Goal: Contribute content: Contribute content

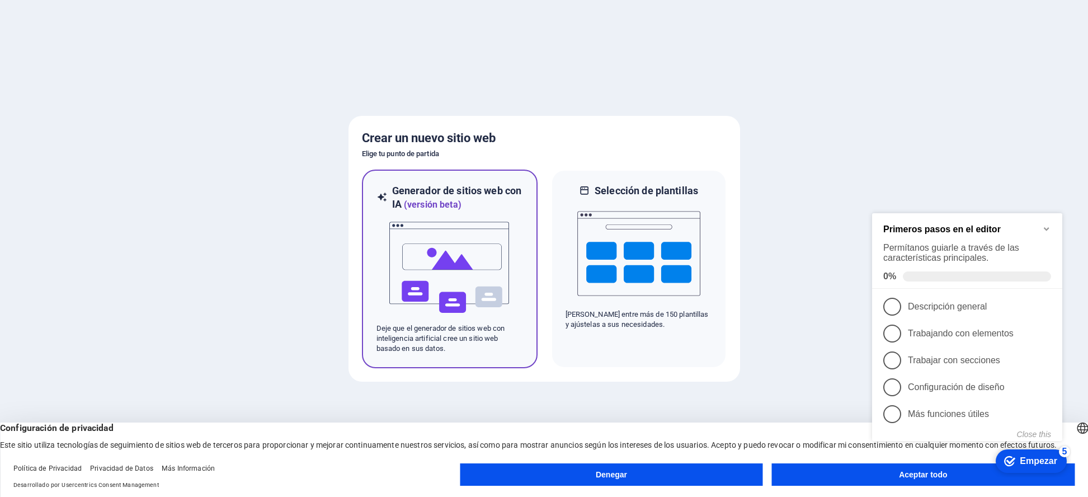
click at [435, 226] on img at bounding box center [449, 268] width 123 height 112
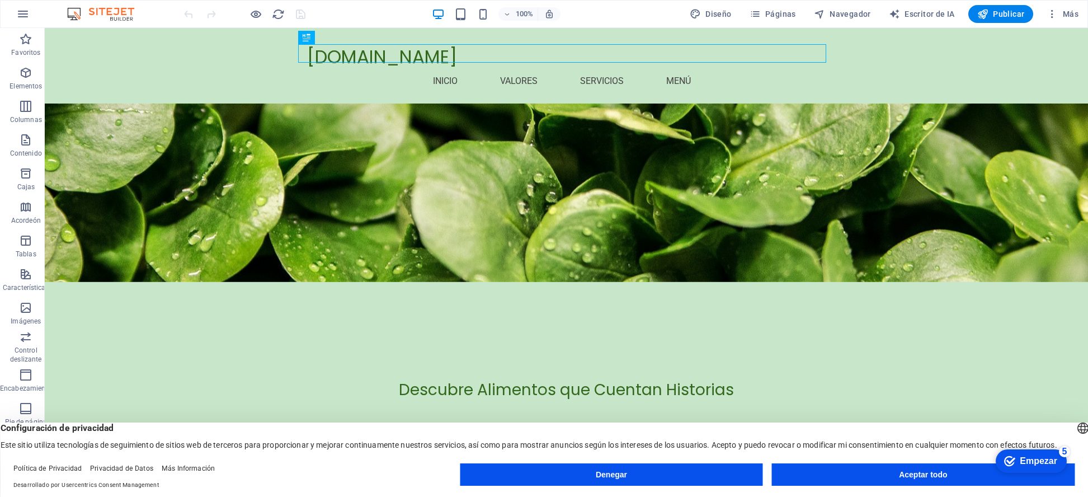
scroll to position [157, 0]
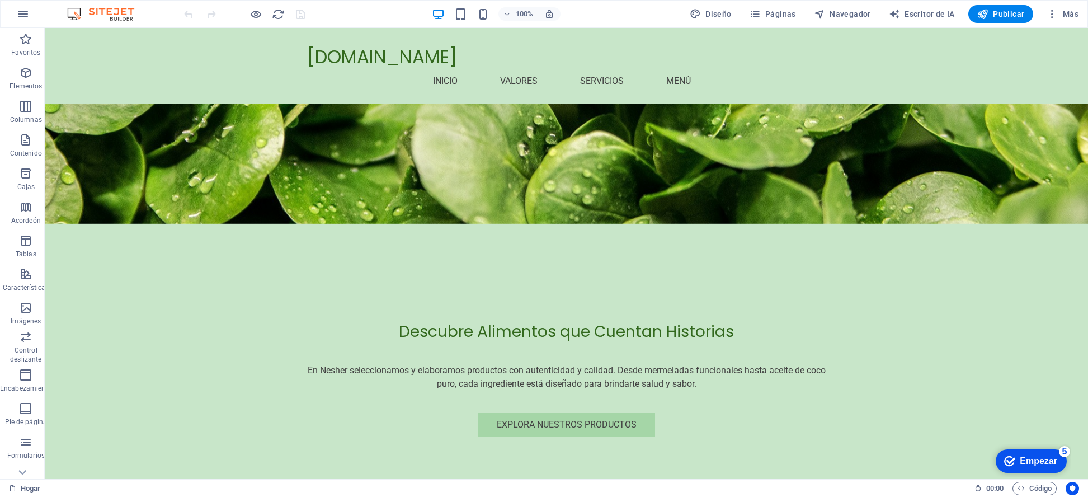
scroll to position [0, 0]
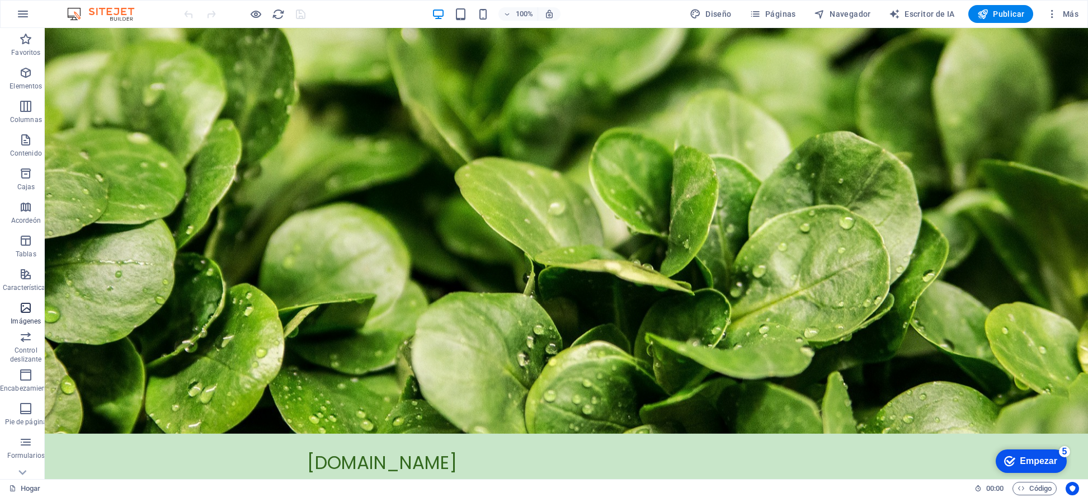
click at [20, 307] on icon "button" at bounding box center [25, 307] width 13 height 13
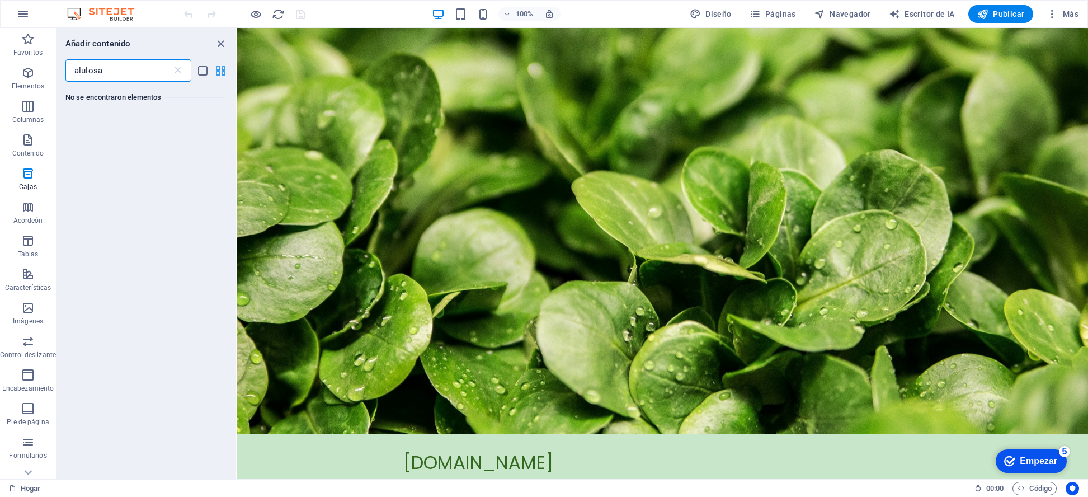
type input "alulosa"
click at [217, 67] on icon "vista de cuadrícula" at bounding box center [220, 70] width 13 height 13
click at [199, 68] on icon "vista de lista" at bounding box center [202, 70] width 13 height 13
click at [209, 67] on div "alulosa ​" at bounding box center [147, 70] width 180 height 22
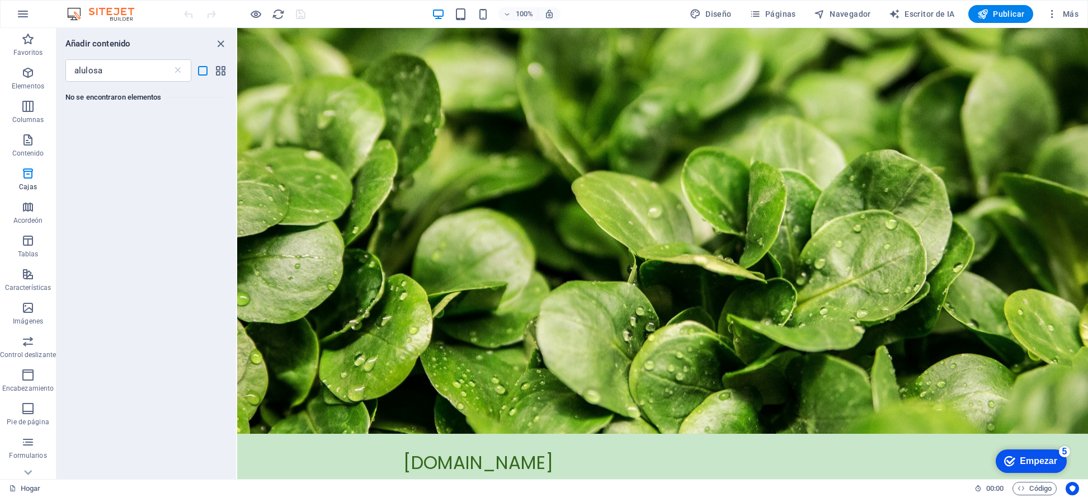
click at [209, 67] on div "alulosa ​" at bounding box center [147, 70] width 180 height 22
click at [219, 44] on icon "cerrar panel" at bounding box center [220, 43] width 13 height 13
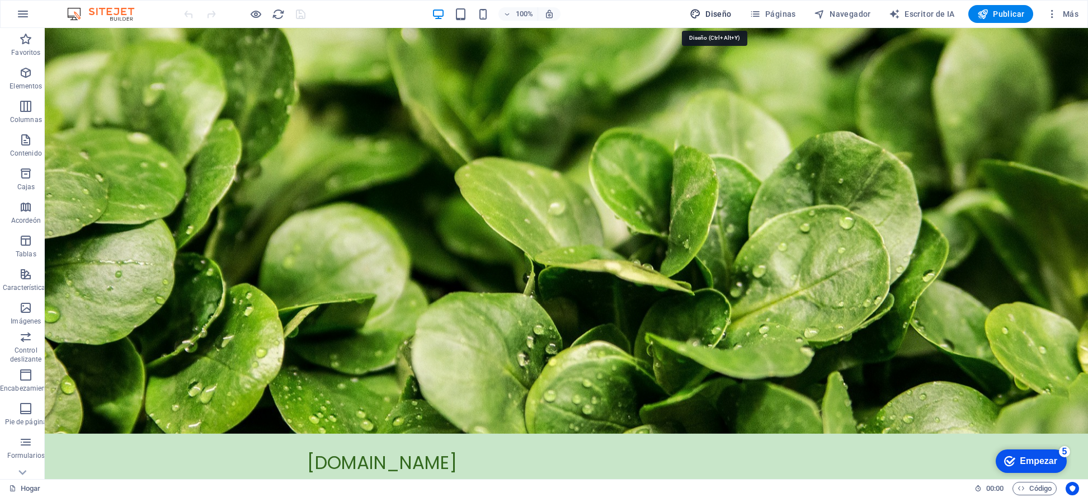
select select "px"
select select "200"
select select "px"
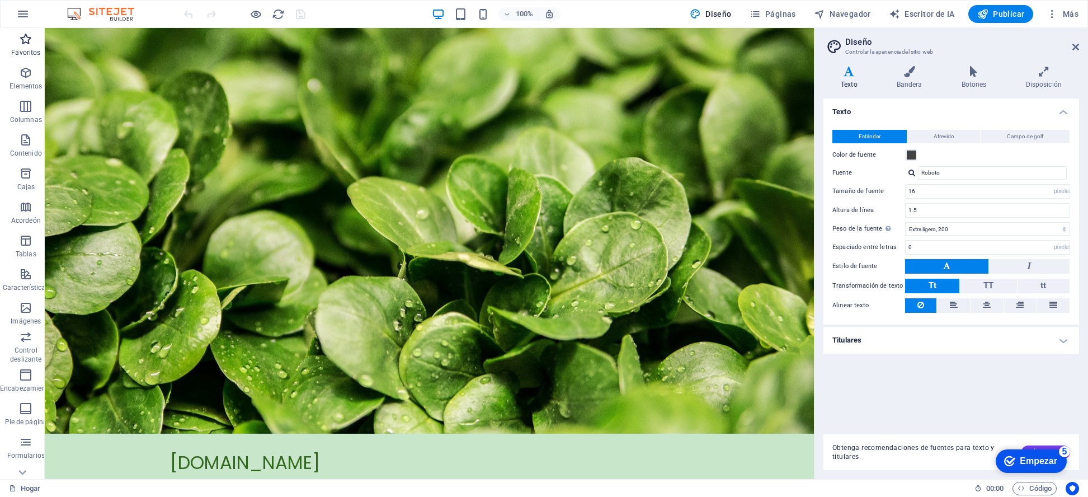
click at [27, 39] on icon "button" at bounding box center [25, 38] width 13 height 13
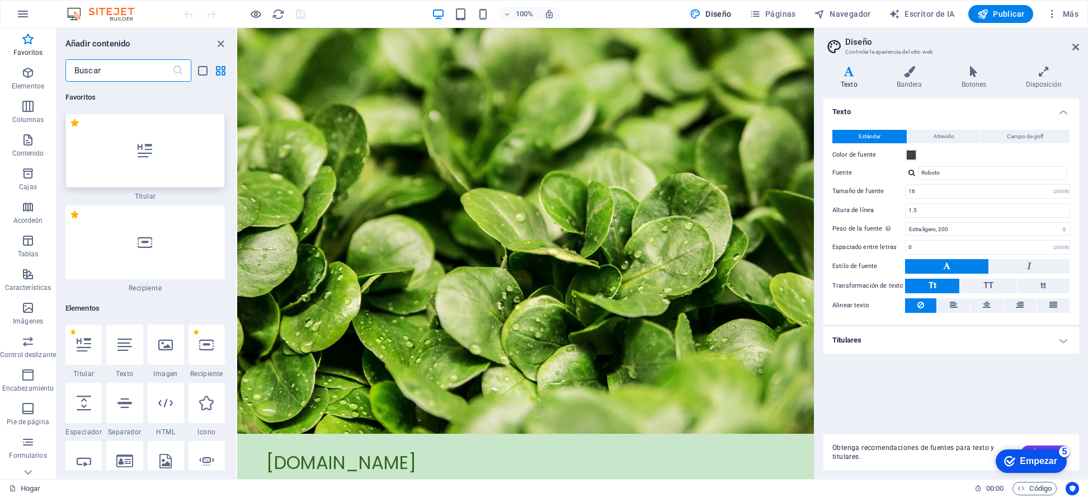
click at [101, 150] on div at bounding box center [144, 151] width 159 height 74
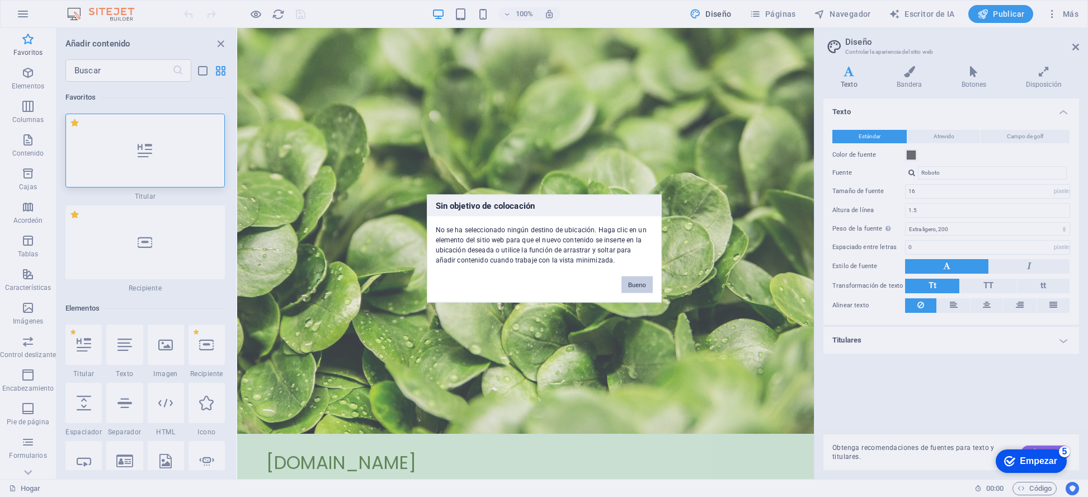
click at [638, 285] on font "Bueno" at bounding box center [637, 284] width 18 height 7
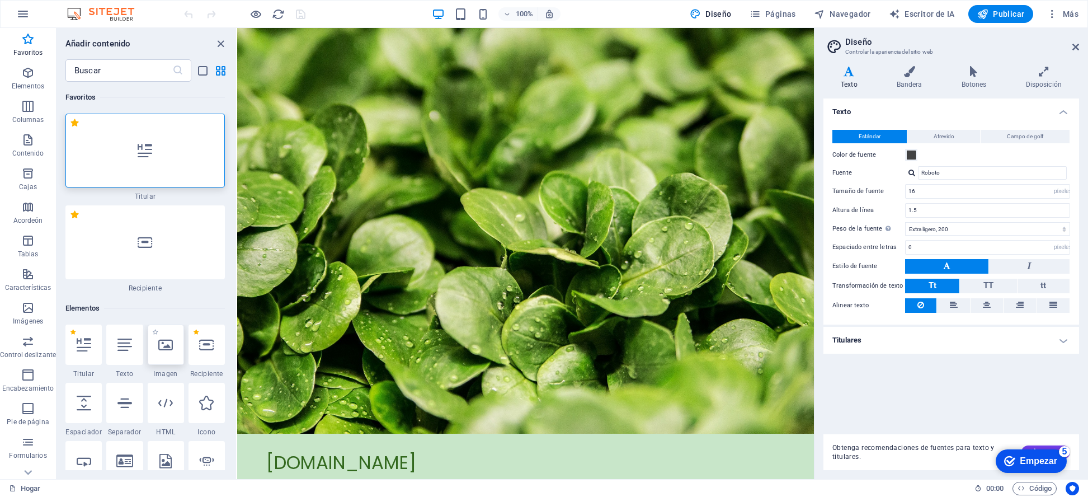
click at [165, 346] on icon at bounding box center [165, 344] width 15 height 15
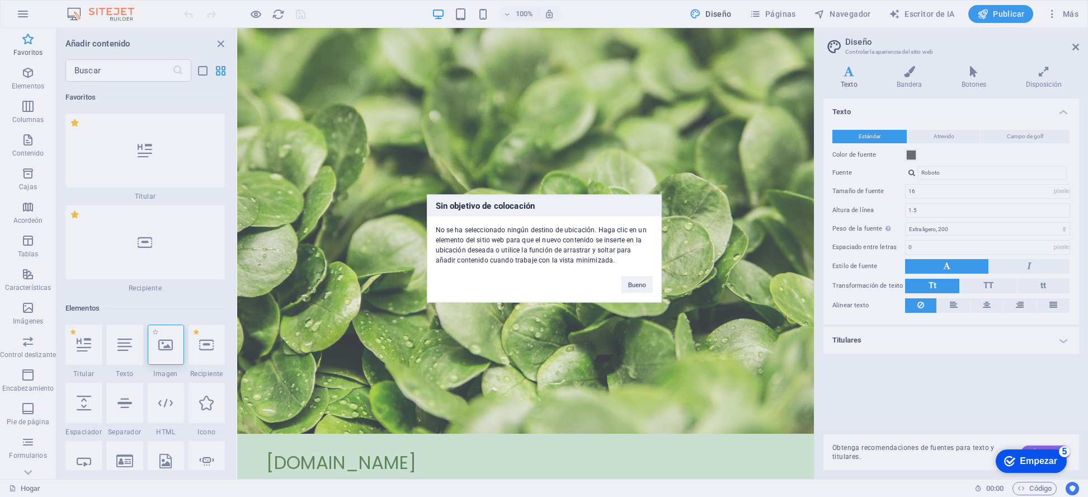
click at [165, 346] on div "Sin objetivo de colocación No se ha seleccionado ningún destino de ubicación. H…" at bounding box center [544, 248] width 1088 height 497
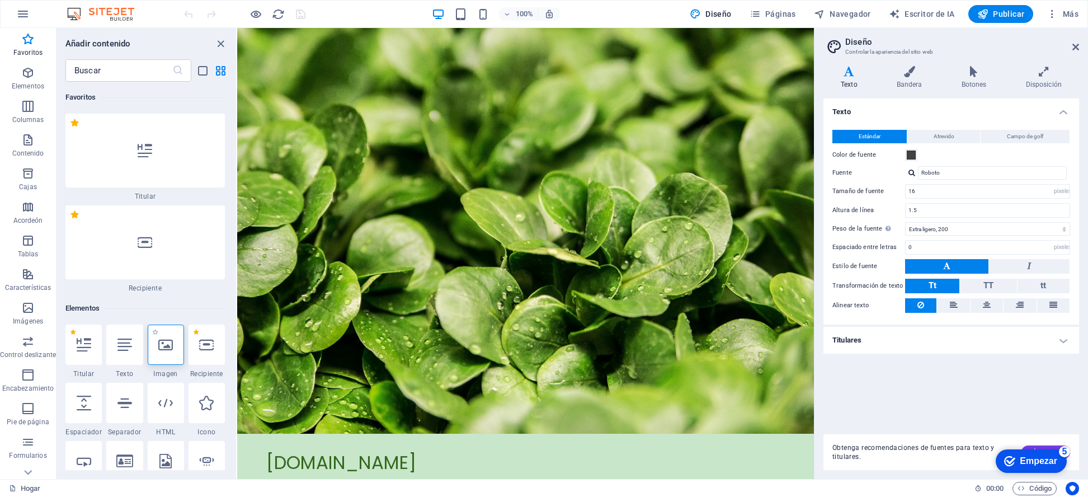
click at [165, 346] on icon at bounding box center [165, 344] width 15 height 15
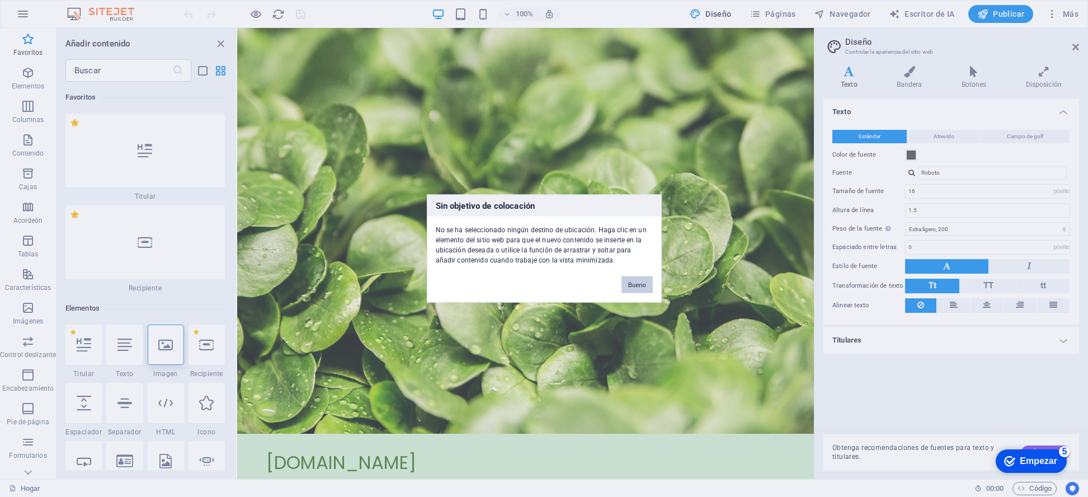
click at [632, 283] on font "Bueno" at bounding box center [637, 284] width 18 height 7
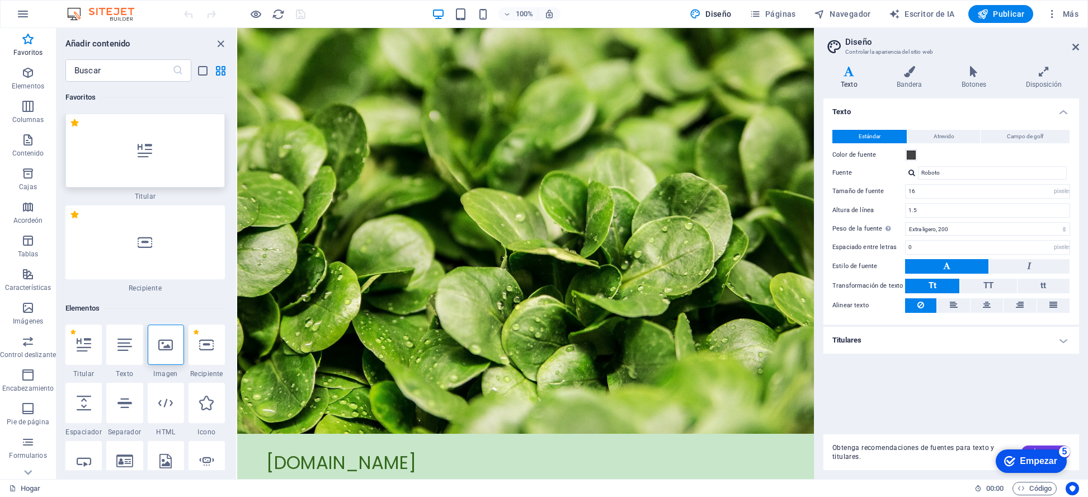
click at [147, 159] on div at bounding box center [144, 151] width 159 height 74
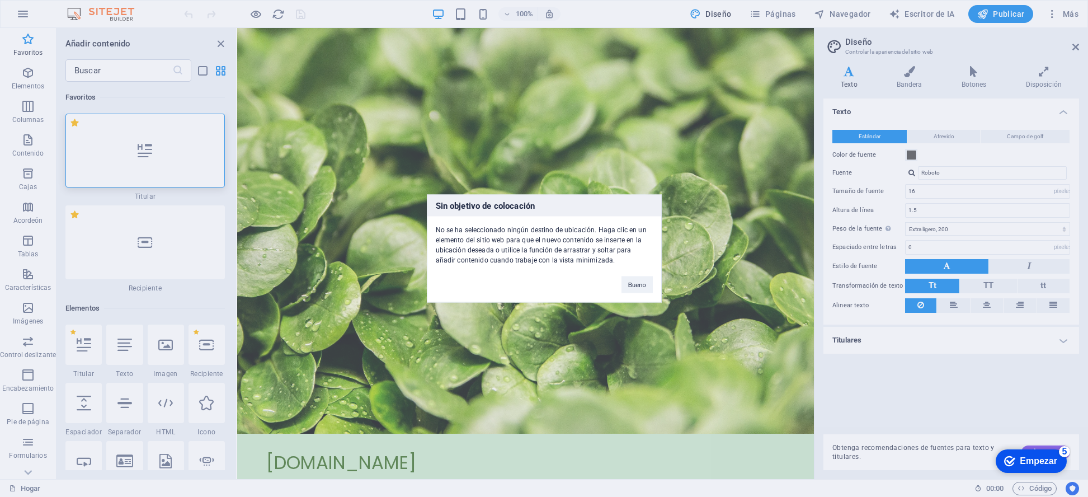
click at [107, 66] on div "Sin objetivo de colocación No se ha seleccionado ningún destino de ubicación. H…" at bounding box center [544, 248] width 1088 height 497
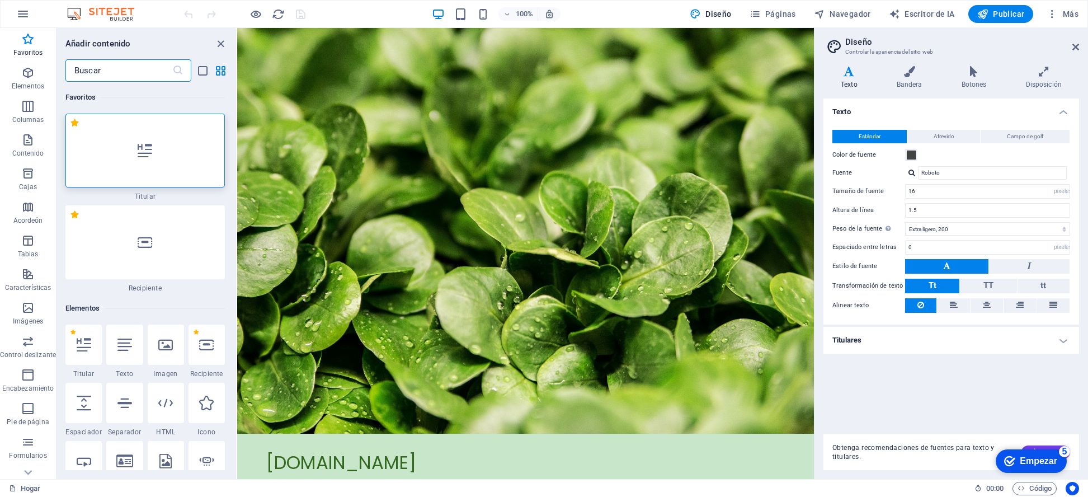
click at [109, 69] on input "text" at bounding box center [118, 70] width 107 height 22
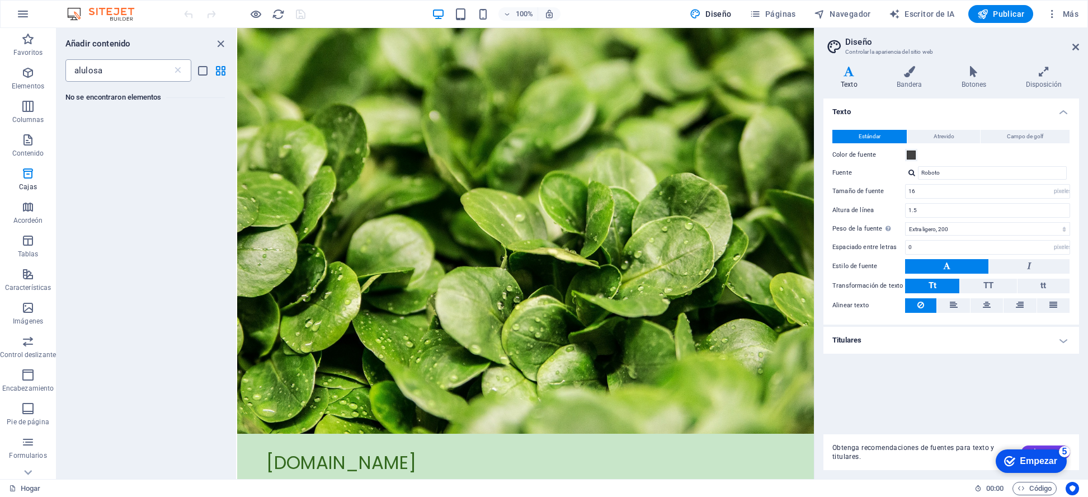
click at [109, 69] on input "alulosa" at bounding box center [118, 70] width 107 height 22
type input "a"
type input "aceite de coco"
click at [147, 76] on input "aceite de coco" at bounding box center [118, 70] width 107 height 22
click at [217, 40] on icon "cerrar panel" at bounding box center [220, 43] width 13 height 13
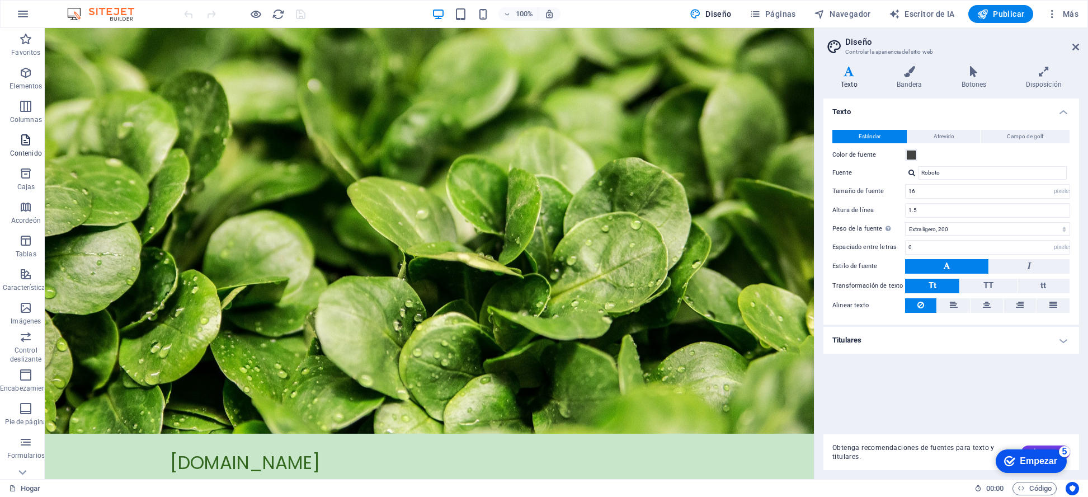
click at [21, 138] on icon "button" at bounding box center [25, 139] width 13 height 13
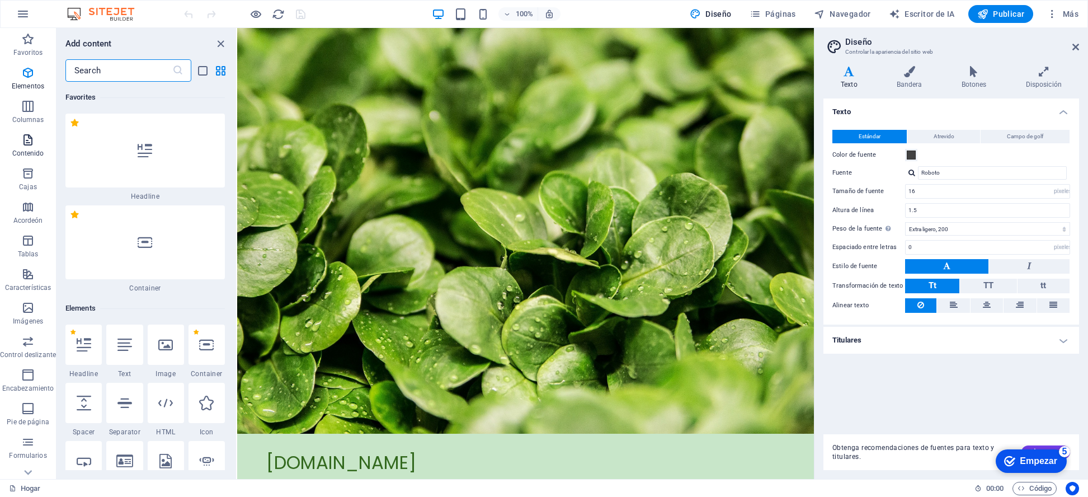
scroll to position [3796, 0]
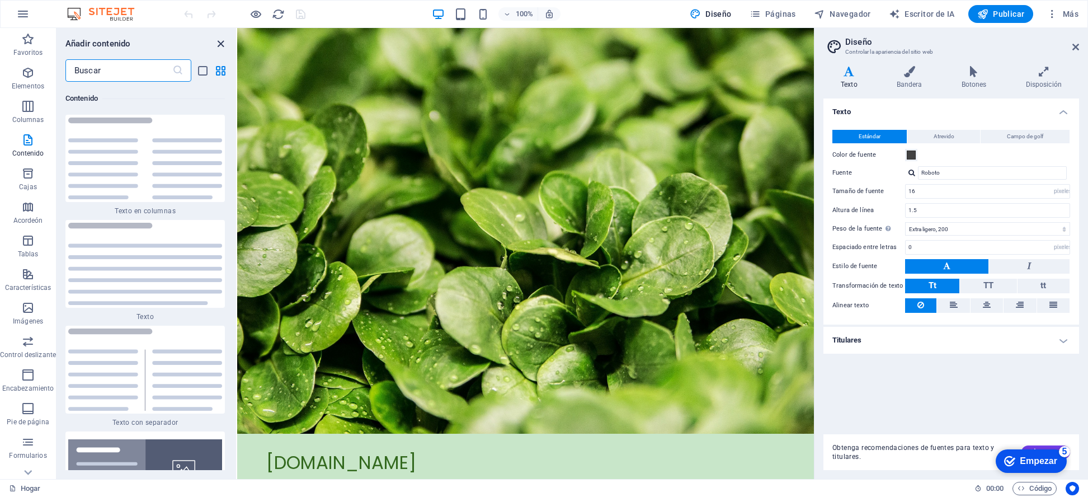
click at [218, 41] on icon "cerrar panel" at bounding box center [220, 43] width 13 height 13
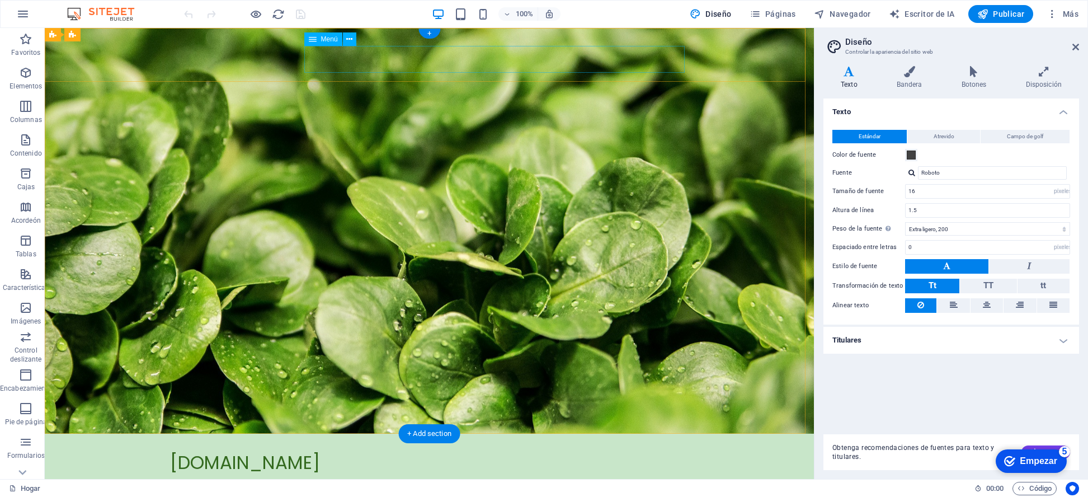
click at [374, 473] on nav "Inicio Valores Servicios Menú" at bounding box center [429, 486] width 519 height 27
click at [437, 473] on nav "Inicio Valores Servicios Menú" at bounding box center [429, 486] width 519 height 27
click at [445, 473] on nav "Inicio Valores Servicios Menú" at bounding box center [429, 486] width 519 height 27
click at [527, 473] on nav "Inicio Valores Servicios Menú" at bounding box center [429, 486] width 519 height 27
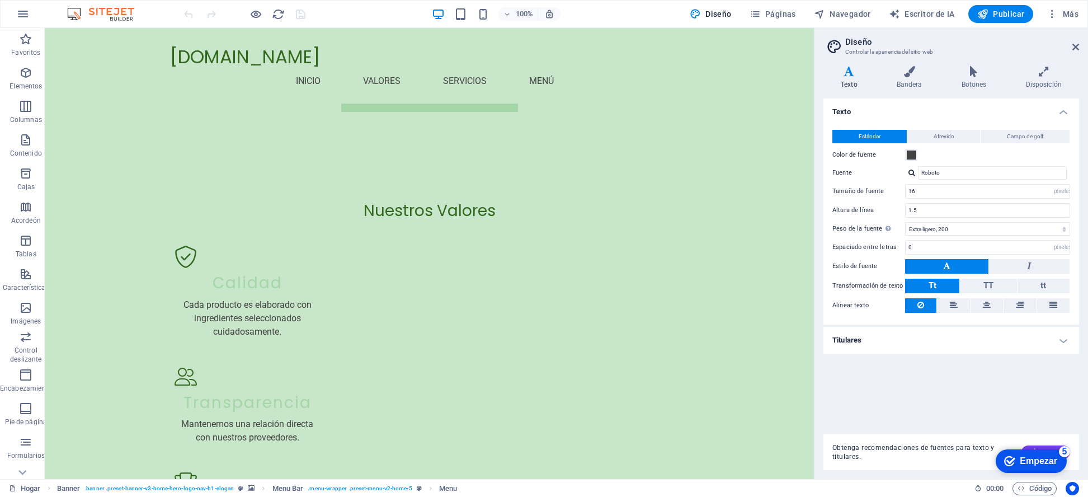
scroll to position [563, 0]
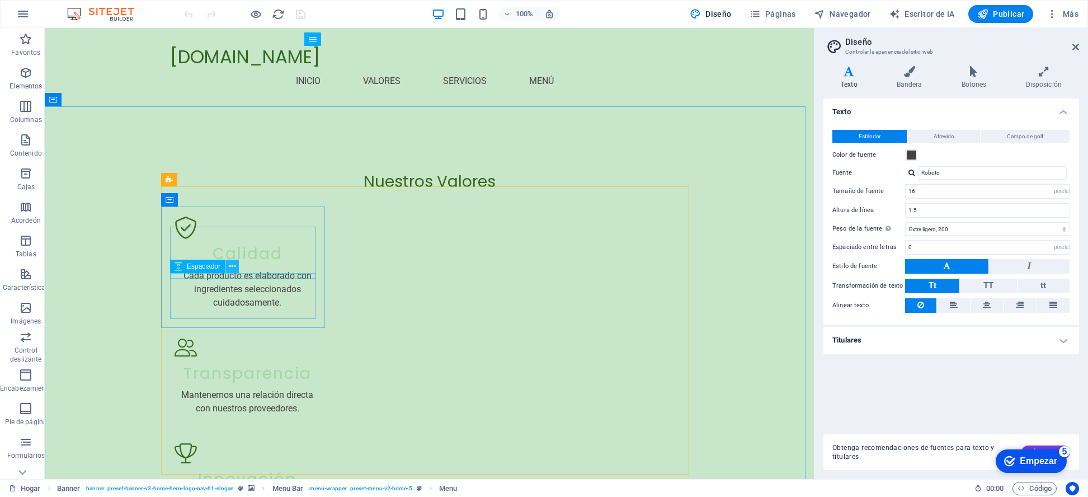
click at [233, 264] on icon at bounding box center [232, 267] width 6 height 12
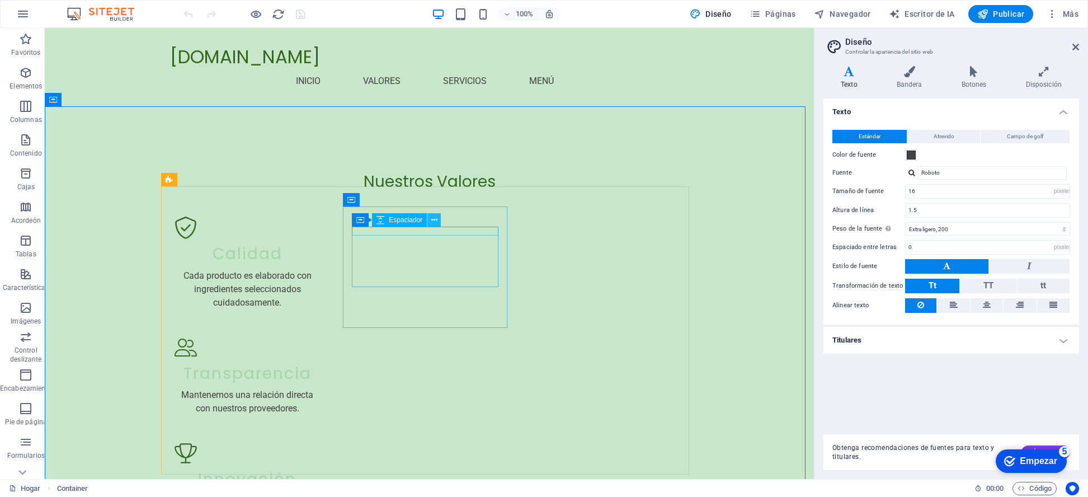
click at [435, 219] on icon at bounding box center [434, 220] width 6 height 12
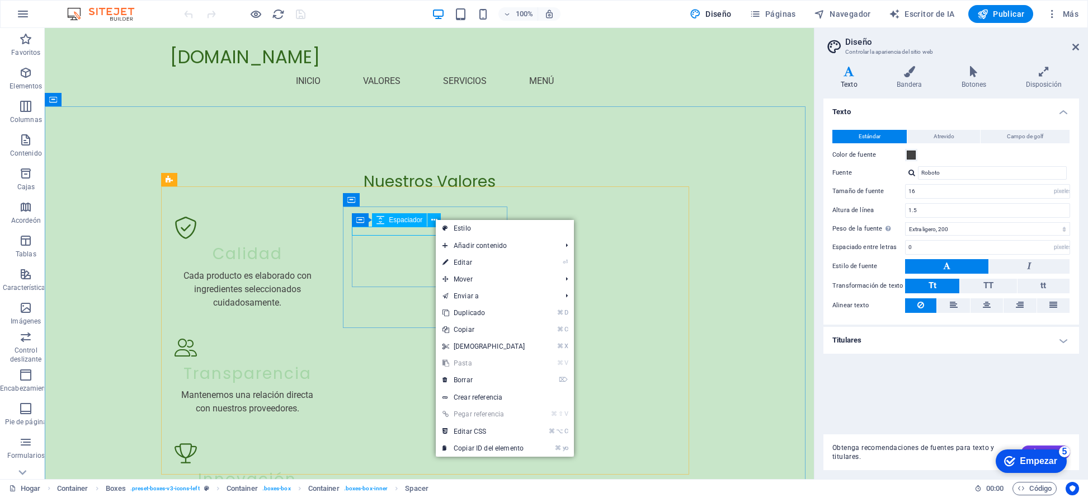
click at [403, 219] on font "Espaciador" at bounding box center [406, 220] width 34 height 8
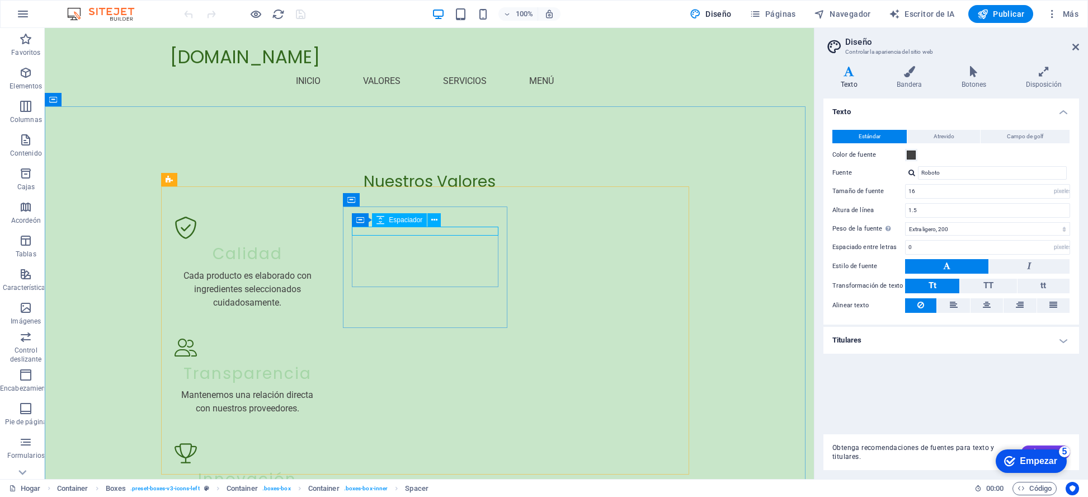
click at [403, 219] on font "Espaciador" at bounding box center [406, 220] width 34 height 8
click at [416, 196] on icon at bounding box center [418, 200] width 8 height 12
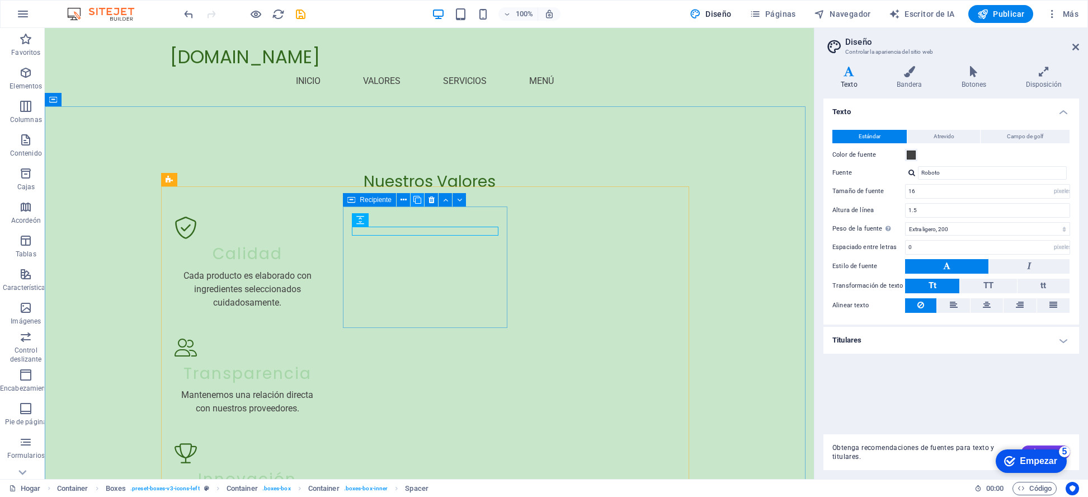
click at [418, 197] on icon at bounding box center [418, 200] width 8 height 12
click at [430, 194] on icon at bounding box center [432, 200] width 6 height 12
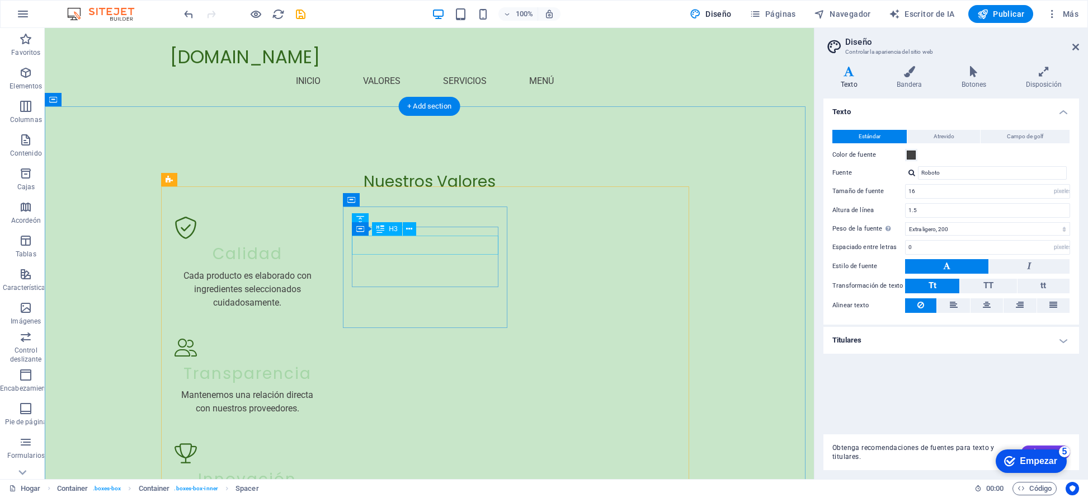
click at [408, 231] on icon at bounding box center [409, 229] width 6 height 12
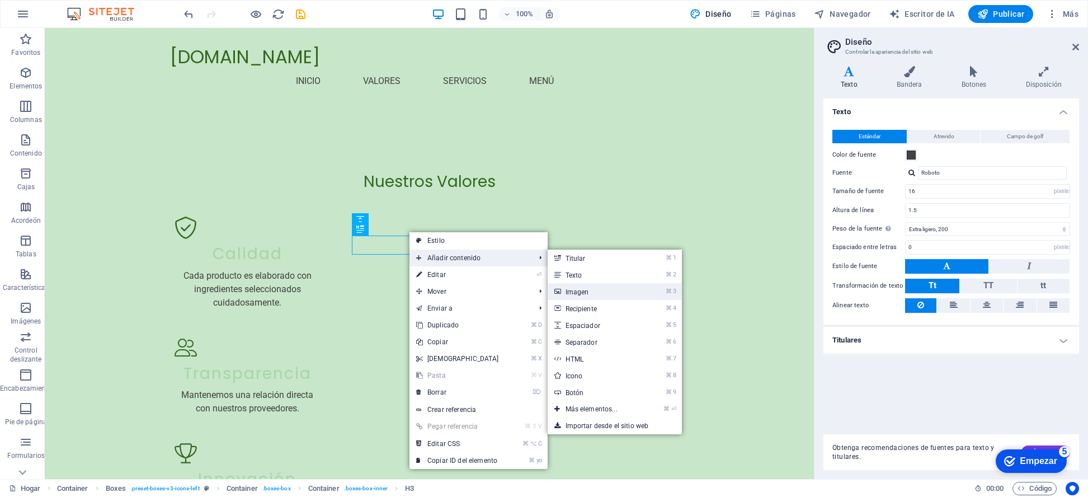
click at [586, 288] on font "Imagen" at bounding box center [578, 292] width 24 height 8
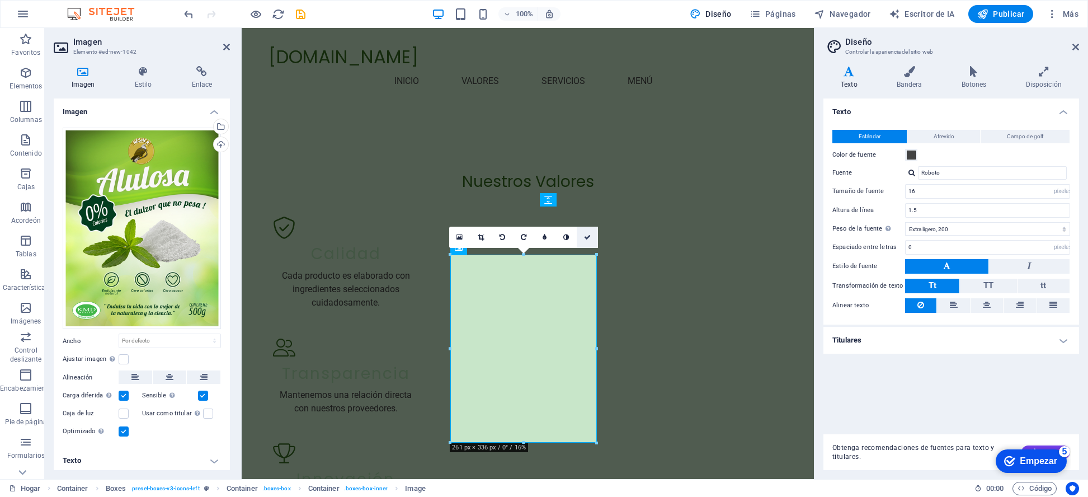
click at [588, 232] on link at bounding box center [587, 237] width 21 height 21
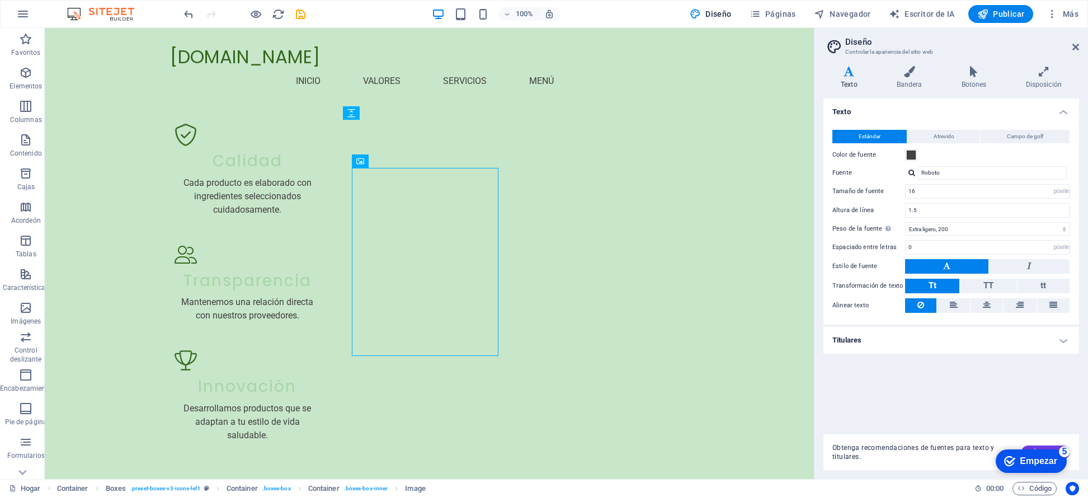
scroll to position [650, 0]
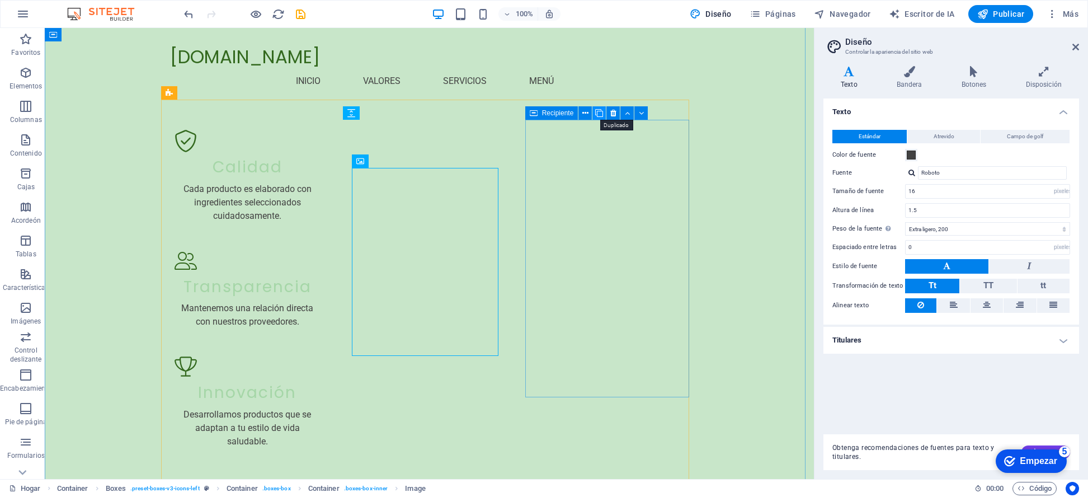
click at [598, 110] on icon at bounding box center [599, 113] width 8 height 12
click at [583, 110] on icon at bounding box center [586, 113] width 6 height 12
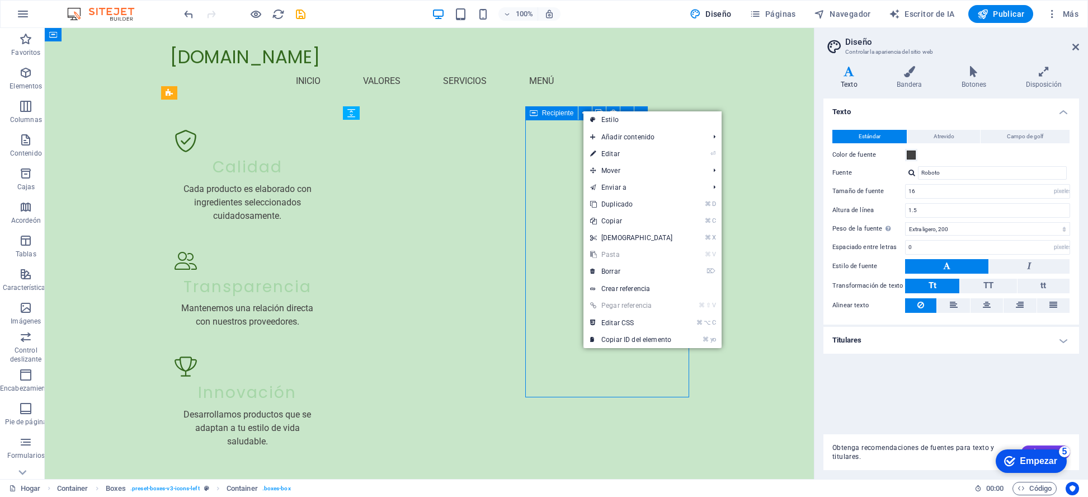
click at [553, 114] on font "Recipiente" at bounding box center [558, 113] width 32 height 8
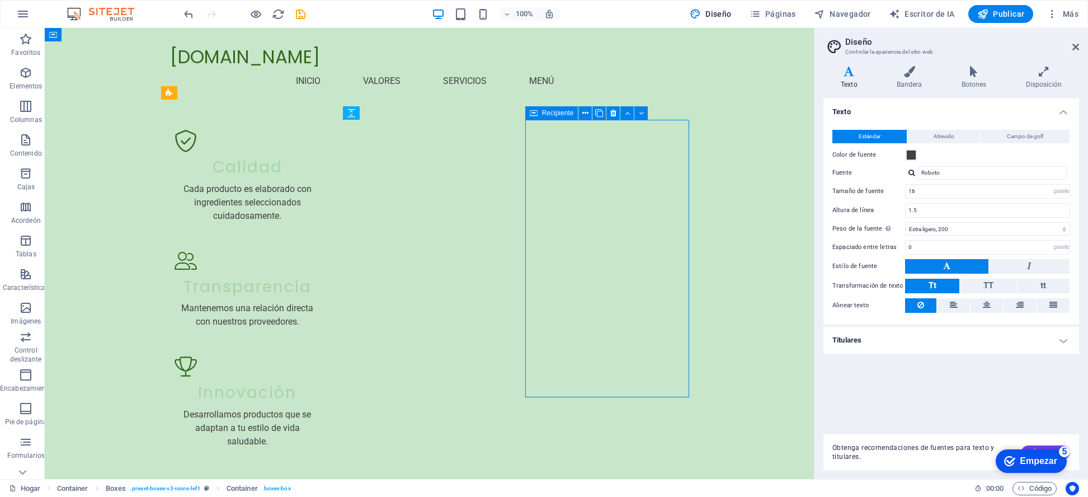
click at [553, 114] on font "Recipiente" at bounding box center [558, 113] width 32 height 8
click at [583, 110] on icon at bounding box center [586, 113] width 6 height 12
click at [570, 134] on div "Espaciador" at bounding box center [582, 132] width 55 height 13
click at [616, 130] on icon at bounding box center [616, 134] width 6 height 12
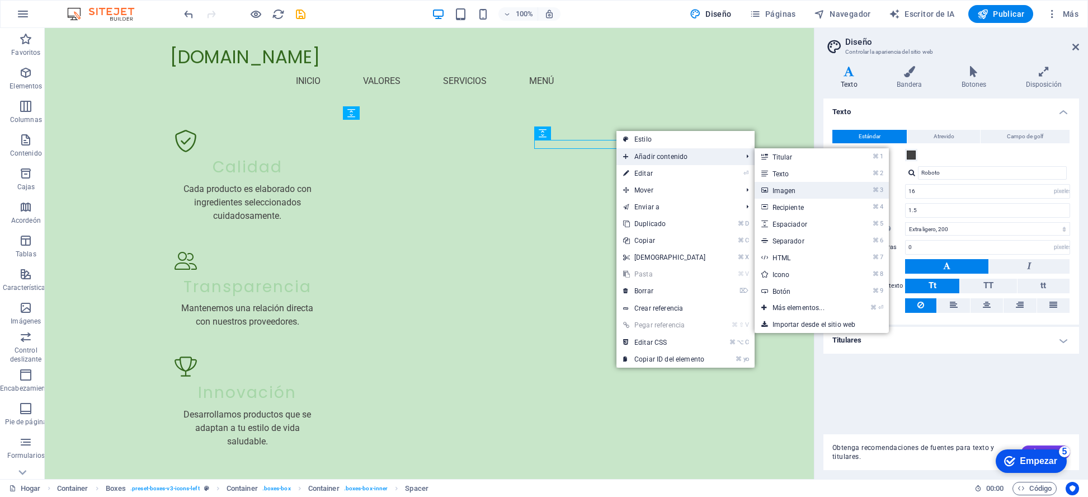
click at [786, 188] on font "Imagen" at bounding box center [785, 191] width 24 height 8
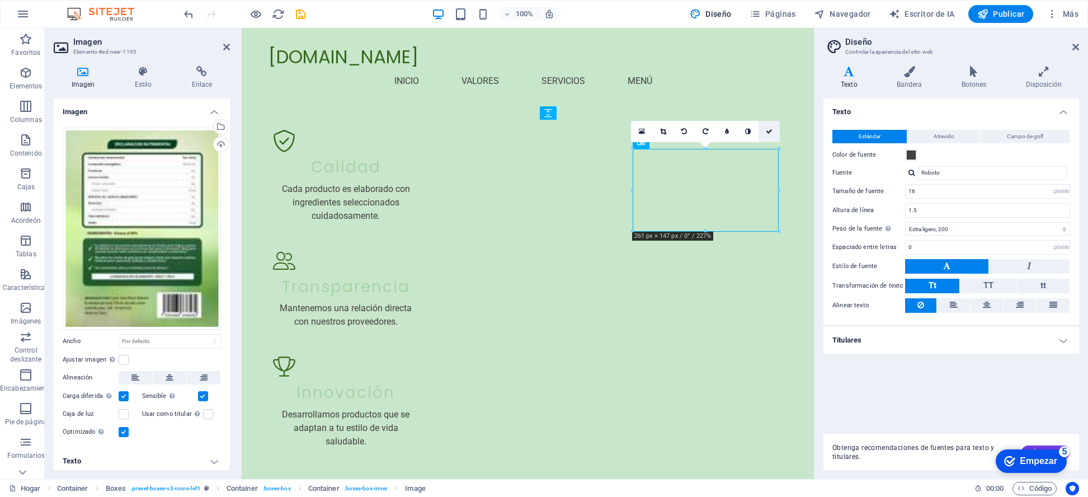
click at [771, 130] on icon at bounding box center [769, 131] width 7 height 7
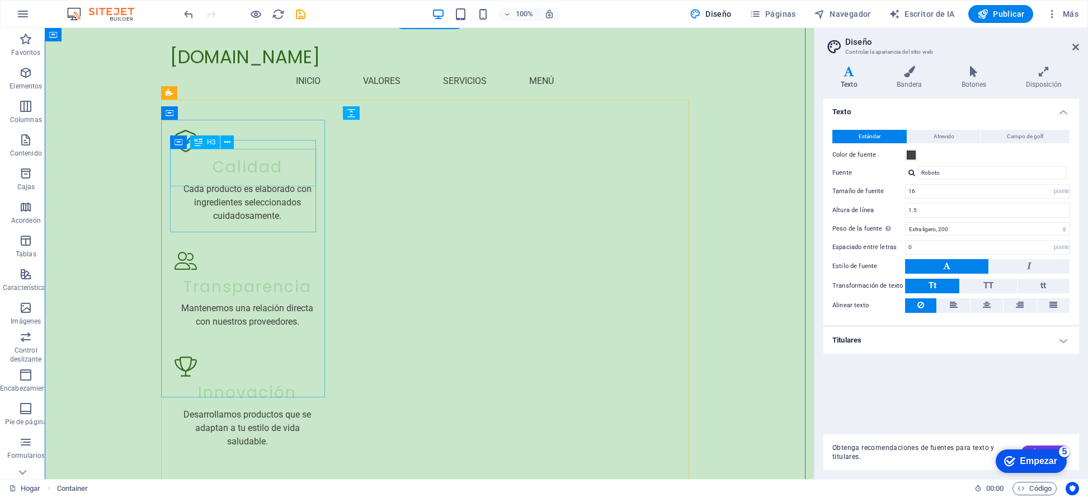
click at [227, 142] on icon at bounding box center [227, 143] width 6 height 12
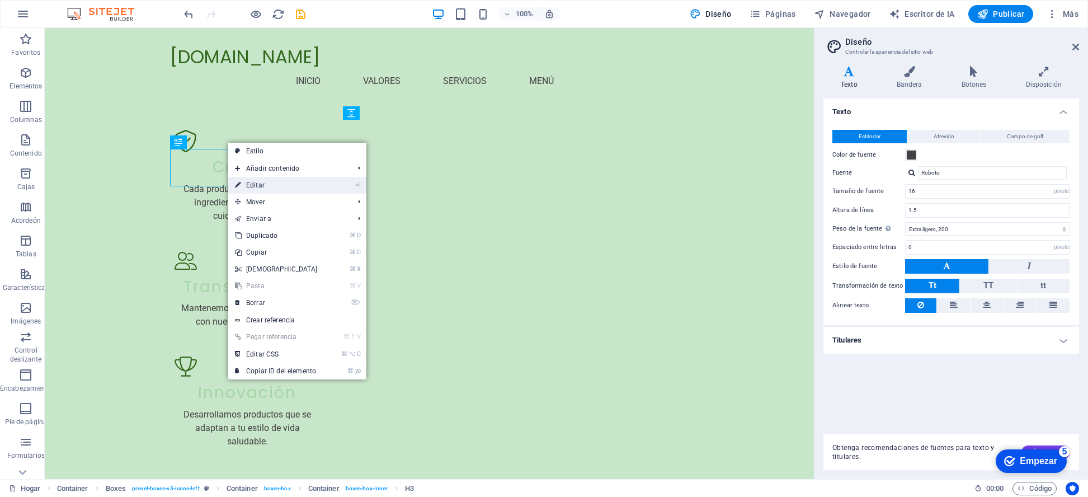
click at [253, 182] on font "Editar" at bounding box center [255, 185] width 18 height 8
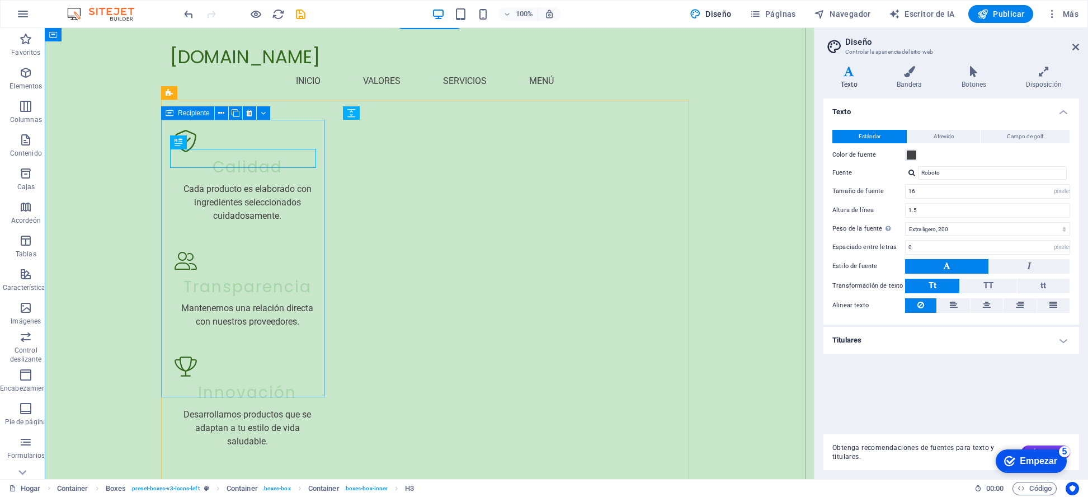
click at [219, 112] on icon at bounding box center [221, 113] width 6 height 12
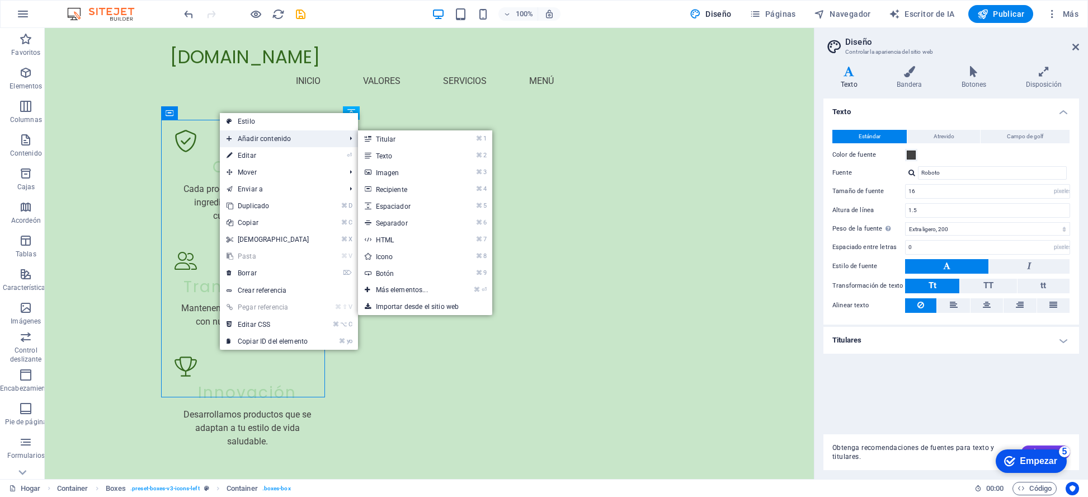
click at [270, 137] on font "Añadir contenido" at bounding box center [264, 139] width 53 height 8
click at [400, 170] on link "⌘ 3 Imagen" at bounding box center [404, 172] width 92 height 17
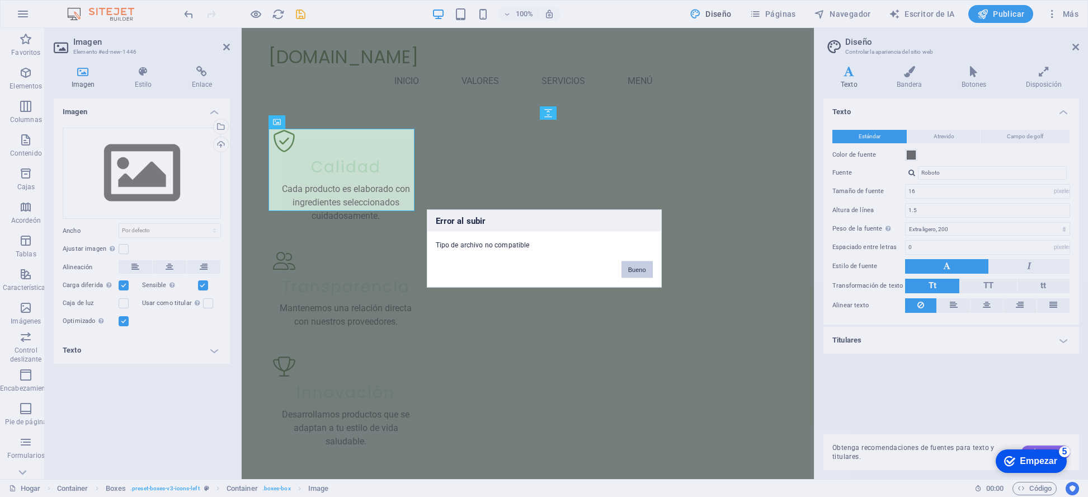
click at [638, 267] on font "Bueno" at bounding box center [637, 269] width 18 height 7
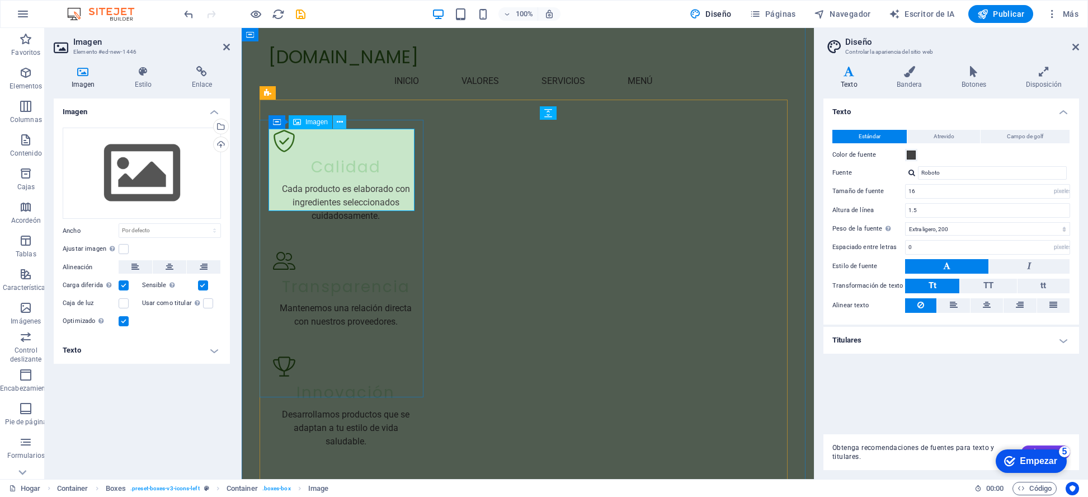
click at [341, 124] on icon at bounding box center [340, 122] width 6 height 12
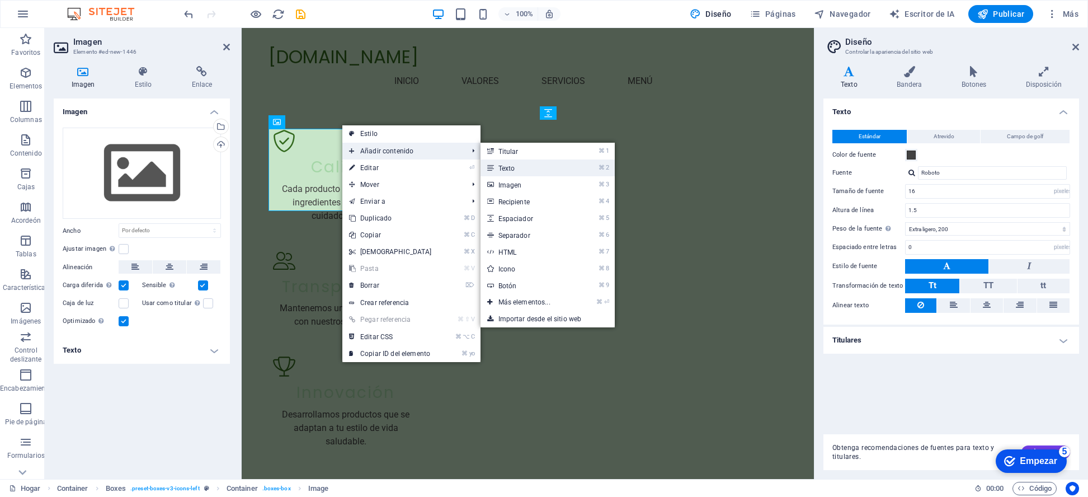
click at [500, 168] on font "Texto" at bounding box center [507, 169] width 17 height 8
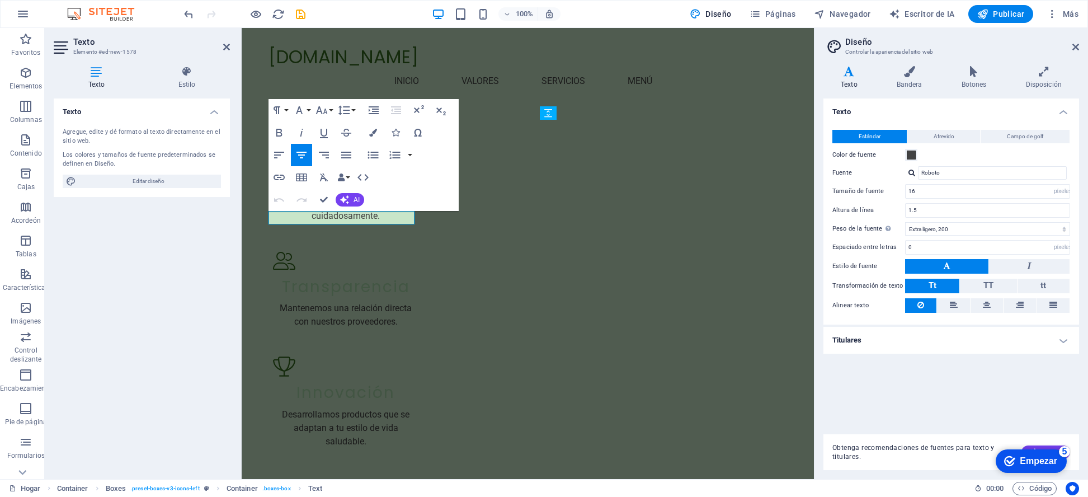
click at [303, 153] on icon "button" at bounding box center [301, 154] width 13 height 13
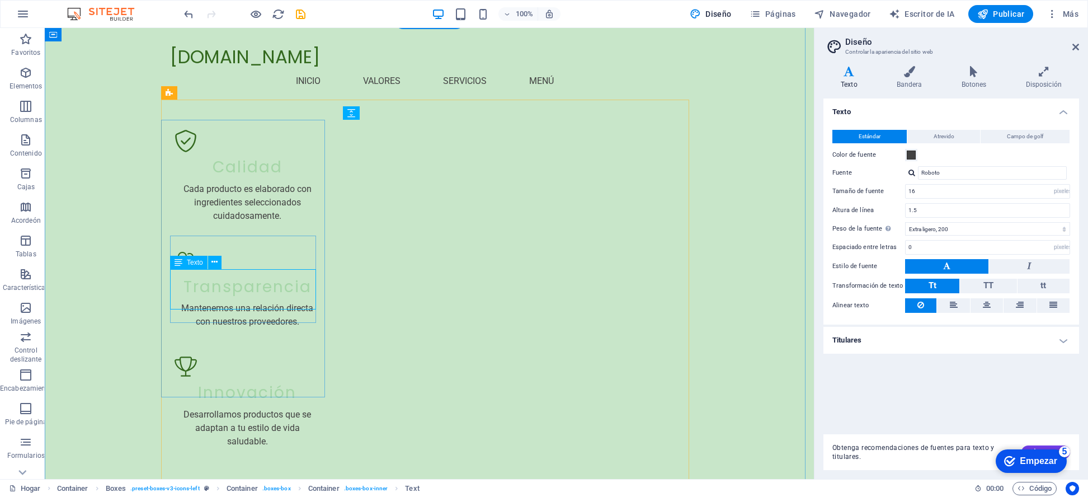
drag, startPoint x: 193, startPoint y: 274, endPoint x: 242, endPoint y: 278, distance: 48.8
drag, startPoint x: 242, startPoint y: 278, endPoint x: 251, endPoint y: 292, distance: 16.5
click at [196, 265] on font "Texto" at bounding box center [195, 263] width 16 height 8
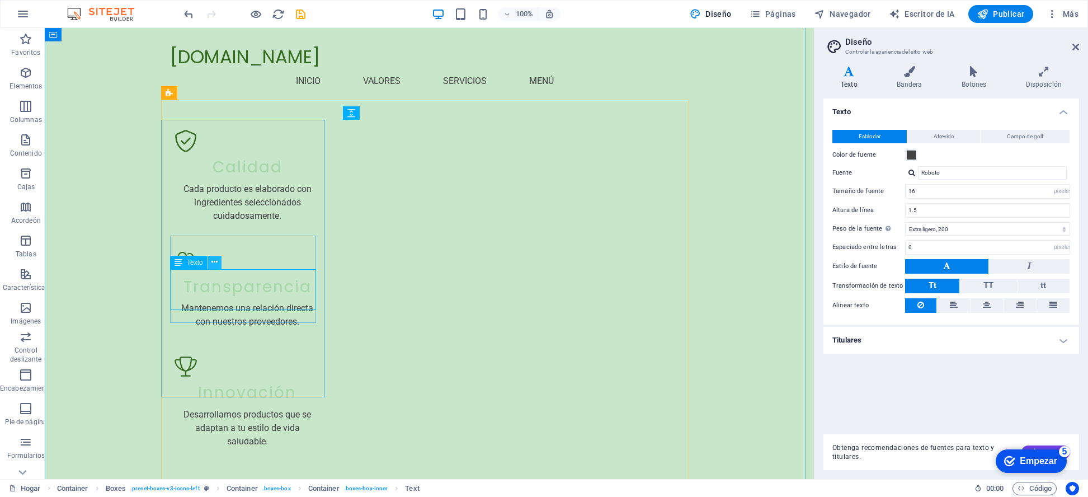
click at [217, 262] on icon at bounding box center [215, 262] width 6 height 12
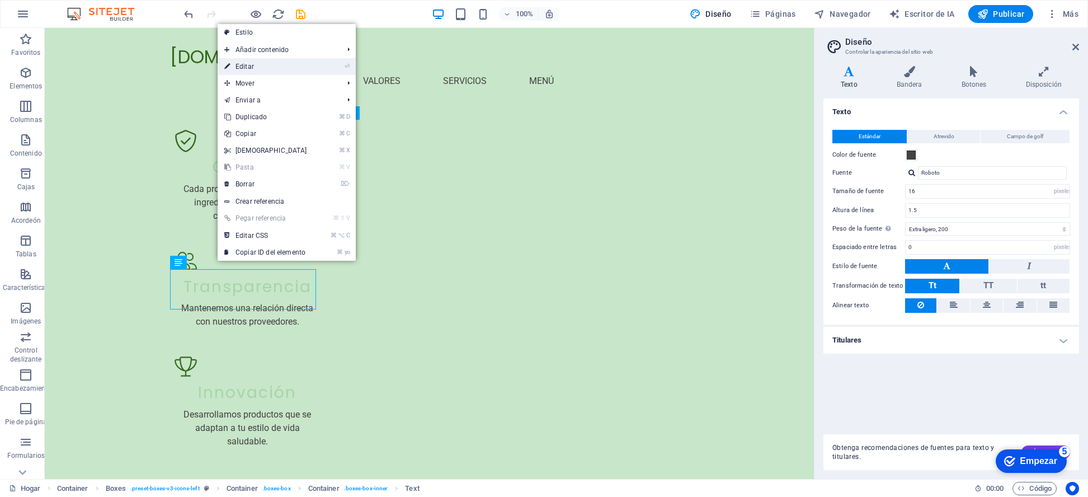
click at [261, 64] on link "⏎ Editar" at bounding box center [266, 66] width 96 height 17
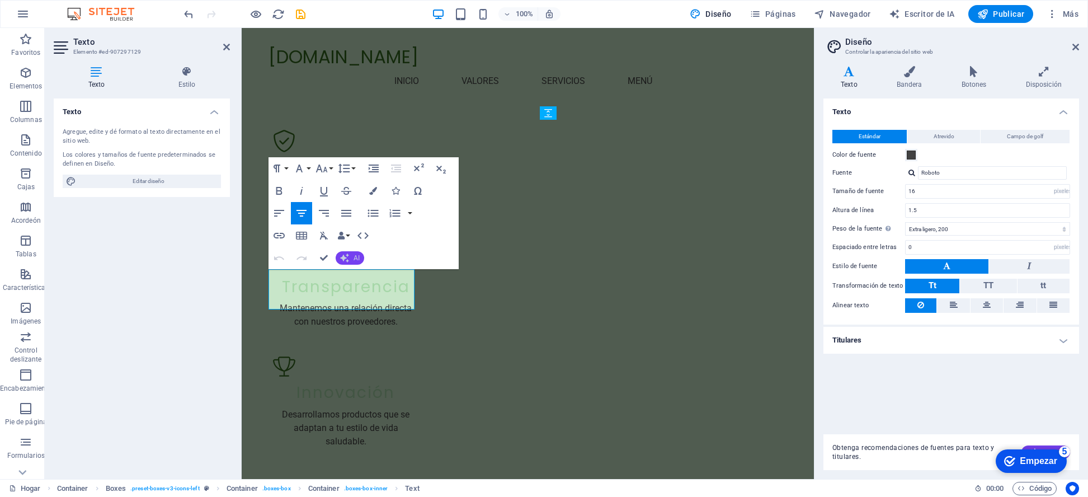
click at [345, 258] on icon "button" at bounding box center [344, 257] width 9 height 9
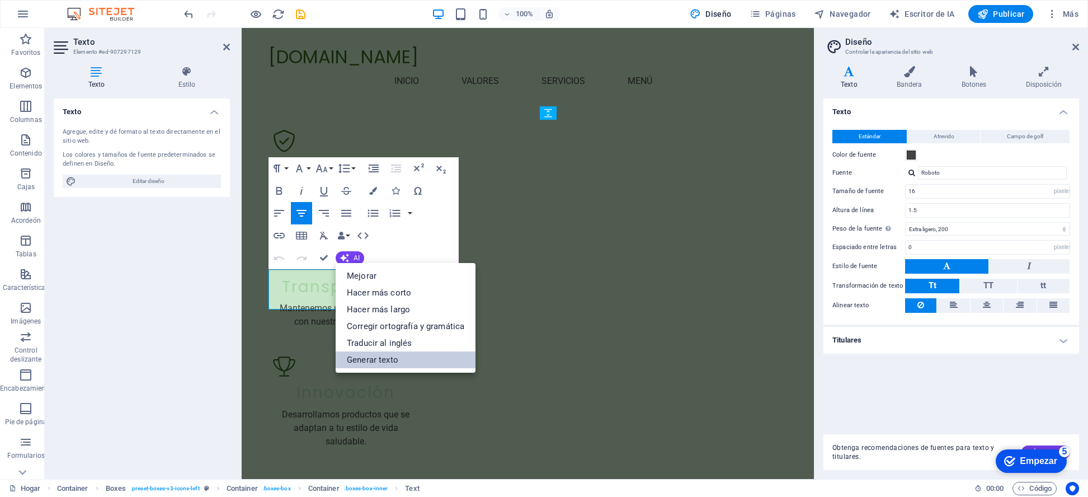
click at [367, 355] on font "Generar texto" at bounding box center [372, 360] width 51 height 10
select select "English"
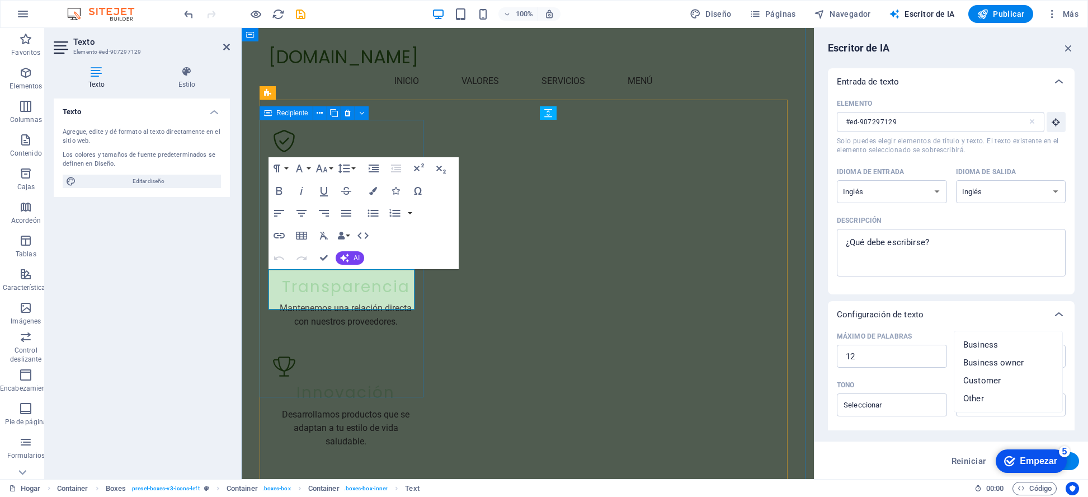
scroll to position [27, 0]
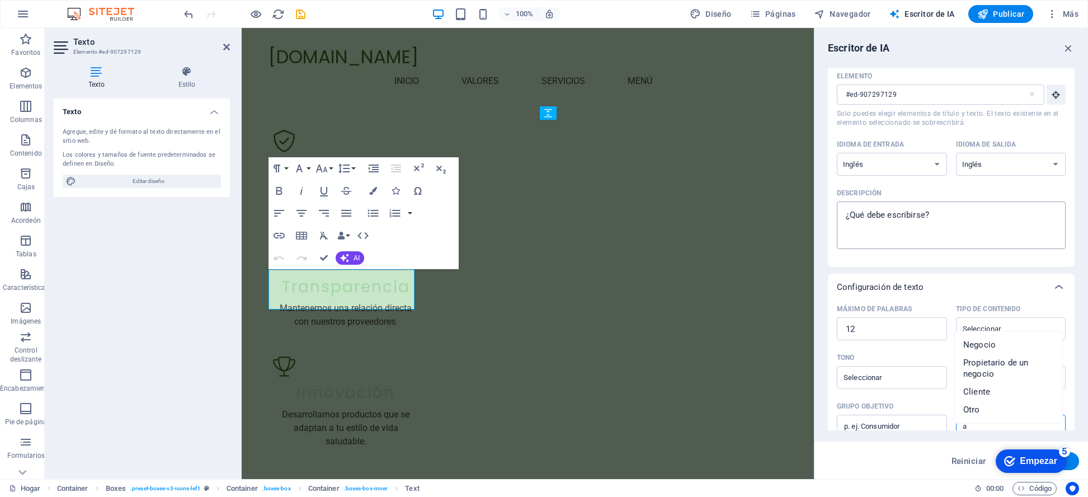
type input "a"
type textarea "x"
click at [944, 219] on textarea "Descripción x ​" at bounding box center [952, 225] width 218 height 36
type textarea "a"
type textarea "x"
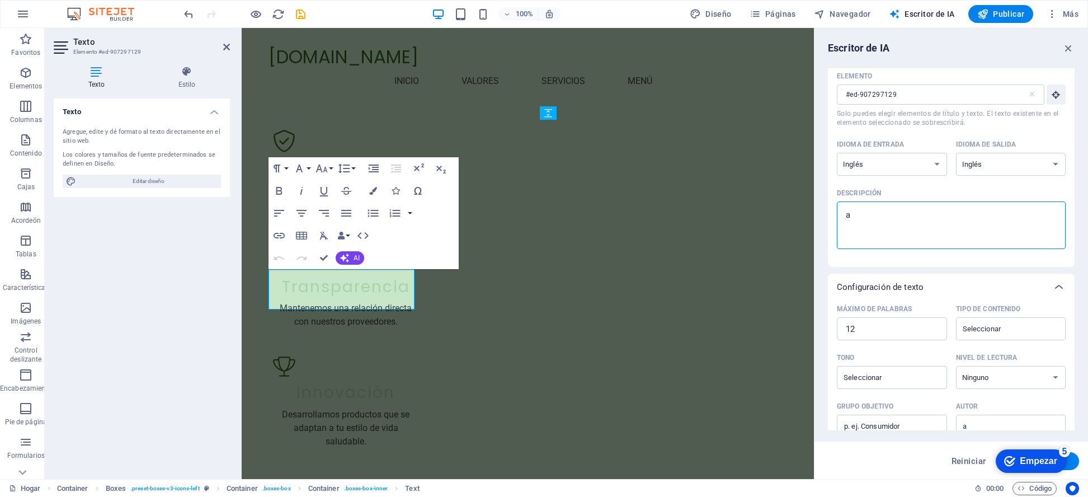
type textarea "ac"
type textarea "x"
type textarea "ace"
type textarea "x"
type textarea "acei"
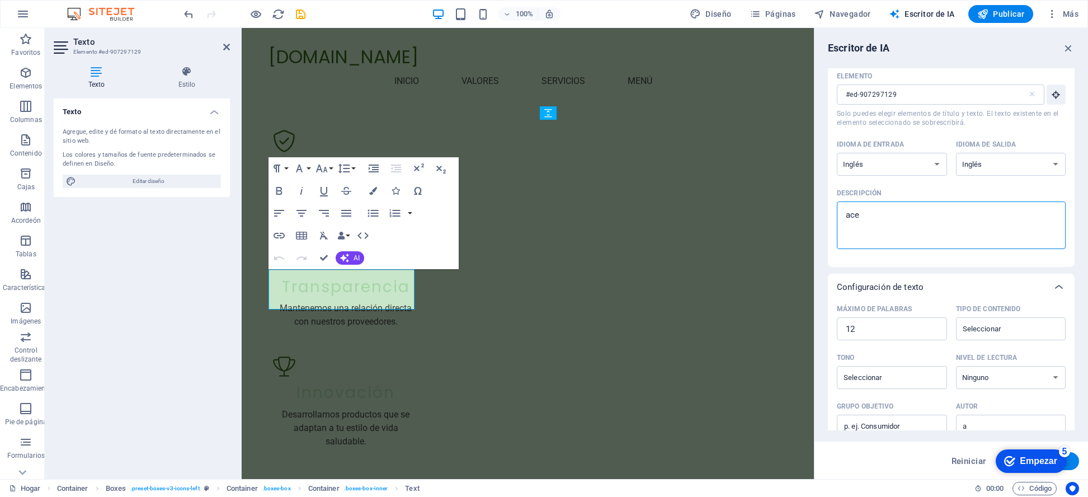
type textarea "x"
type textarea "aceit"
type textarea "x"
type textarea "aceite"
type textarea "x"
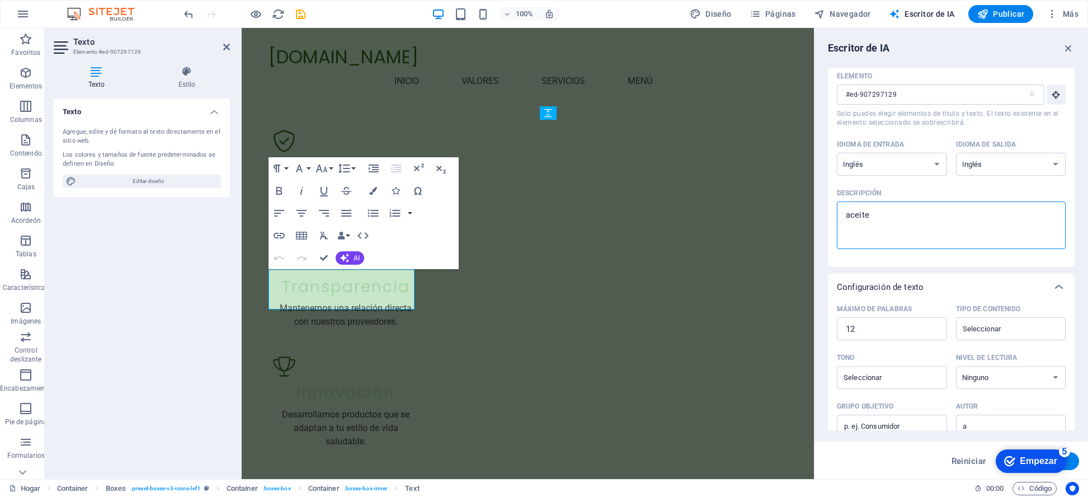
type textarea "aceite"
type textarea "x"
type textarea "aceite d"
type textarea "x"
type textarea "aceite de"
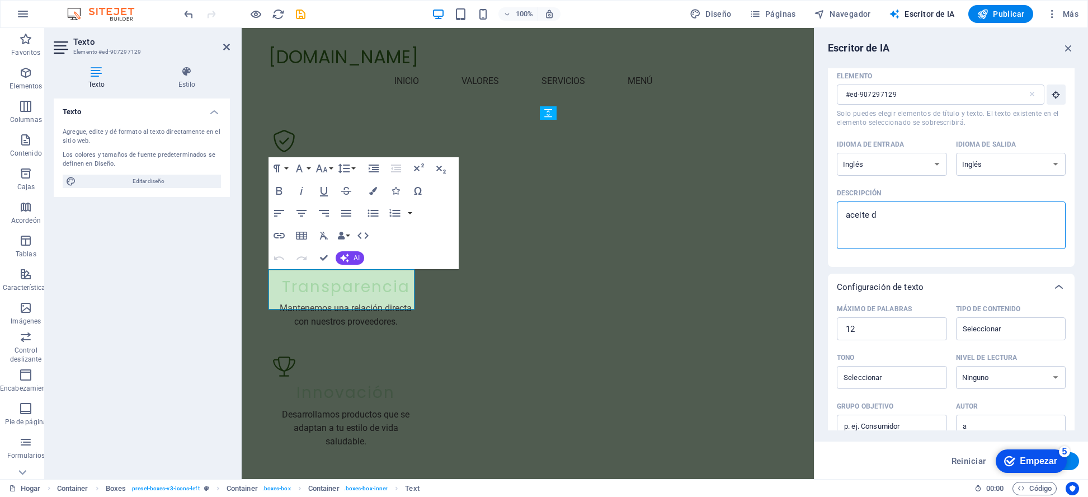
type textarea "x"
type textarea "aceite de"
type textarea "x"
type textarea "aceite de c"
type textarea "x"
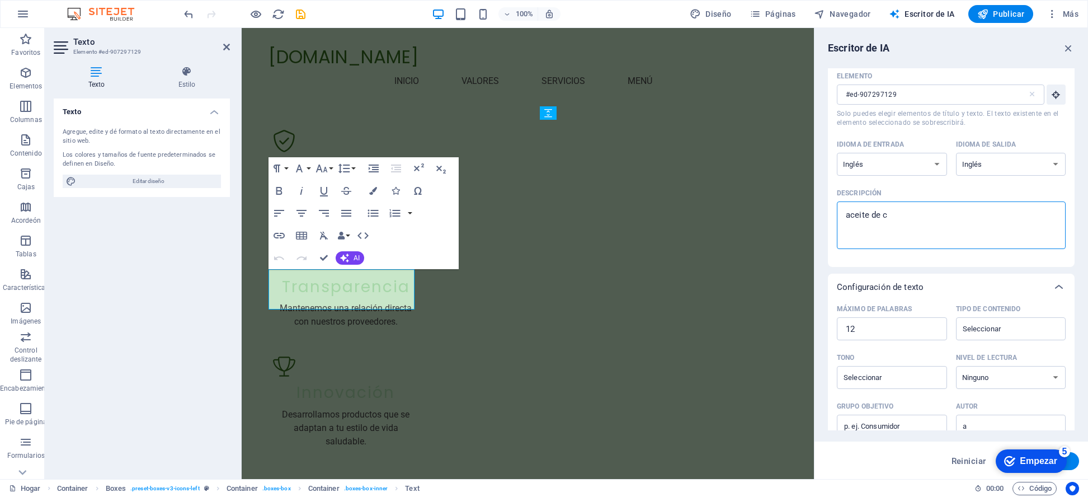
type textarea "aceite de co"
type textarea "x"
type textarea "aceite de coc"
type textarea "x"
type textarea "aceite de coco"
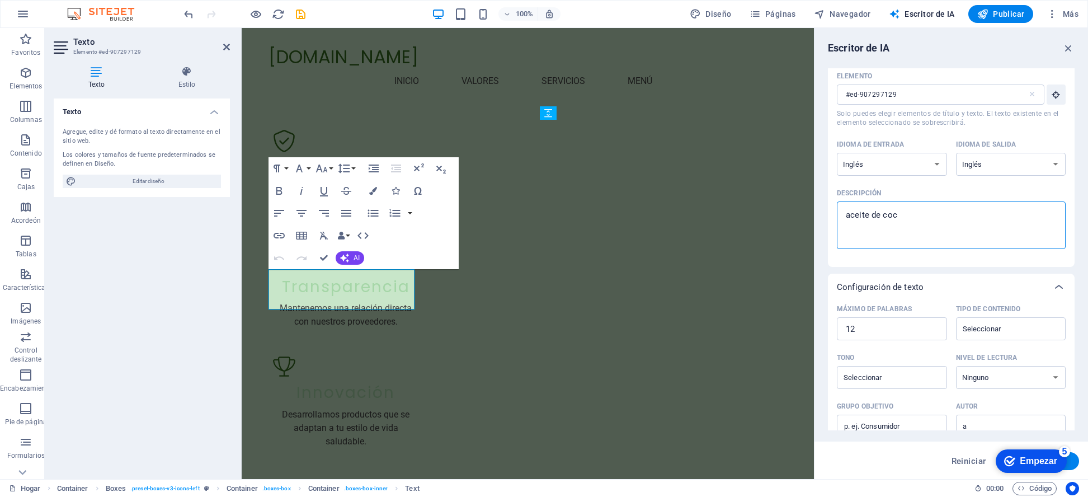
type textarea "x"
type textarea "aceite de coco"
type textarea "x"
type textarea "aceite de coco r"
type textarea "x"
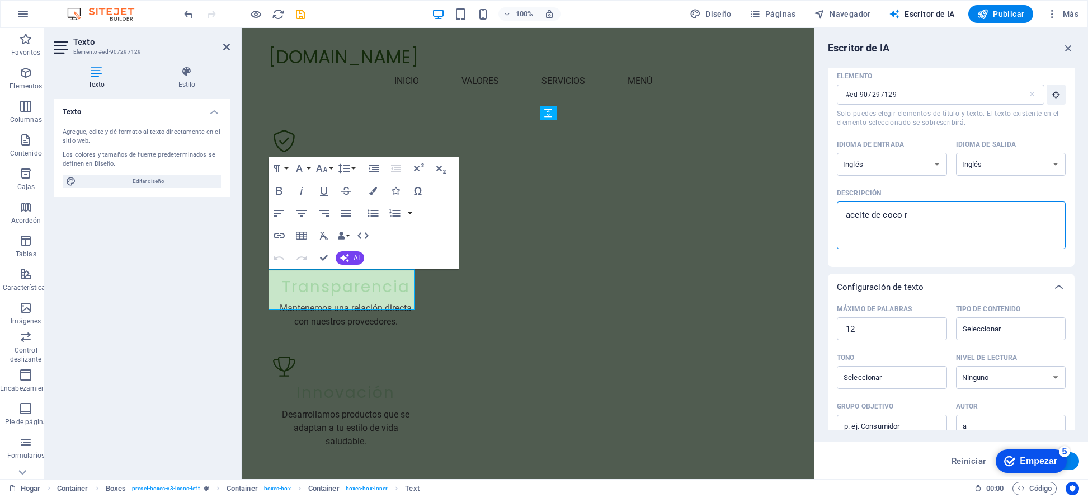
type textarea "aceite de coco rb"
type textarea "x"
type textarea "aceite de coco rbd"
type textarea "x"
type textarea "aceite de coco rb"
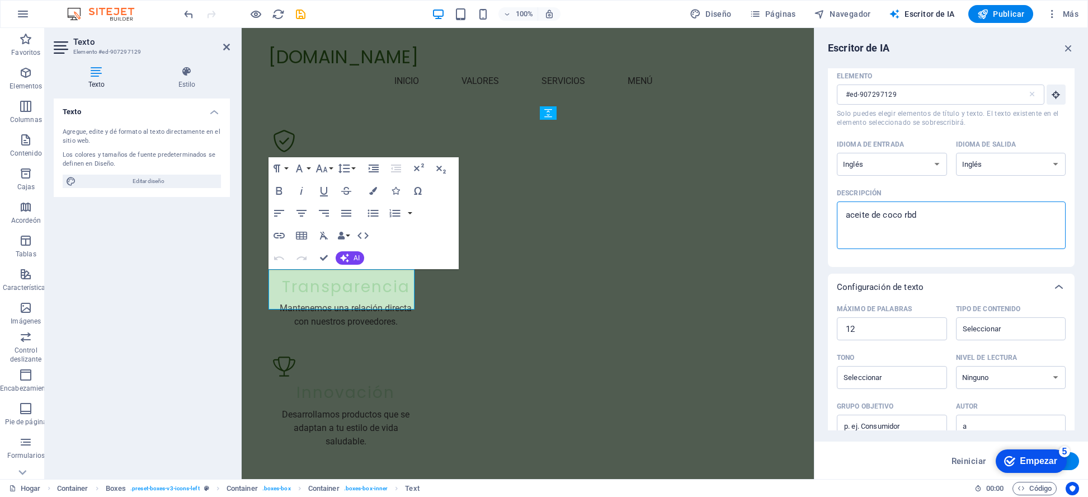
type textarea "x"
type textarea "aceite de coco r"
type textarea "x"
type textarea "aceite de coco"
type textarea "x"
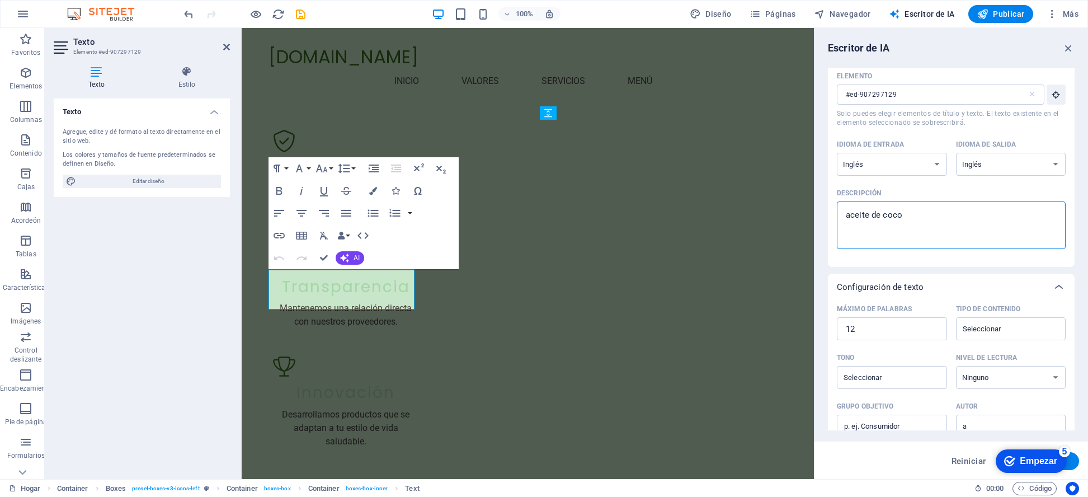
type textarea "aceite de coco R"
type textarea "x"
type textarea "aceite de coco RB"
type textarea "x"
type textarea "aceite de coco RBB"
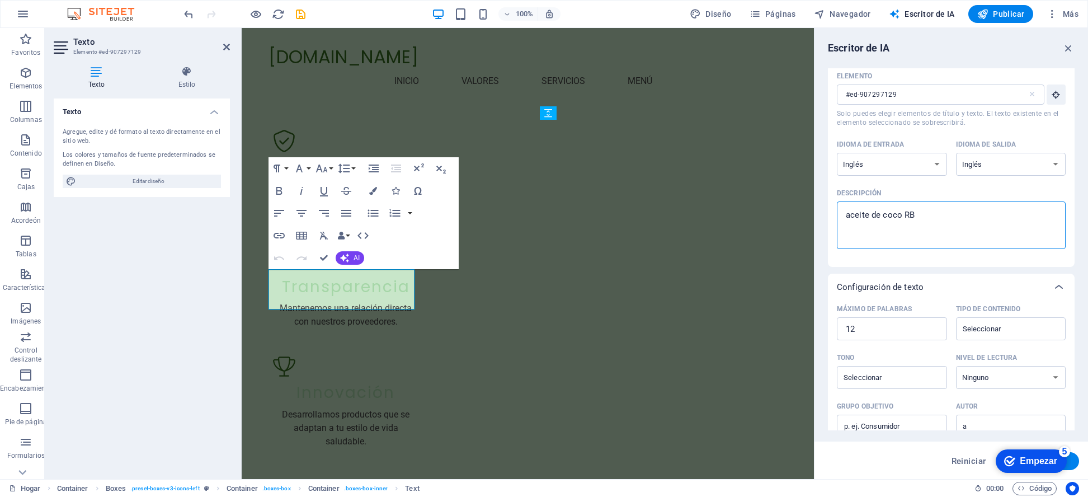
type textarea "x"
type textarea "aceite de coco RB"
type textarea "x"
type textarea "aceite de coco RBD"
type textarea "x"
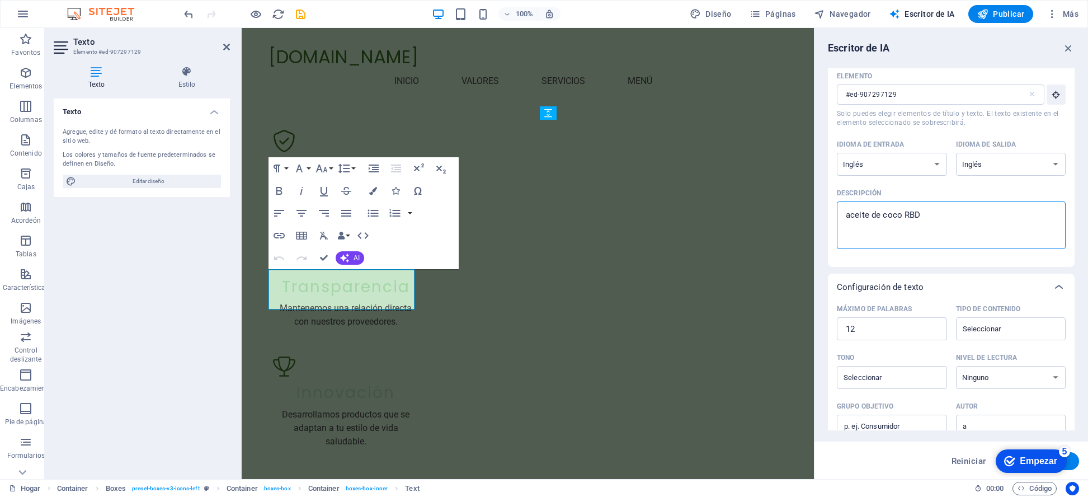
type textarea "aceite de coco RBD"
type textarea "x"
type textarea "aceite de coco RBD s"
type textarea "x"
type textarea "aceite de coco RBD si"
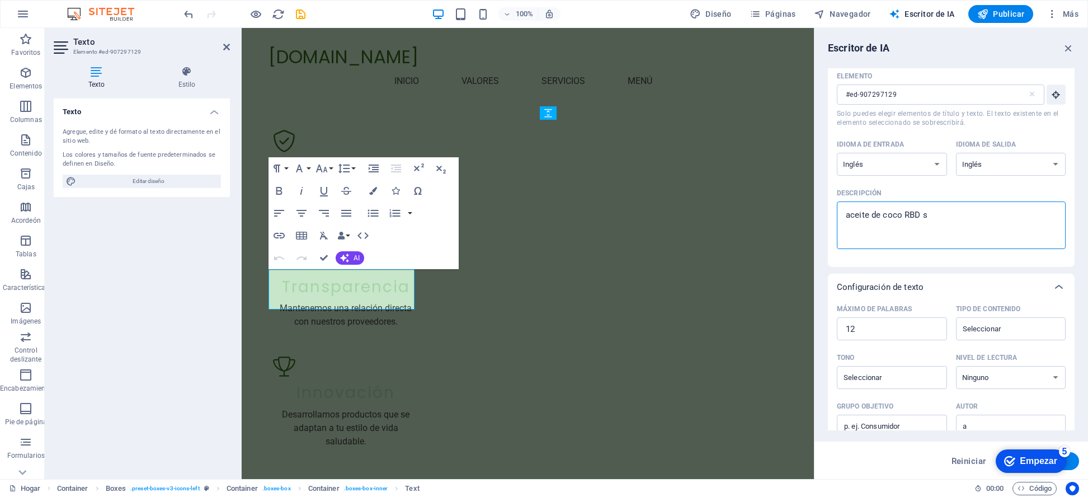
type textarea "x"
type textarea "aceite de coco RBD sin"
type textarea "x"
type textarea "aceite de coco RBD sin"
type textarea "x"
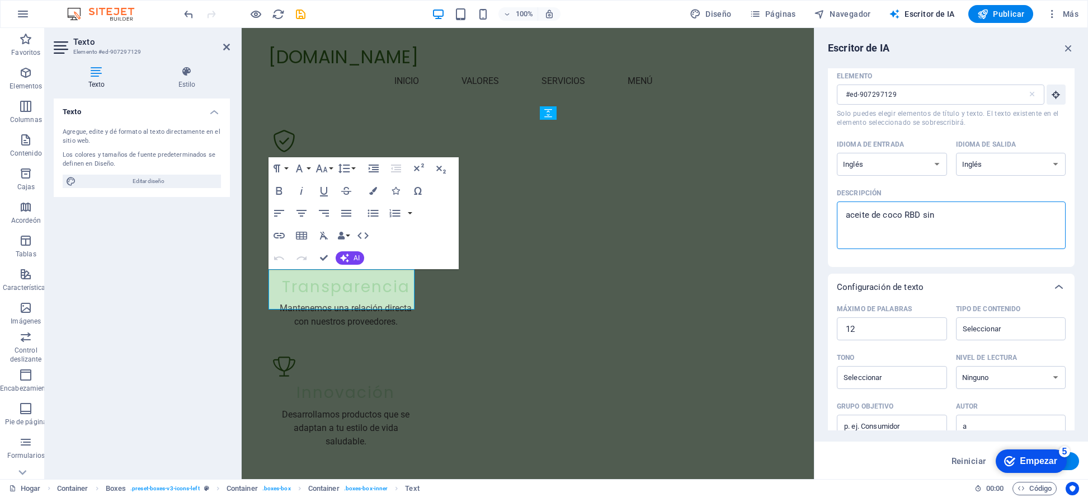
type textarea "aceite de coco RBD sin o"
type textarea "x"
type textarea "aceite de coco RBD sin ol"
type textarea "x"
type textarea "aceite de coco RBD sin olo"
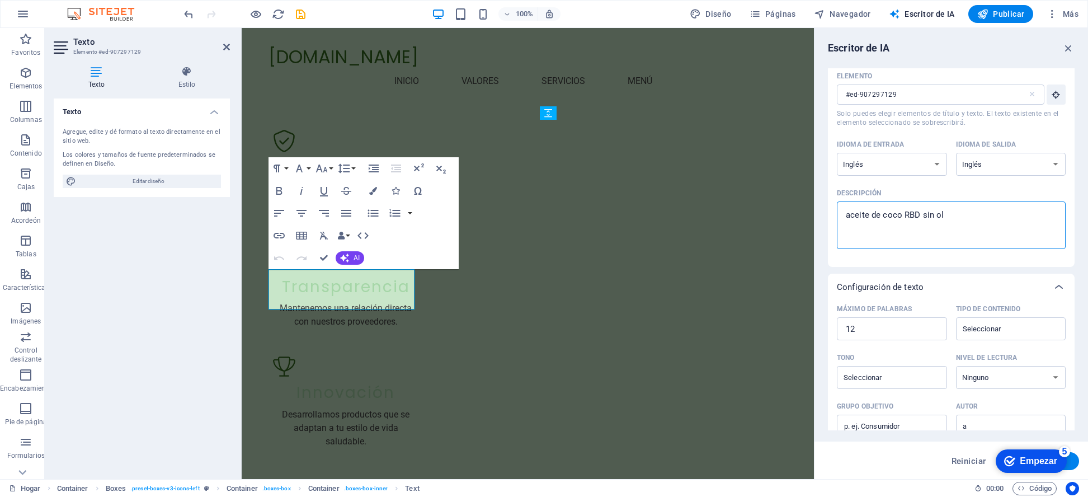
type textarea "x"
type textarea "aceite de coco RBD sin olor"
type textarea "x"
type textarea "aceite de coco RBD sin olor"
type textarea "x"
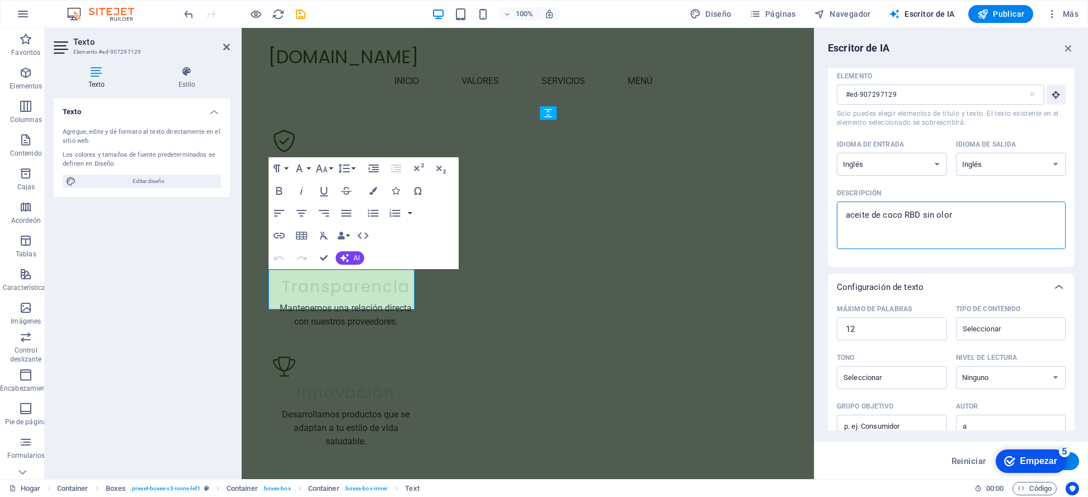
type textarea "aceite de coco RBD sin olor s"
type textarea "x"
type textarea "aceite de coco RBD sin olor si"
type textarea "x"
type textarea "aceite de coco RBD sin olor sin"
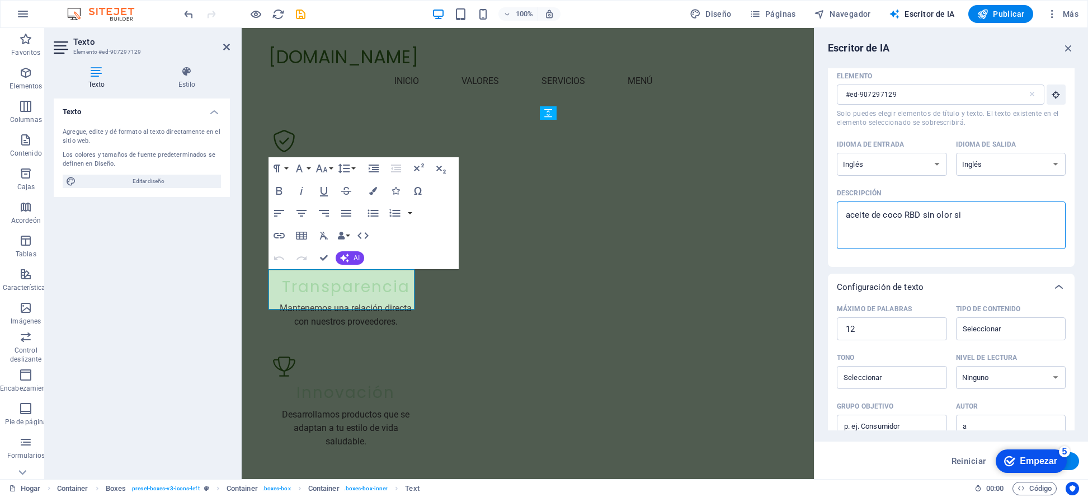
type textarea "x"
type textarea "aceite de coco RBD sin olor sin"
type textarea "x"
type textarea "aceite de coco RBD sin olor sin s"
type textarea "x"
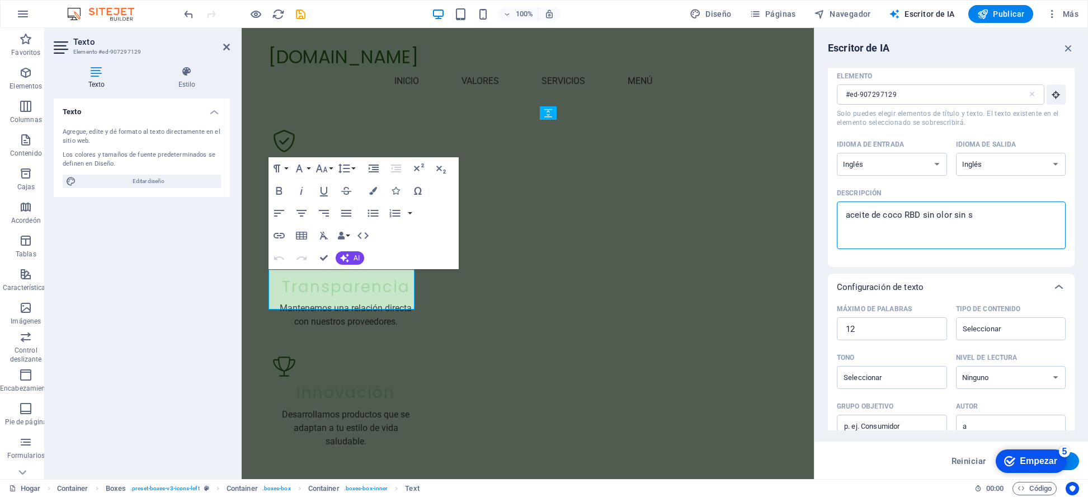
type textarea "aceite de coco RBD sin olor sin sa"
type textarea "x"
type textarea "aceite de coco RBD sin olor sin sab"
type textarea "x"
type textarea "aceite de coco RBD sin olor sin sabo"
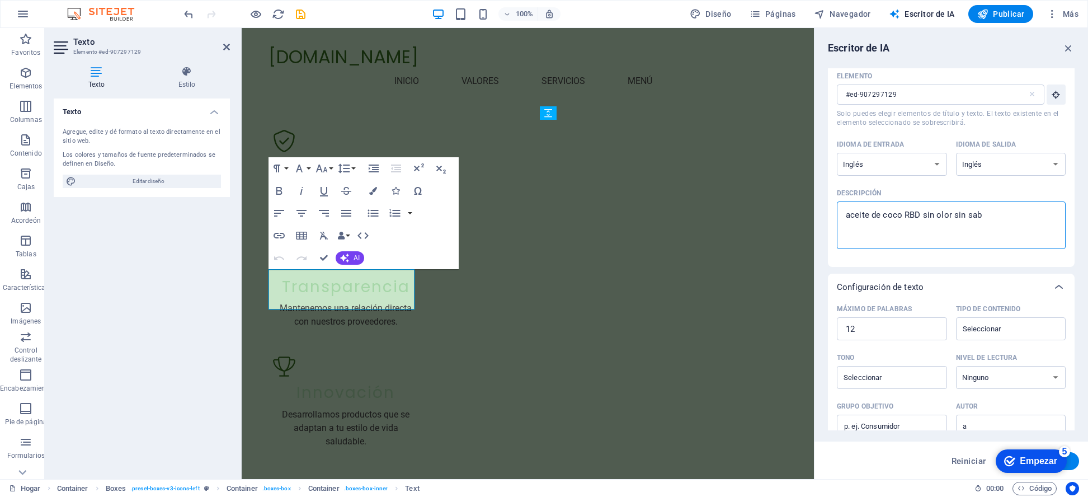
type textarea "x"
type textarea "aceite de coco RBD sin olor sin sabor"
type textarea "x"
type textarea "aceite de coco RBD sin olor sin sabor"
type textarea "x"
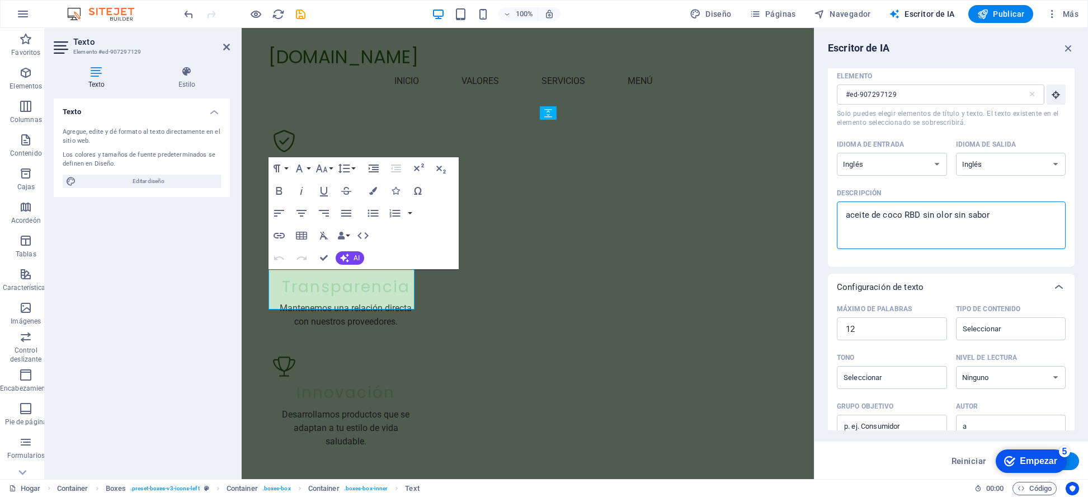
type textarea "aceite de coco RBD sin olor sin sabor i"
type textarea "x"
type textarea "aceite de coco RBD sin olor sin sabor id"
type textarea "x"
type textarea "aceite de coco RBD sin olor sin sabor ide"
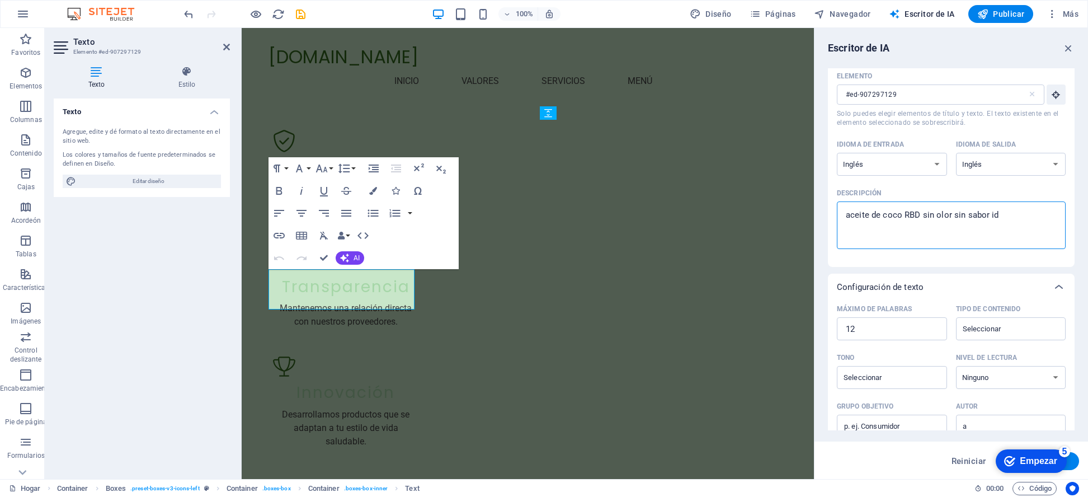
type textarea "x"
type textarea "aceite de coco RBD sin olor sin sabor idea"
type textarea "x"
type textarea "aceite de coco RBD sin olor sin sabor ideal"
type textarea "x"
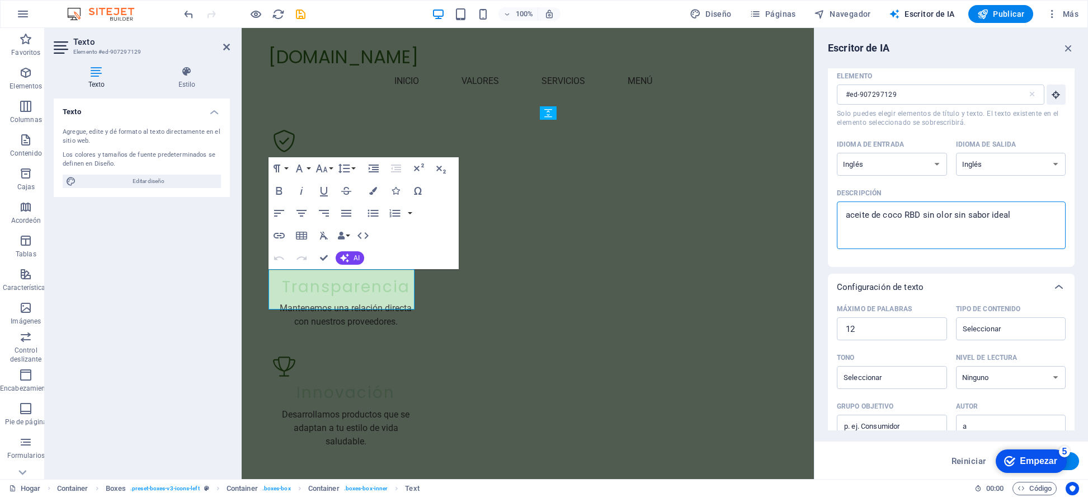
type textarea "aceite de coco RBD sin olor sin sabor ideal"
type textarea "x"
type textarea "aceite de coco RBD sin olor sin sabor ideal p"
type textarea "x"
type textarea "aceite de coco RBD sin olor sin sabor ideal pa"
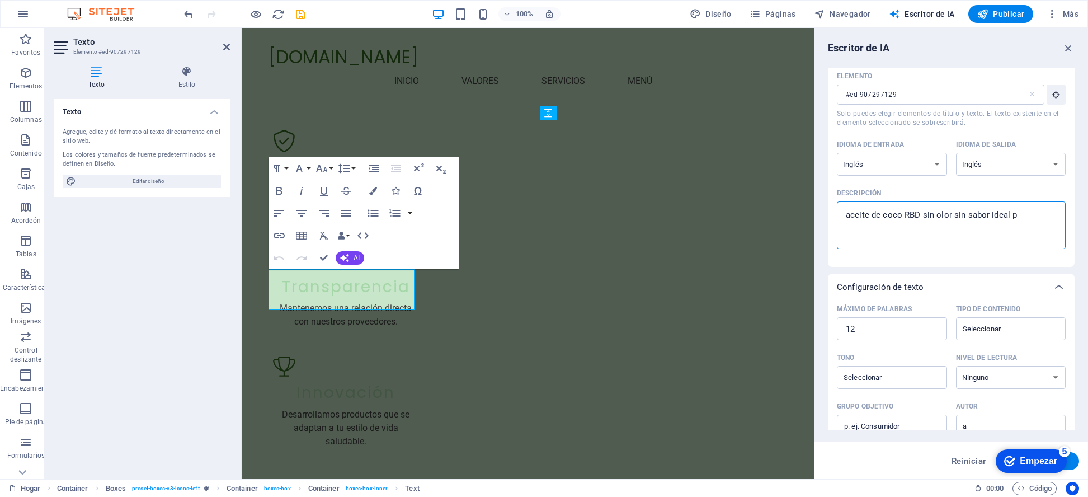
type textarea "x"
type textarea "aceite de coco RBD sin olor sin sabor ideal par"
type textarea "x"
type textarea "aceite de coco RBD sin olor sin sabor ideal para"
type textarea "x"
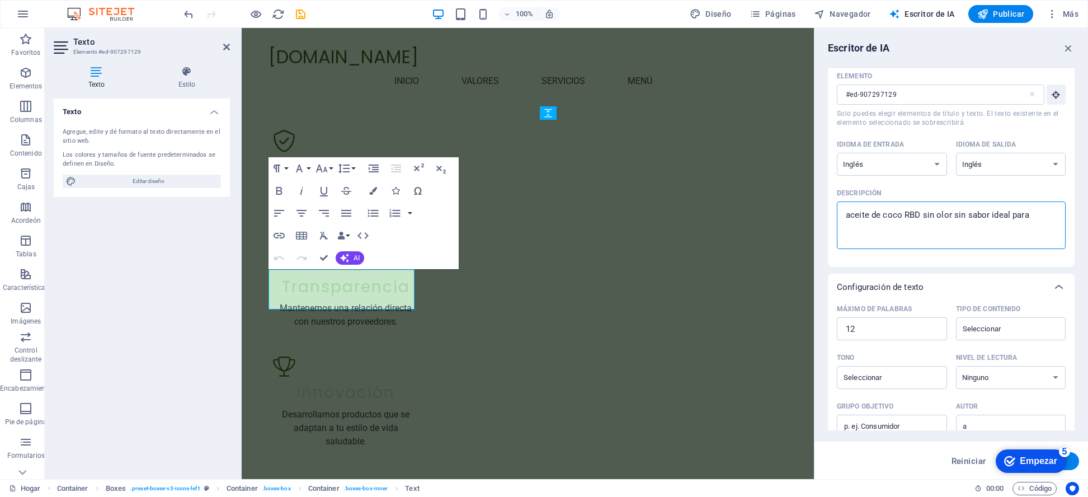
type textarea "aceite de coco RBD sin olor sin sabor ideal para"
type textarea "x"
type textarea "aceite de coco RBD sin olor sin sabor ideal para c"
type textarea "x"
type textarea "aceite de coco RBD sin olor sin sabor ideal para co"
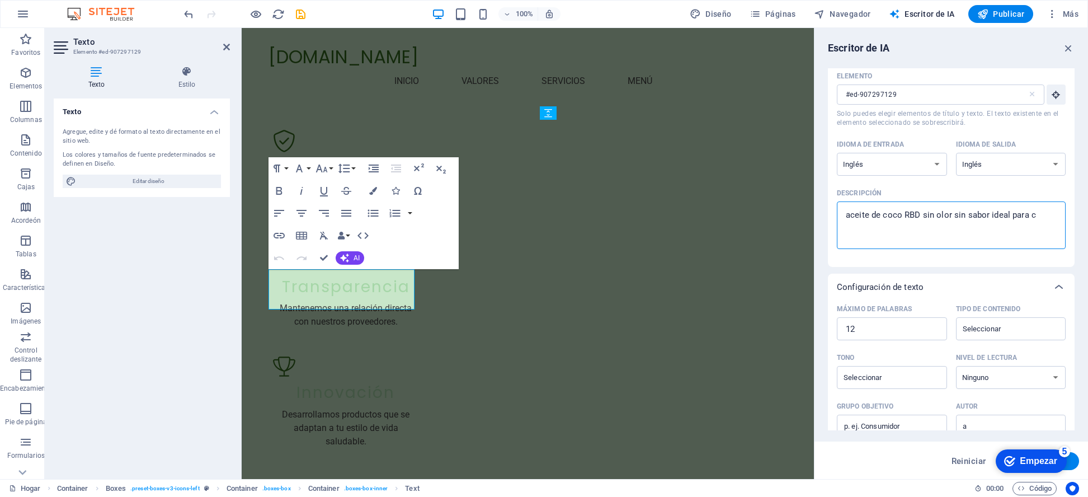
type textarea "x"
type textarea "aceite de coco RBD sin olor sin sabor ideal para coci"
type textarea "x"
type textarea "aceite de coco RBD sin olor sin sabor ideal para cocin"
type textarea "x"
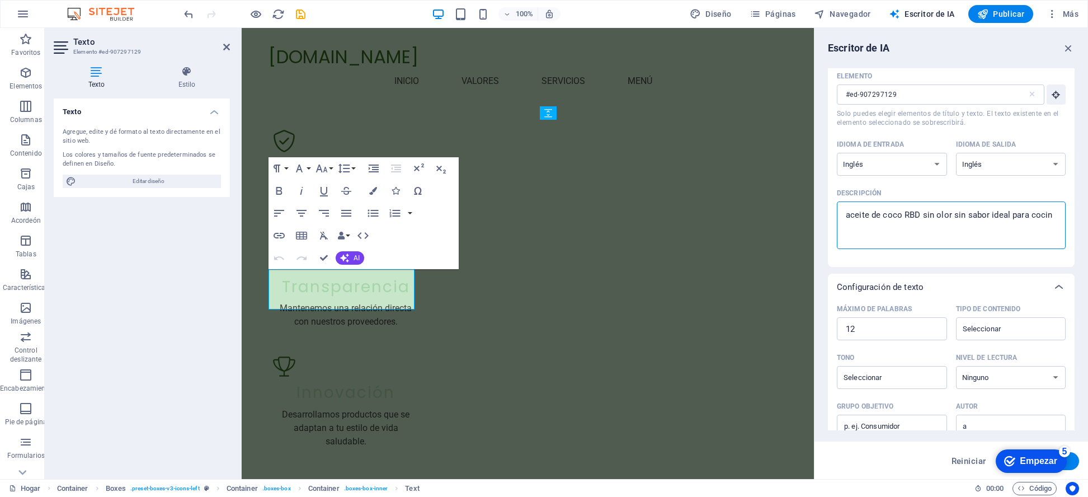
type textarea "aceite de coco RBD sin olor sin sabor ideal para cocina"
type textarea "x"
type textarea "aceite [PERSON_NAME] RBD sin olor sin sabor ideal para cocinar"
type textarea "x"
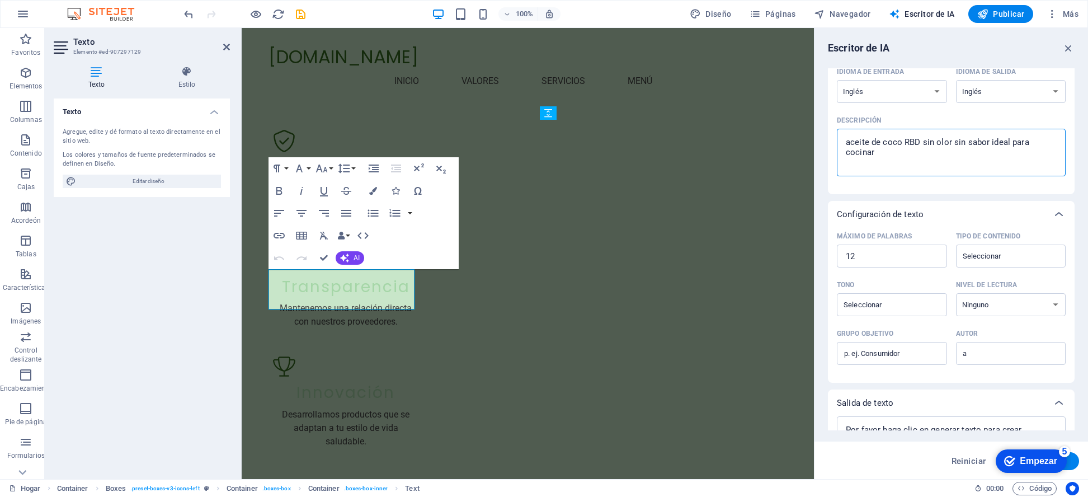
scroll to position [150, 0]
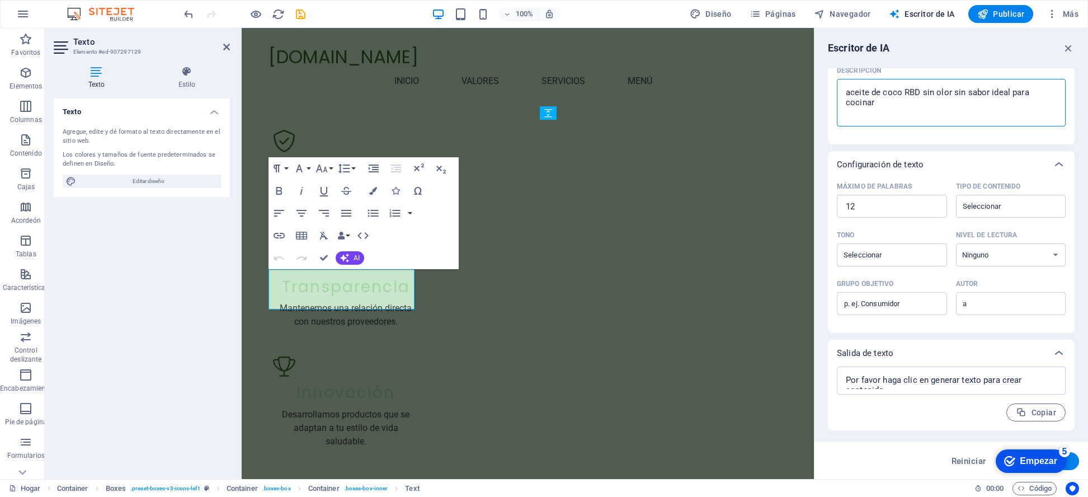
click at [943, 104] on textarea "aceite [PERSON_NAME] RBD sin olor sin sabor ideal para cocinar" at bounding box center [952, 102] width 218 height 36
type textarea "aceite [PERSON_NAME] RBD sin olor sin sabor ideal para cocinar"
type textarea "x"
type textarea "aceite [PERSON_NAME] RBD sin olor sin sabor ideal para cocinar"
type textarea "x"
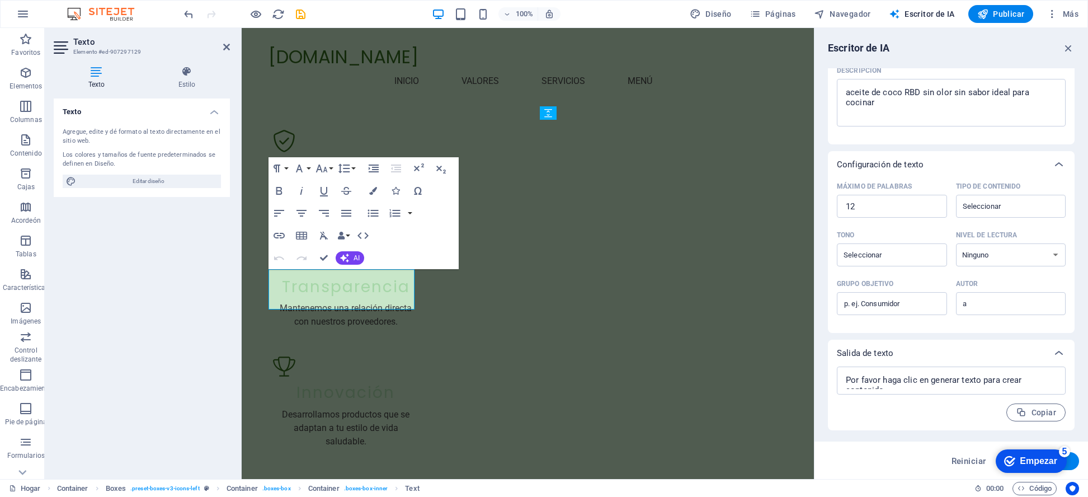
drag, startPoint x: 1075, startPoint y: 193, endPoint x: 1074, endPoint y: 170, distance: 23.0
click at [1073, 170] on div "Escritor de IA Entrada de texto Elemento #ed-907297129 ​ Solo puedes elegir ele…" at bounding box center [952, 253] width 274 height 451
click at [1081, 123] on div "Escritor de IA Entrada de texto Elemento #ed-907297129 ​ Solo puedes elegir ele…" at bounding box center [952, 253] width 274 height 451
click at [1068, 134] on div "Elemento #ed-907297129 ​ Solo puedes elegir elementos de título y texto. El tex…" at bounding box center [951, 44] width 247 height 199
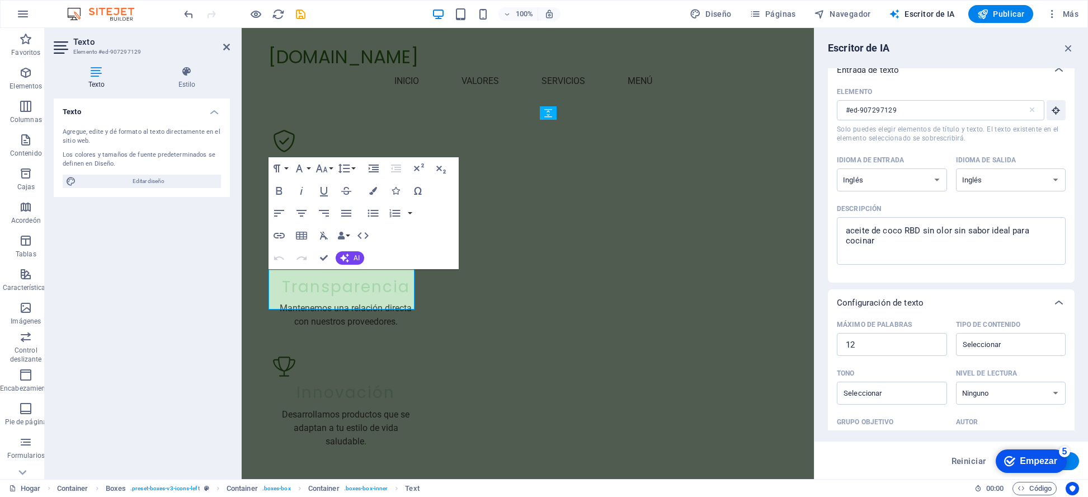
scroll to position [0, 0]
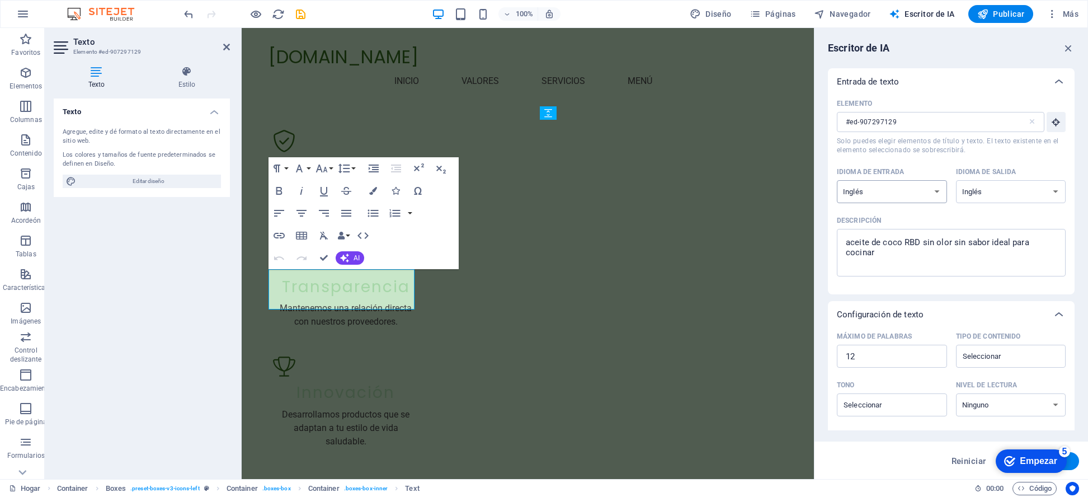
click at [935, 193] on select "albanés árabe armenio Awadhi azerbaiyano baskir vasco bielorruso bengalí Bhojpu…" at bounding box center [892, 191] width 110 height 23
select select "Spanish"
click at [1056, 190] on select "albanés árabe armenio Awadhi azerbaiyano baskir vasco bielorruso bengalí Bhojpu…" at bounding box center [1011, 191] width 110 height 23
select select "Spanish"
click at [1018, 455] on div "checkmark Empezar 5" at bounding box center [1030, 460] width 53 height 11
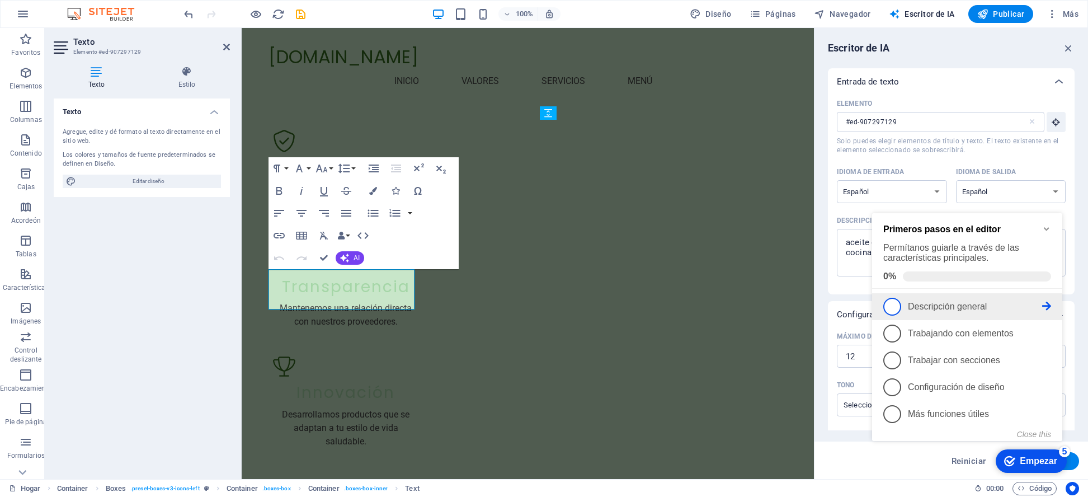
click at [891, 302] on span "1" at bounding box center [893, 307] width 18 height 18
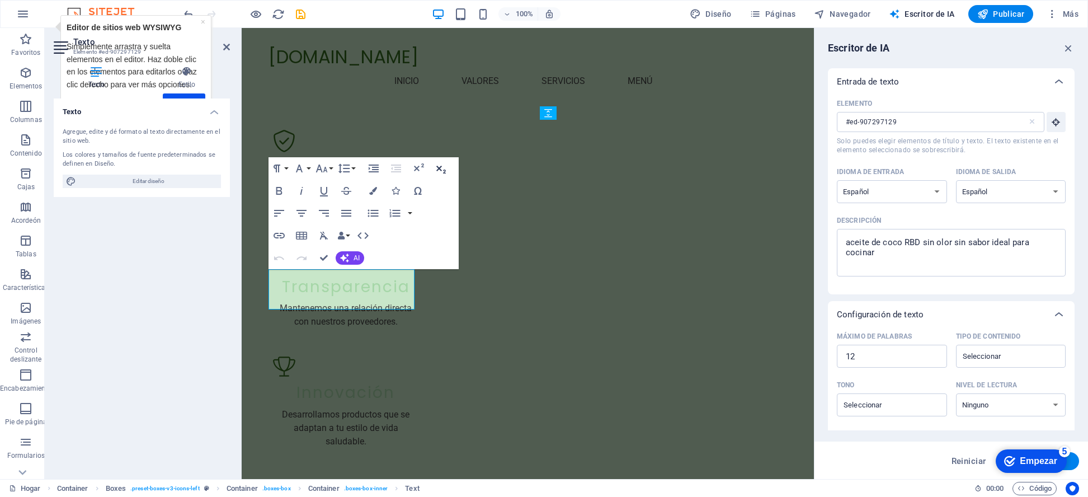
click at [443, 169] on icon "button" at bounding box center [440, 168] width 13 height 13
click at [130, 266] on div "Texto Agregue, edite y dé formato al texto directamente en el sitio web. Los co…" at bounding box center [142, 284] width 176 height 372
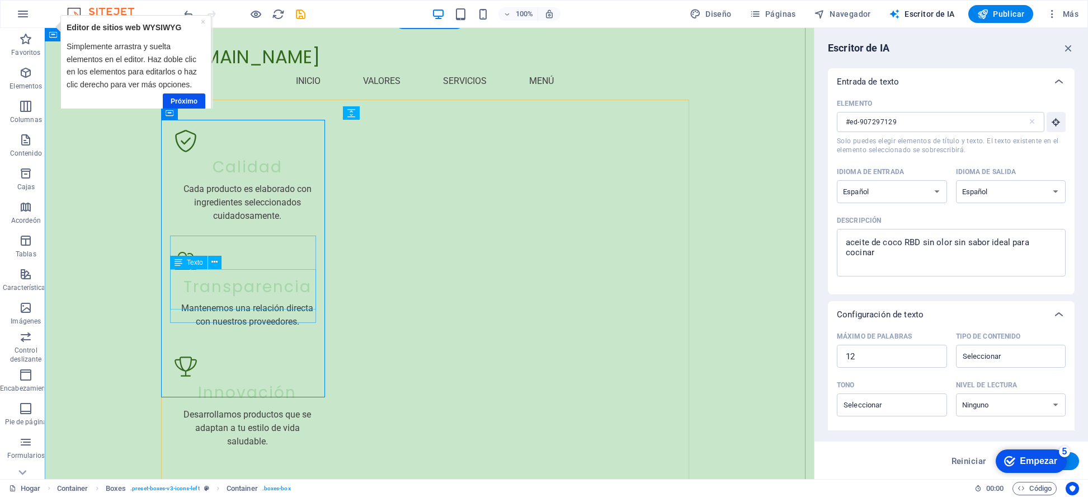
click at [214, 261] on icon at bounding box center [215, 262] width 6 height 12
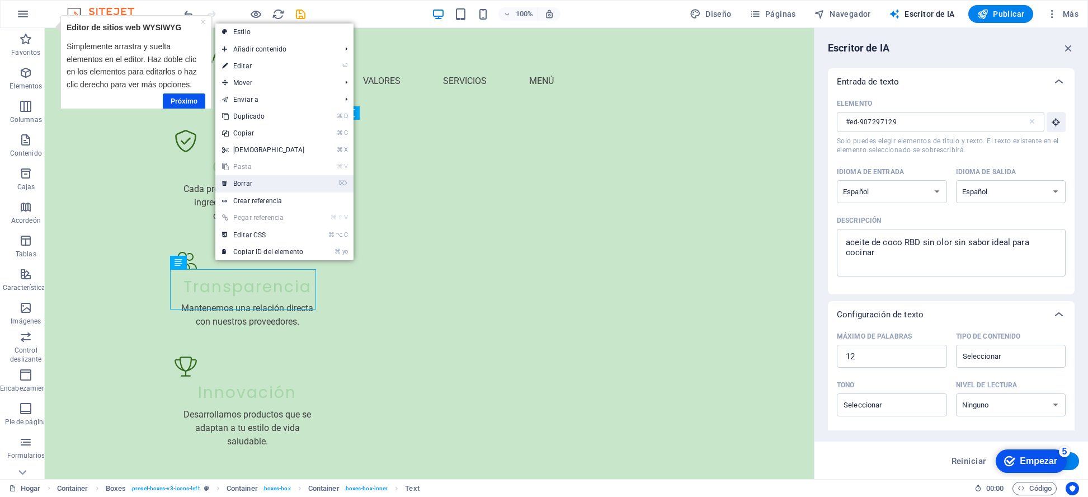
click at [247, 186] on font "Borrar" at bounding box center [242, 184] width 19 height 8
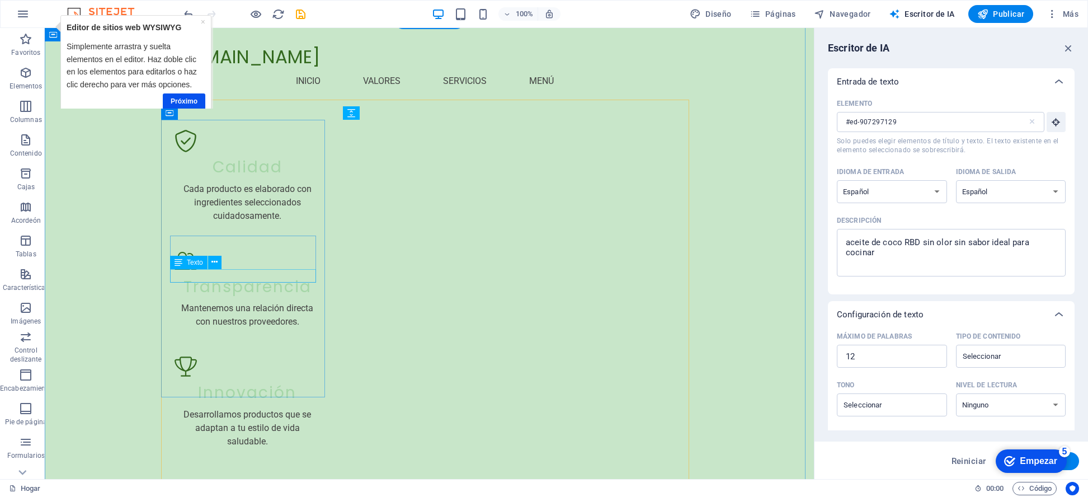
click at [198, 265] on font "Texto" at bounding box center [195, 263] width 16 height 8
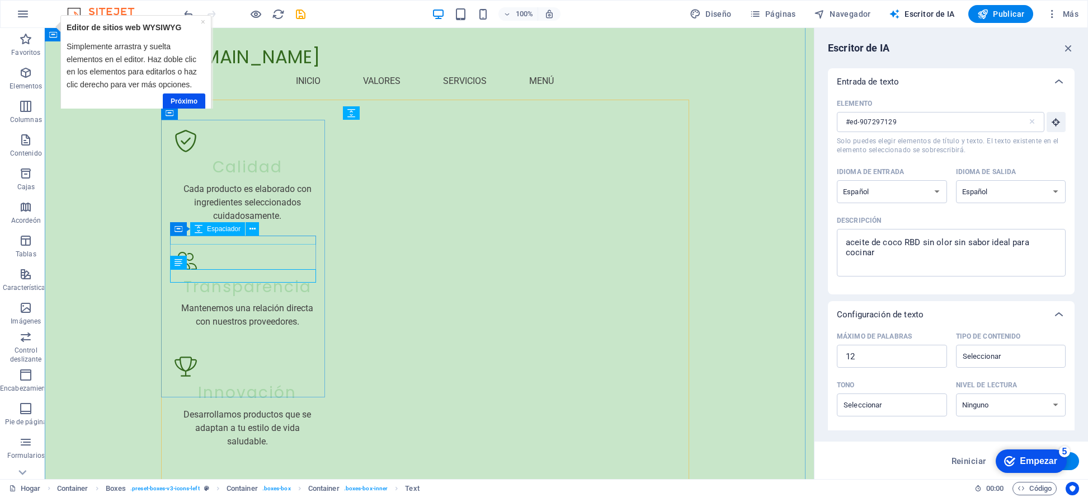
click at [226, 231] on font "Espaciador" at bounding box center [224, 229] width 34 height 8
click at [253, 227] on icon at bounding box center [253, 229] width 6 height 12
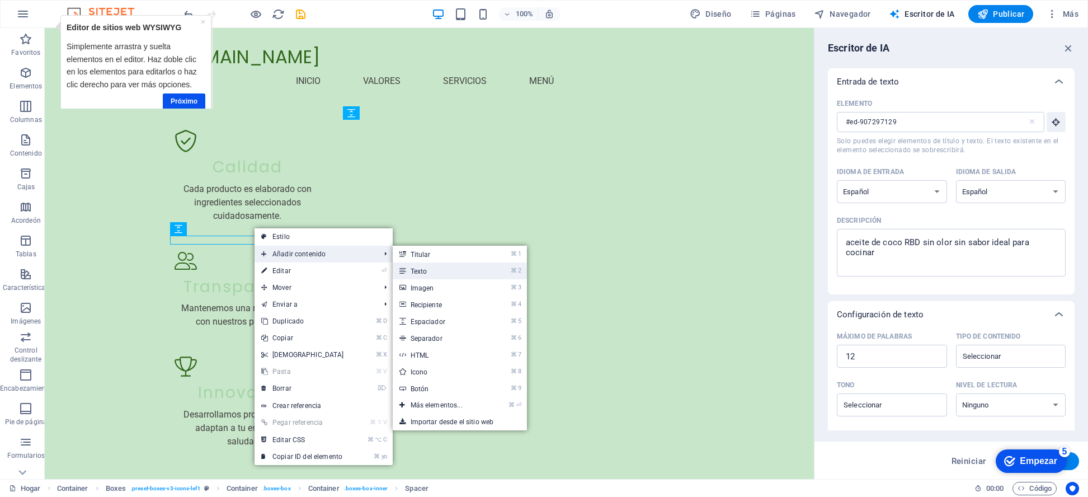
click at [415, 268] on font "Texto" at bounding box center [419, 271] width 17 height 8
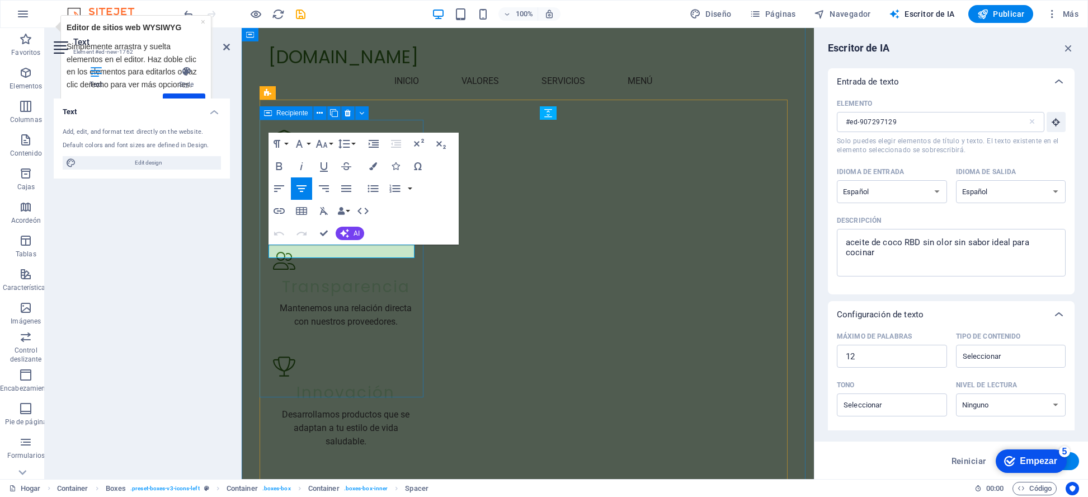
type input "#ed-new-1762"
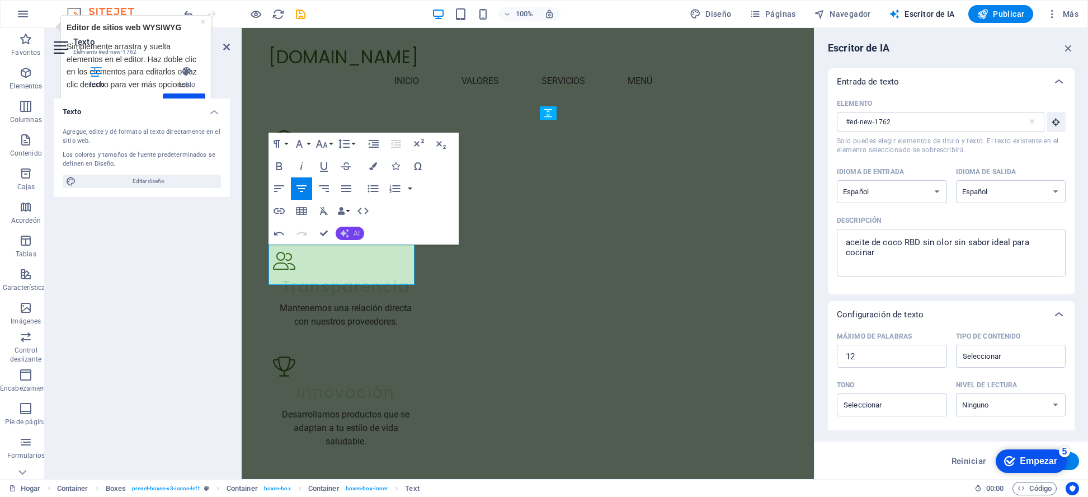
click at [349, 232] on button "AI" at bounding box center [350, 233] width 29 height 13
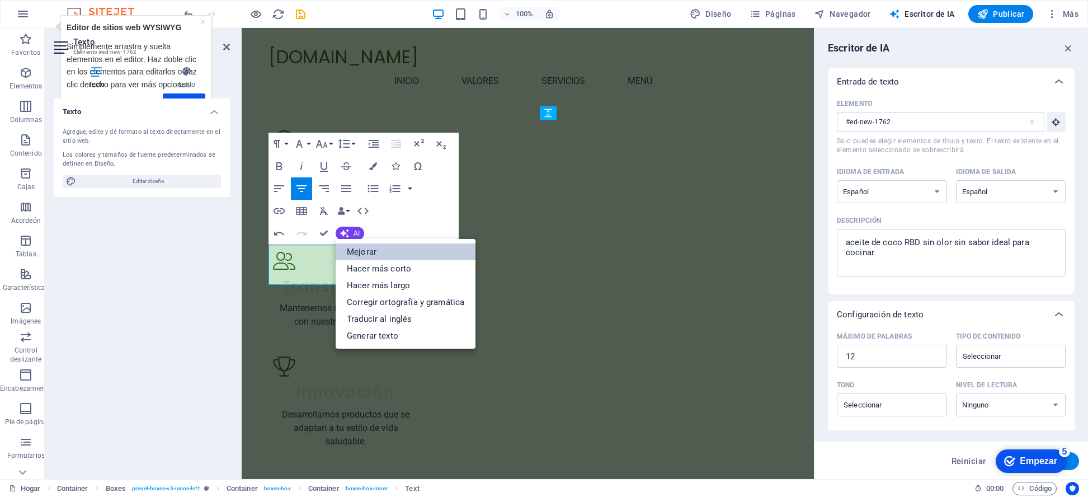
click at [364, 249] on font "Mejorar" at bounding box center [362, 252] width 30 height 10
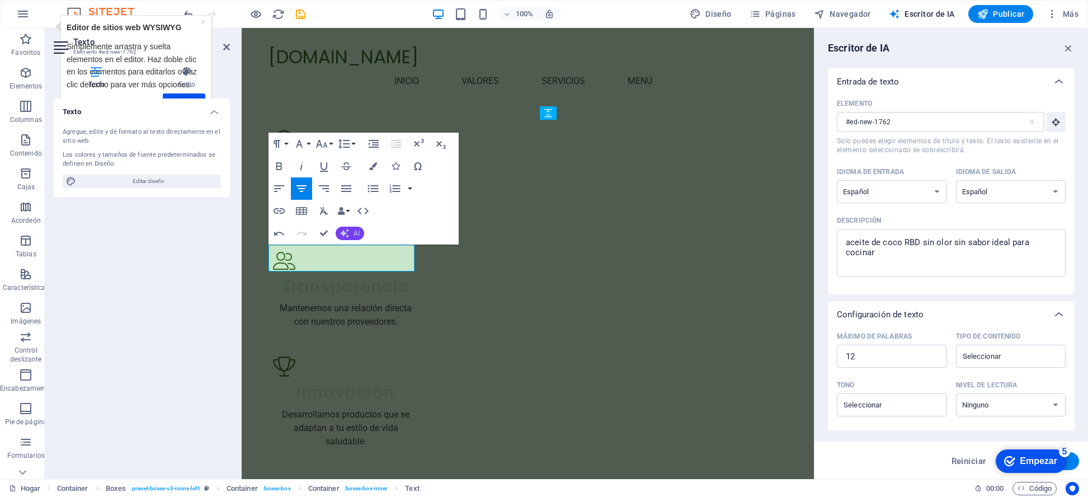
click at [354, 231] on font "AI" at bounding box center [357, 233] width 6 height 8
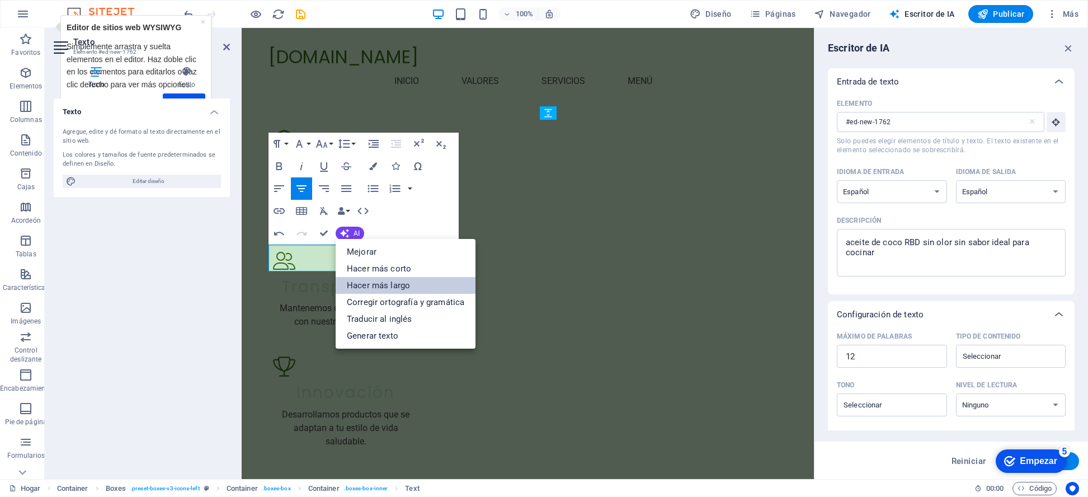
click at [361, 287] on font "Hacer más largo" at bounding box center [378, 285] width 63 height 10
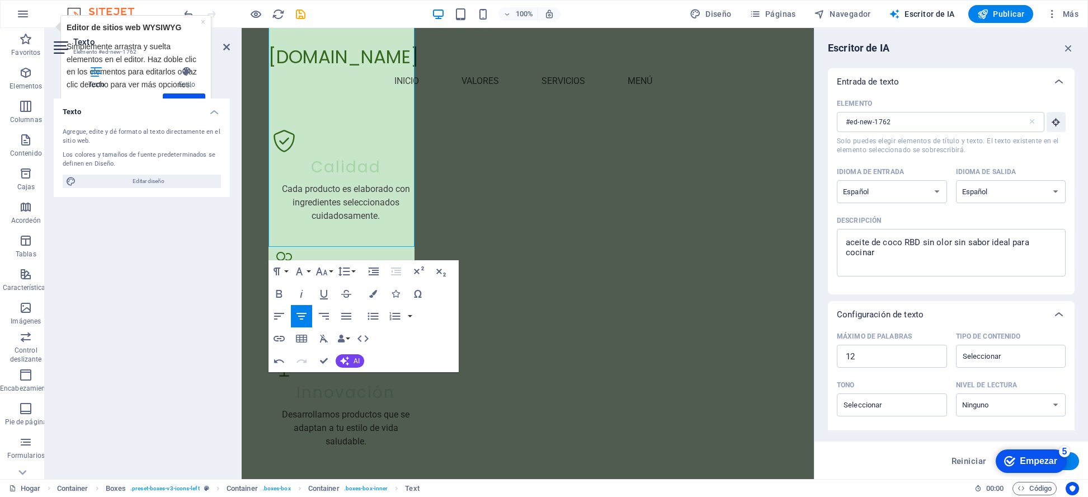
scroll to position [1037, 0]
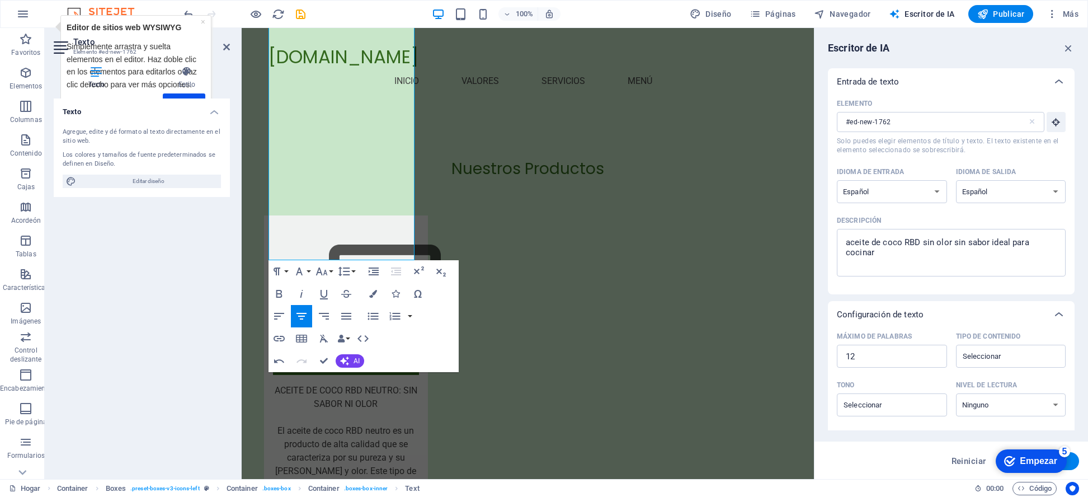
click at [204, 355] on div "Texto Agregue, edite y dé formato al texto directamente en el sitio web. Los co…" at bounding box center [142, 284] width 176 height 372
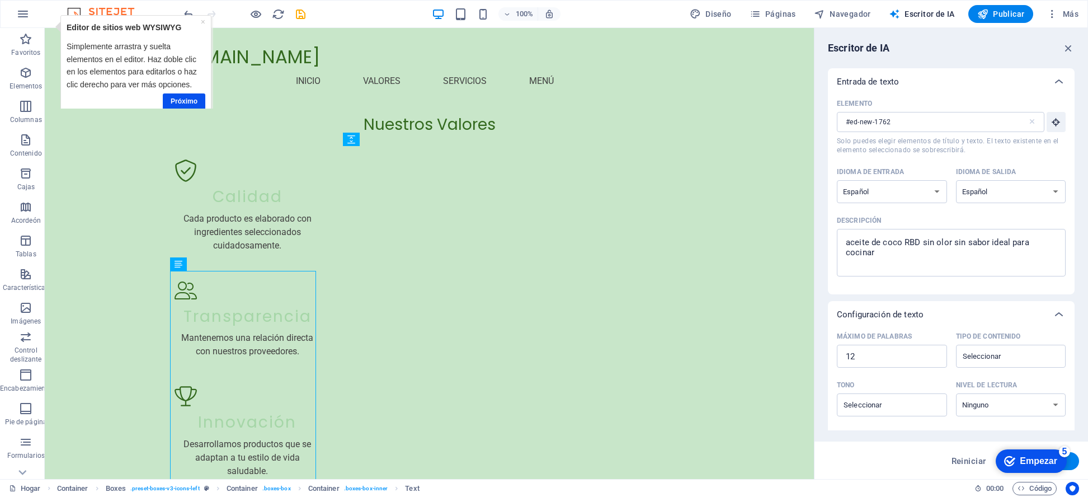
scroll to position [624, 0]
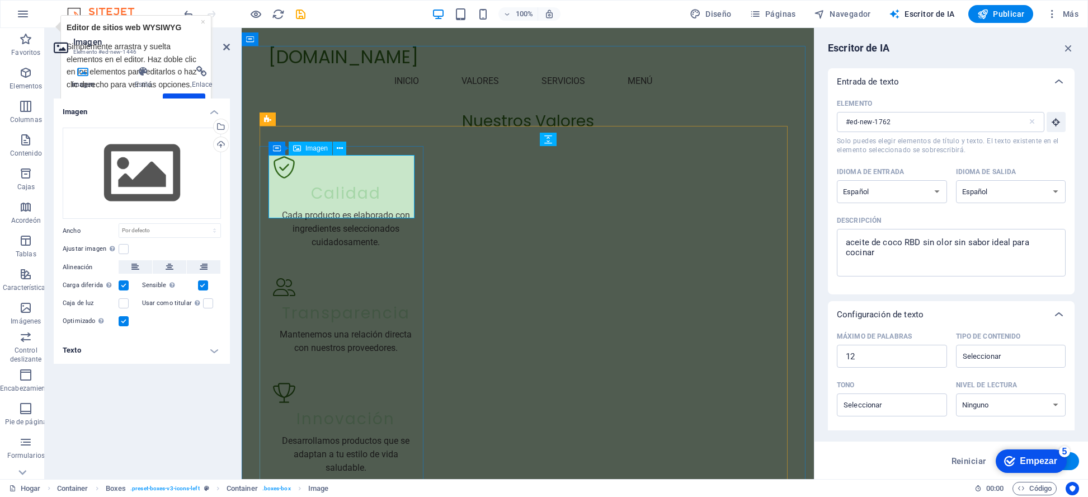
click at [311, 145] on font "Imagen" at bounding box center [317, 148] width 22 height 8
click at [339, 145] on icon at bounding box center [340, 149] width 6 height 12
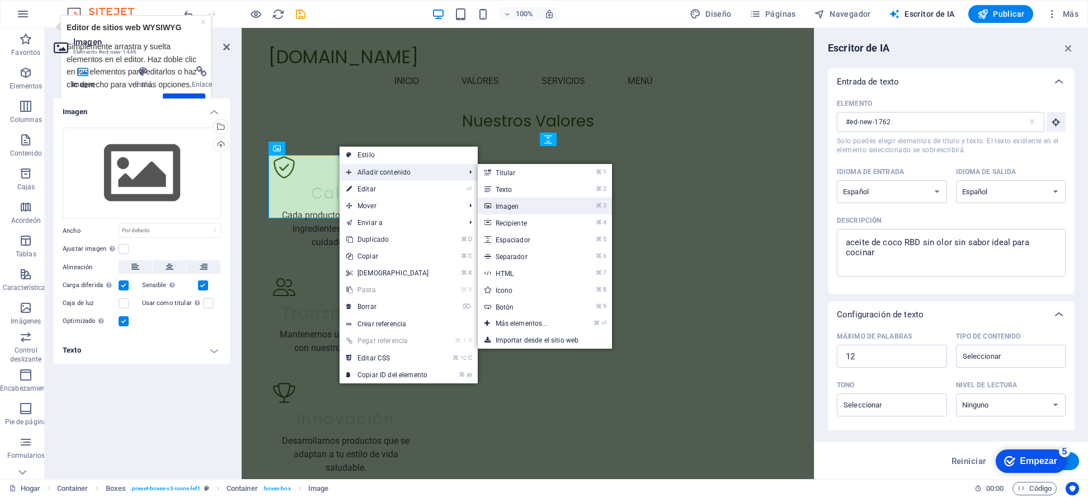
click at [501, 204] on font "Imagen" at bounding box center [508, 207] width 24 height 8
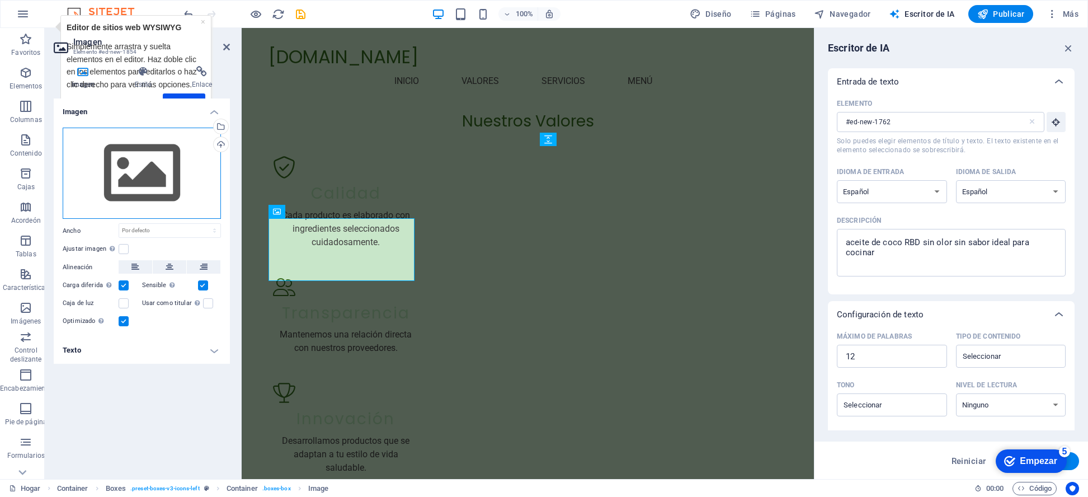
click at [195, 148] on div "Arrastre los archivos aquí, haga clic para elegir archivos o seleccione archivo…" at bounding box center [142, 174] width 158 height 92
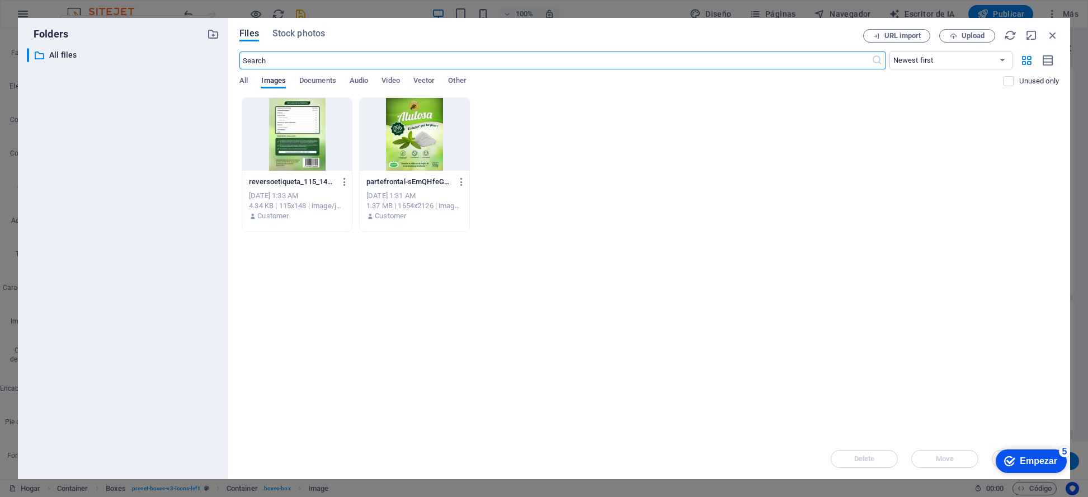
scroll to position [1030, 0]
click at [1052, 31] on icon "button" at bounding box center [1053, 35] width 12 height 12
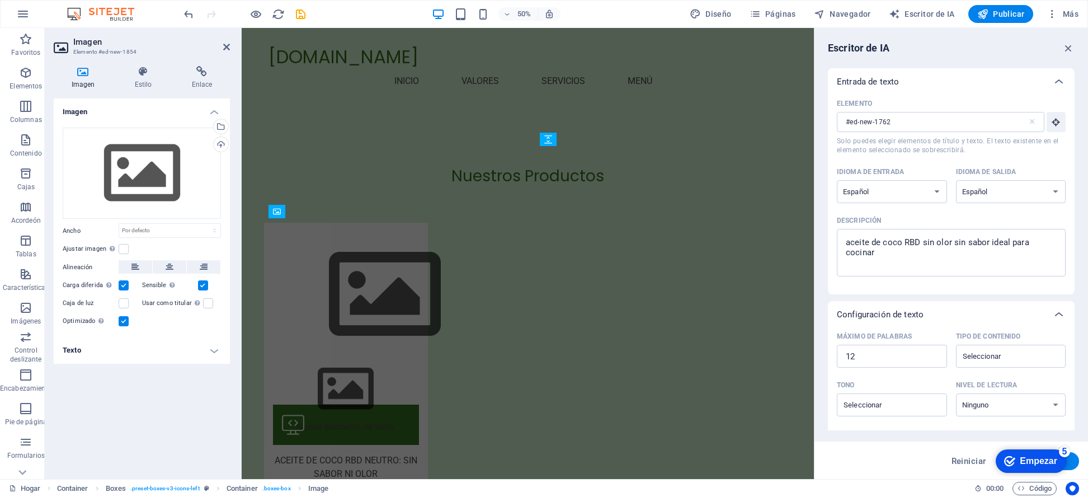
scroll to position [624, 0]
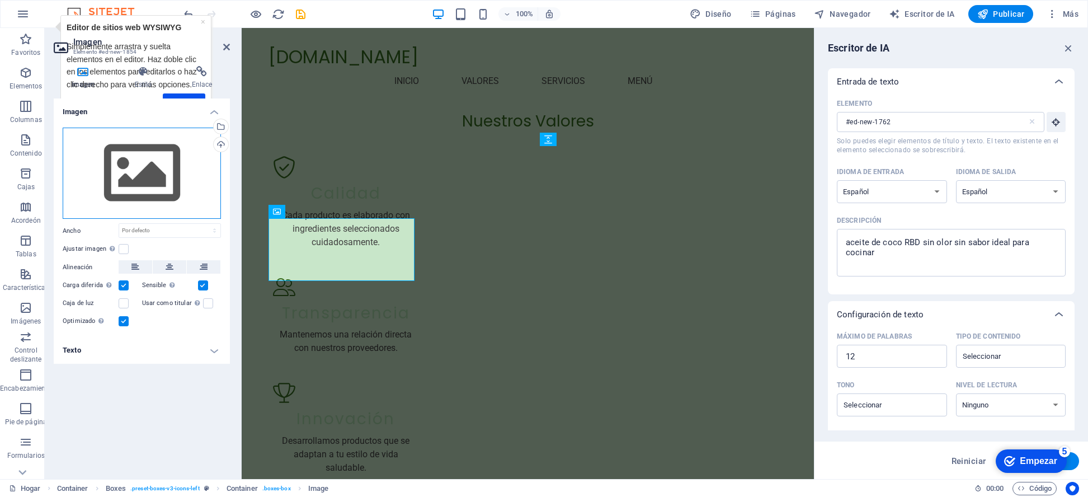
click at [190, 173] on div "Arrastre los archivos aquí, haga clic para elegir archivos o seleccione archivo…" at bounding box center [142, 174] width 158 height 92
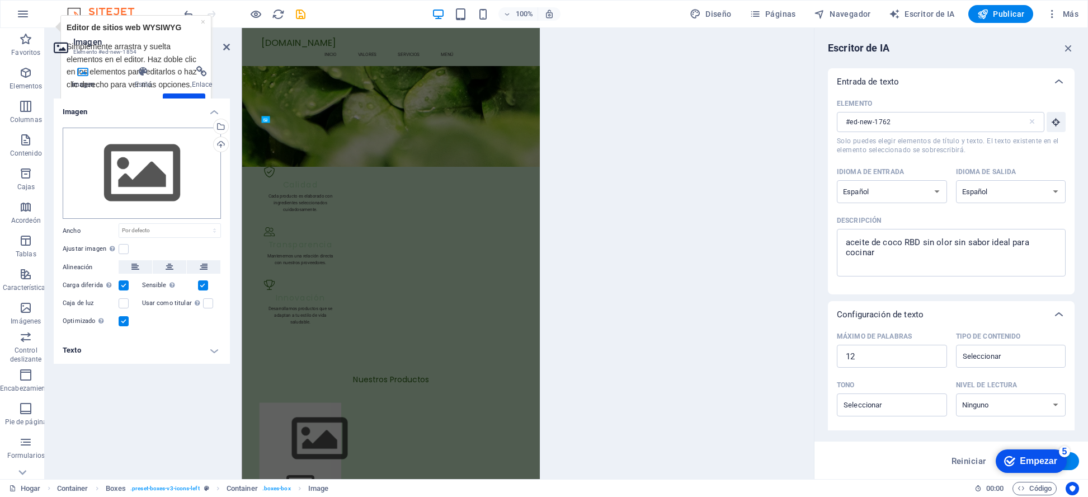
scroll to position [1030, 0]
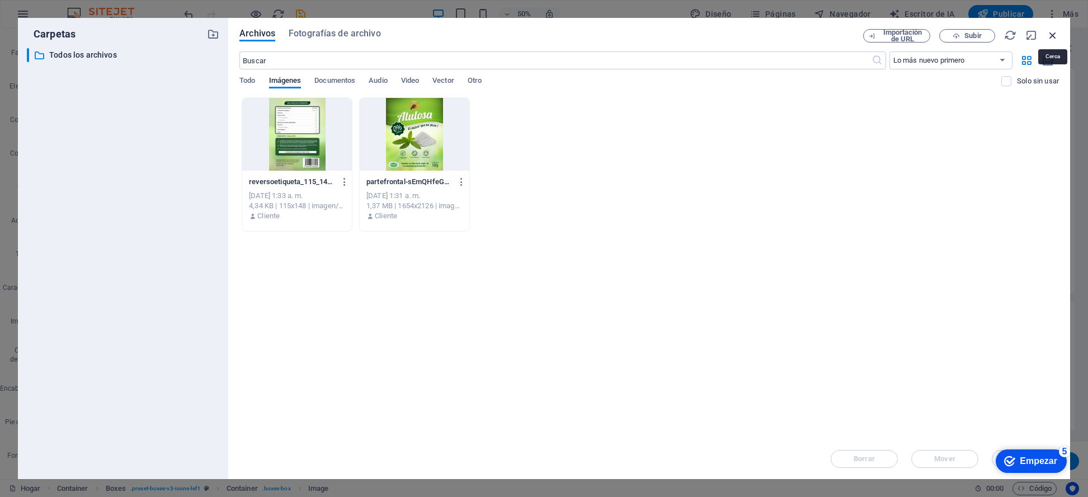
click at [1054, 35] on icon "button" at bounding box center [1053, 35] width 12 height 12
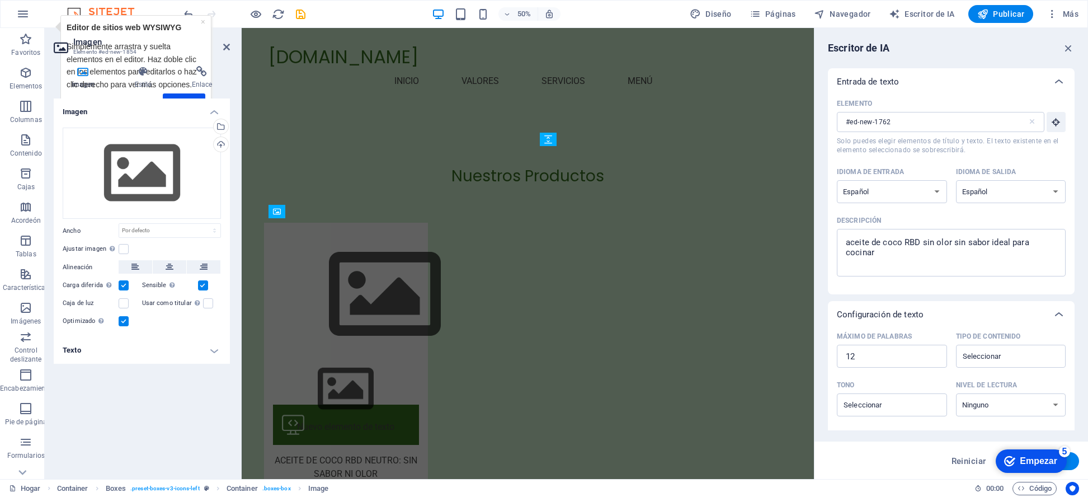
scroll to position [624, 0]
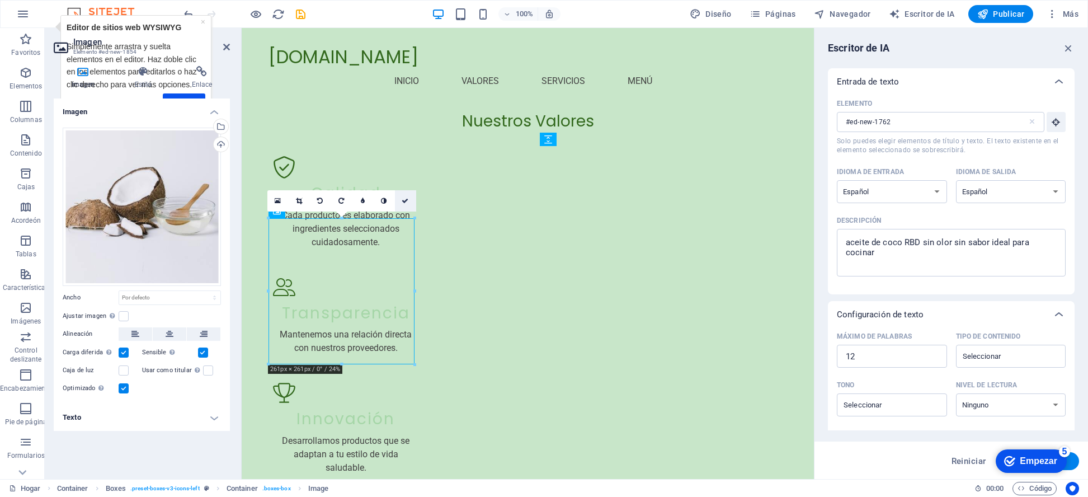
click at [406, 200] on icon at bounding box center [405, 201] width 7 height 7
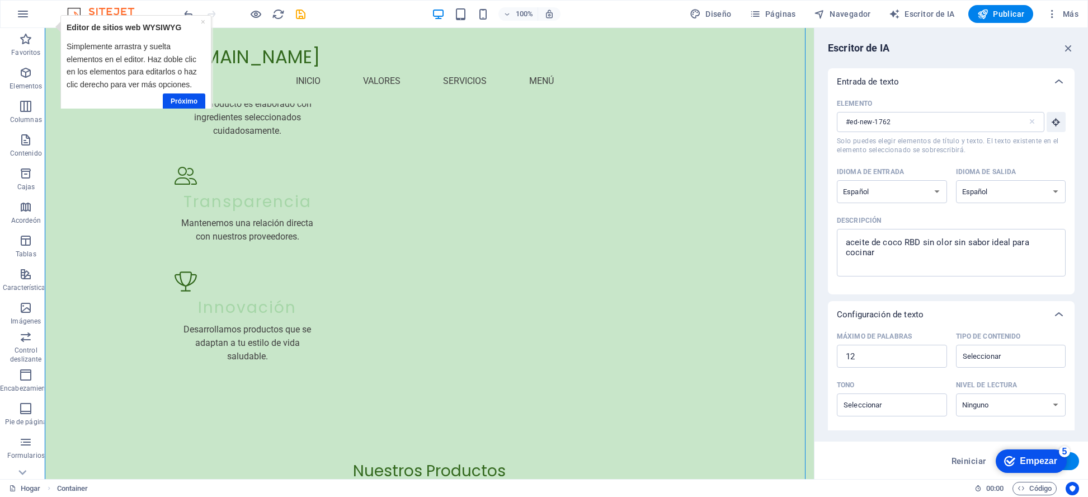
scroll to position [747, 0]
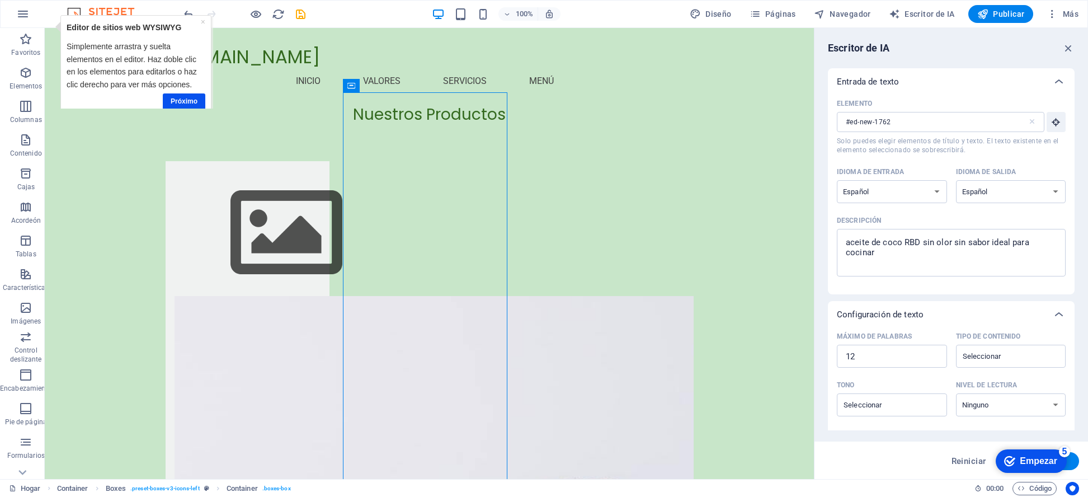
scroll to position [678, 0]
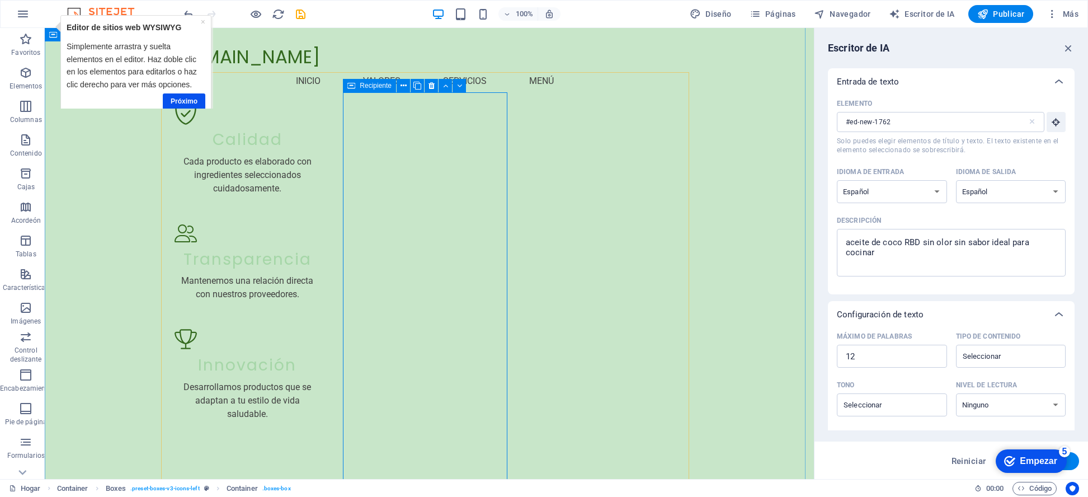
click at [402, 82] on icon at bounding box center [404, 86] width 6 height 12
click at [401, 84] on icon at bounding box center [404, 86] width 6 height 12
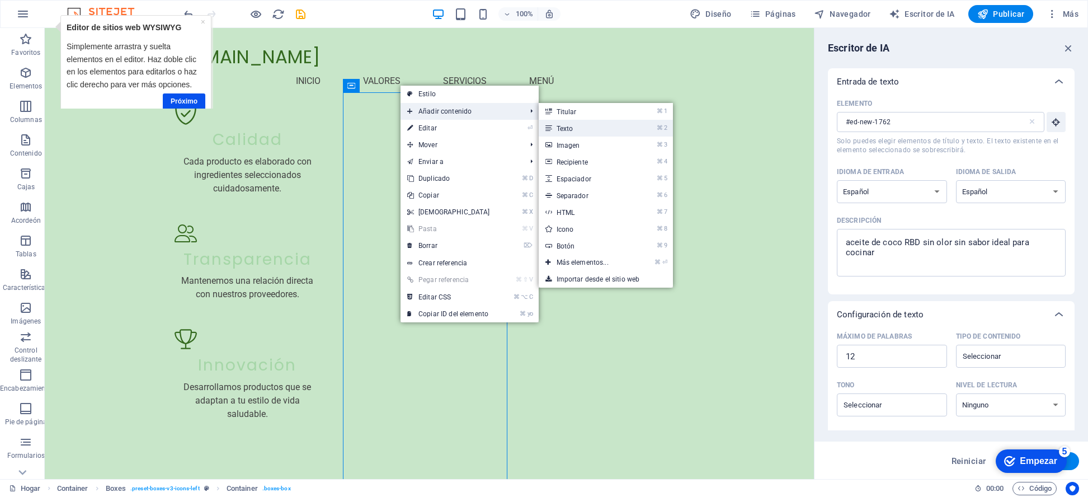
click at [575, 125] on link "⌘ 2 Texto" at bounding box center [585, 128] width 92 height 17
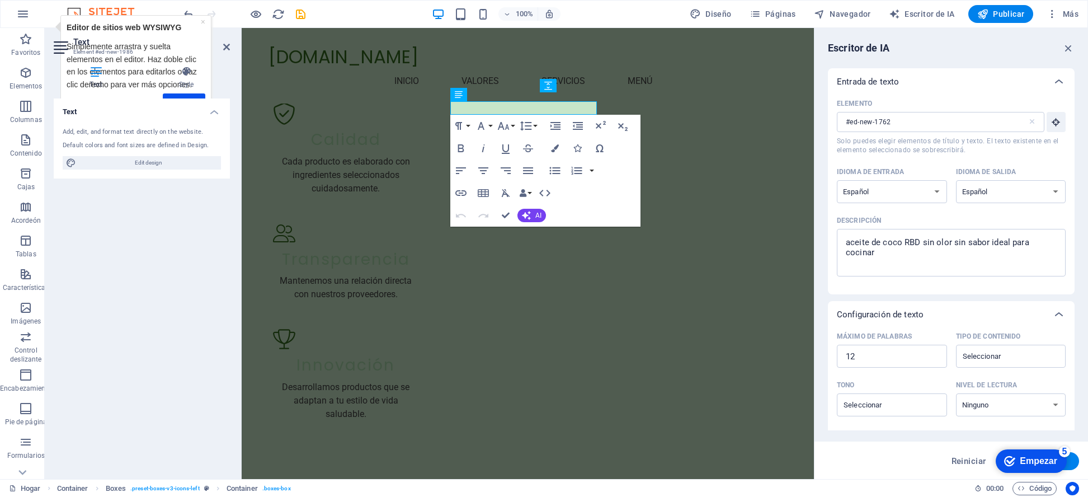
type input "#ed-new-1986"
click at [536, 217] on font "AI" at bounding box center [539, 216] width 6 height 8
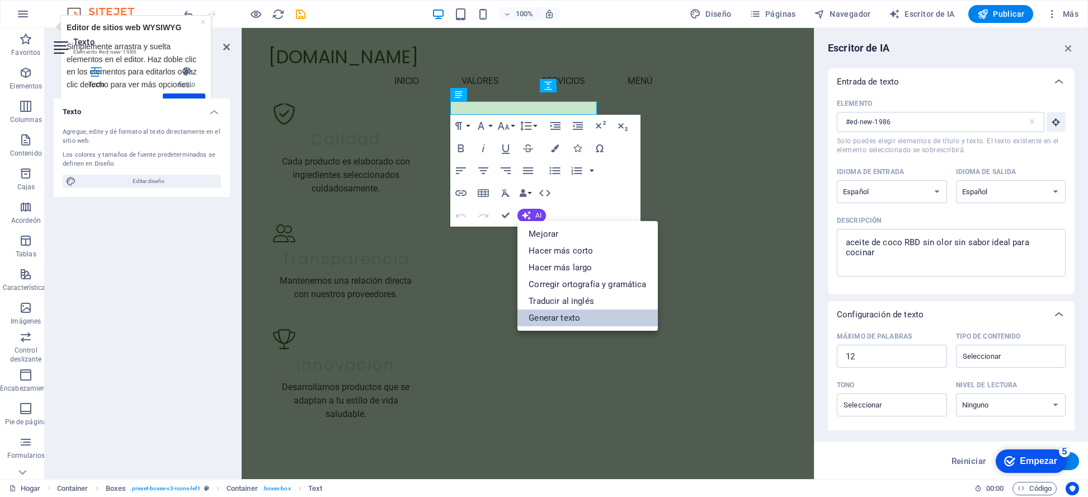
click at [576, 315] on font "Generar texto" at bounding box center [554, 318] width 51 height 10
type textarea "x"
type input "10"
type textarea "x"
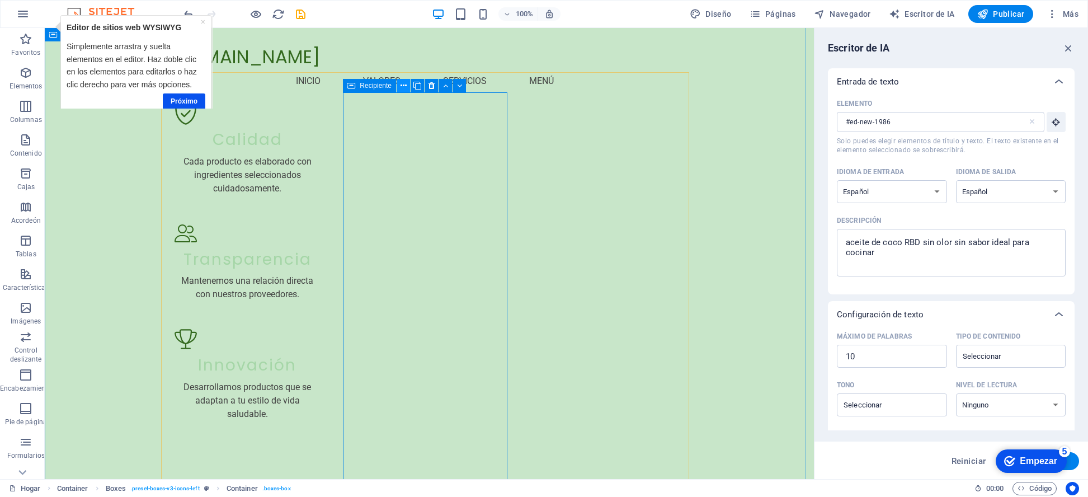
click at [403, 84] on icon at bounding box center [404, 86] width 6 height 12
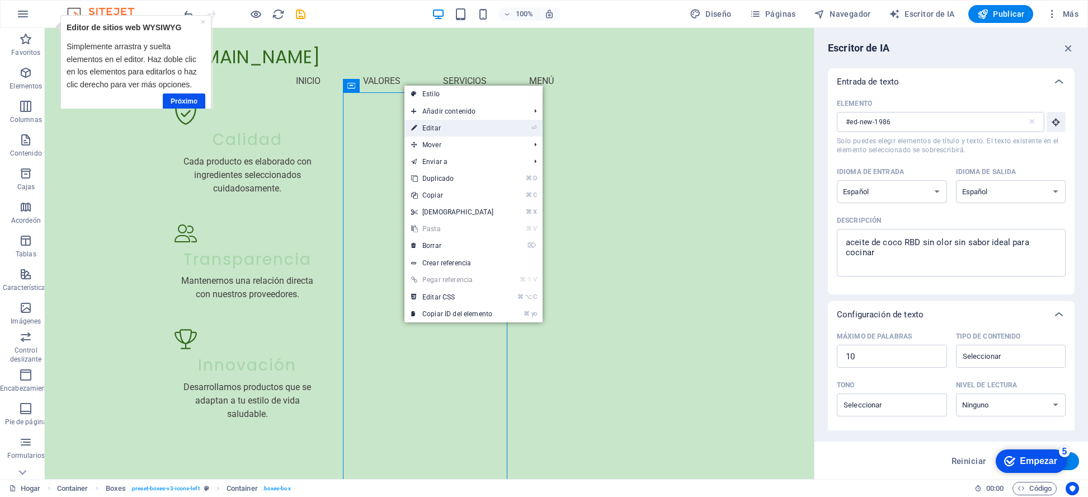
click at [433, 126] on font "Editar" at bounding box center [431, 128] width 18 height 8
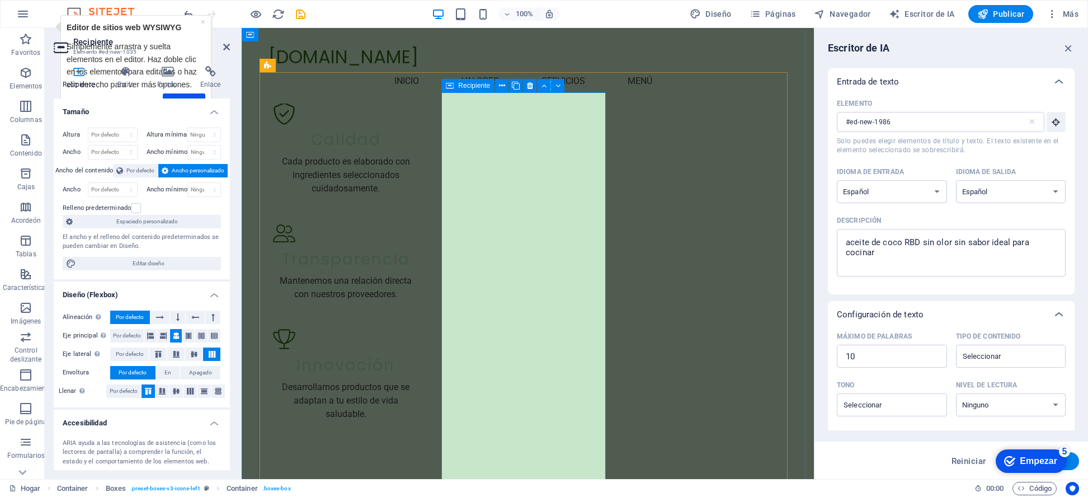
click at [497, 83] on button at bounding box center [501, 85] width 13 height 13
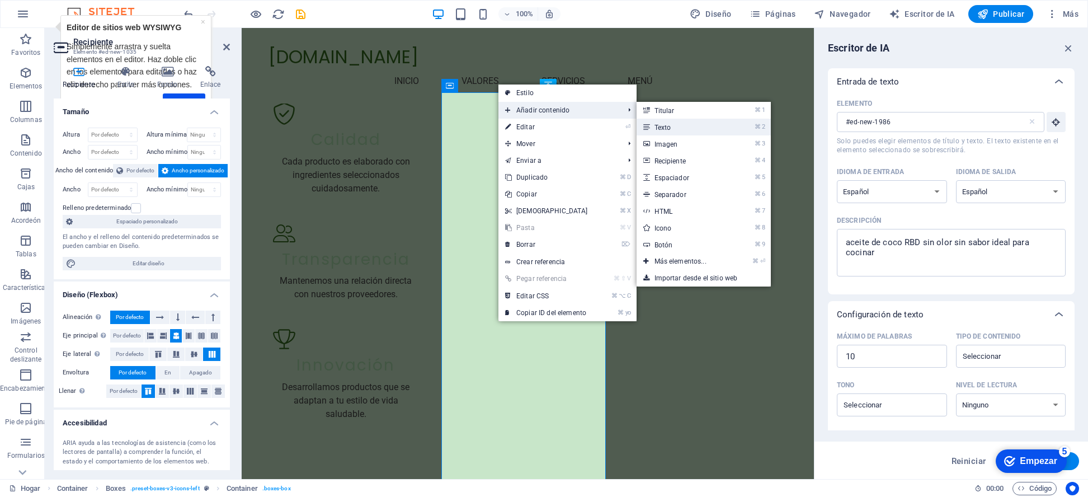
click at [672, 126] on link "⌘ 2 Texto" at bounding box center [683, 127] width 92 height 17
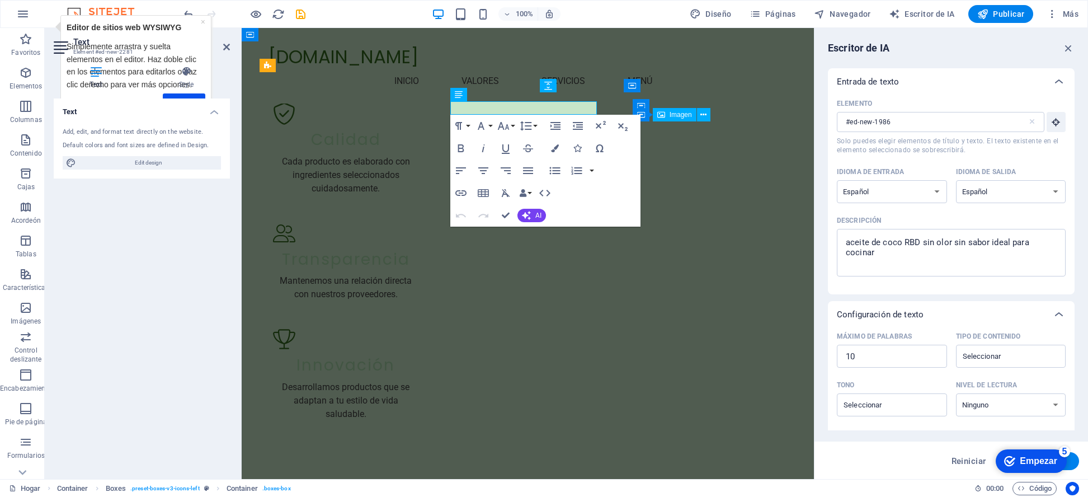
type input "#ed-new-2281"
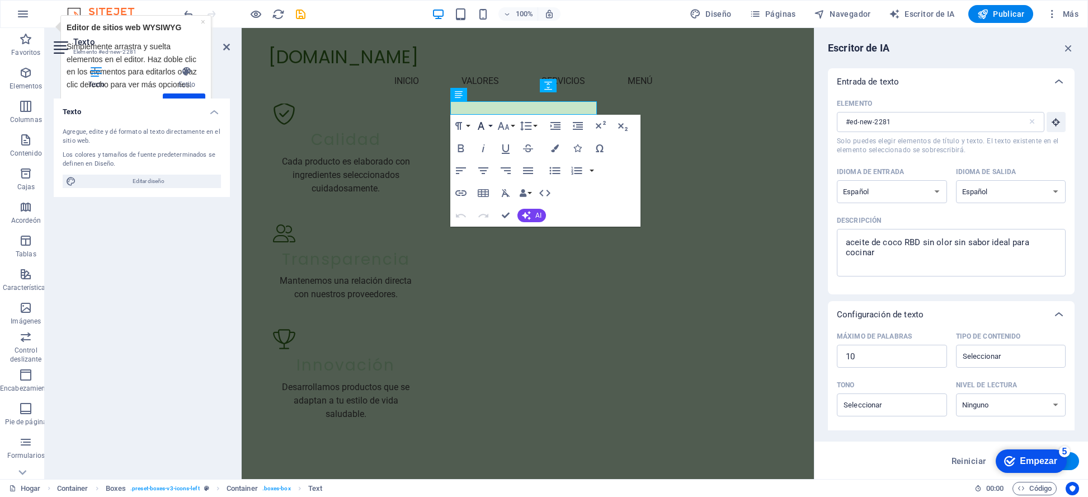
click at [480, 124] on icon "button" at bounding box center [481, 125] width 13 height 13
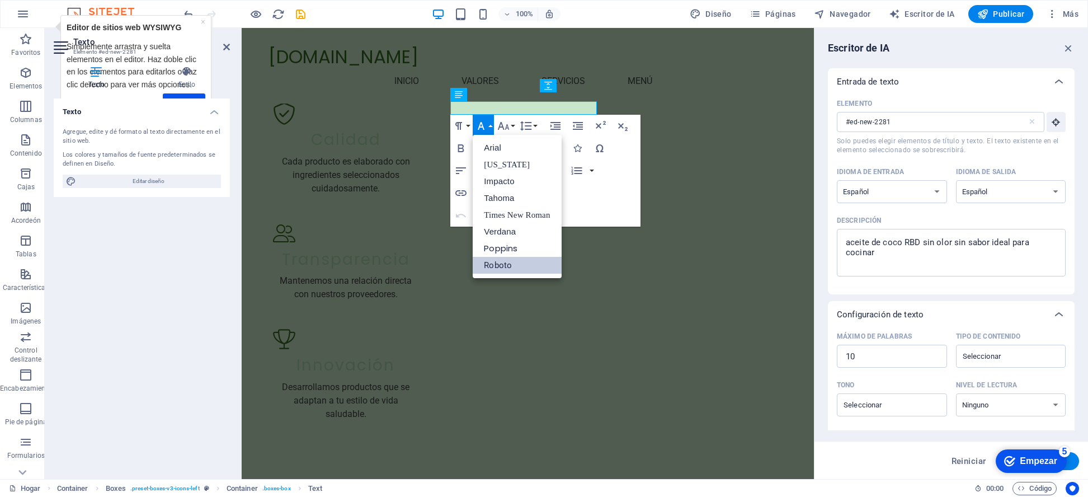
scroll to position [0, 0]
click at [496, 148] on font "Arial" at bounding box center [492, 148] width 17 height 10
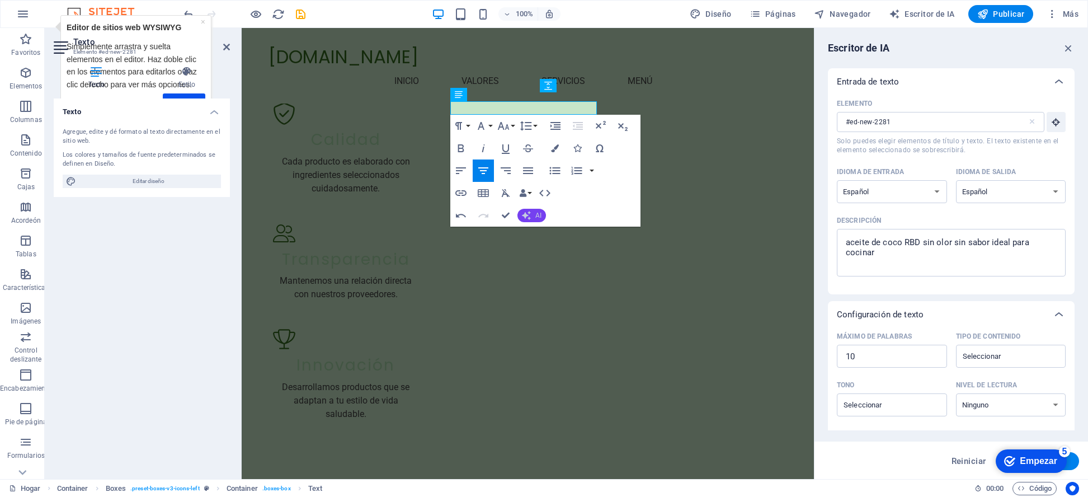
click at [541, 213] on font "AI" at bounding box center [539, 216] width 6 height 8
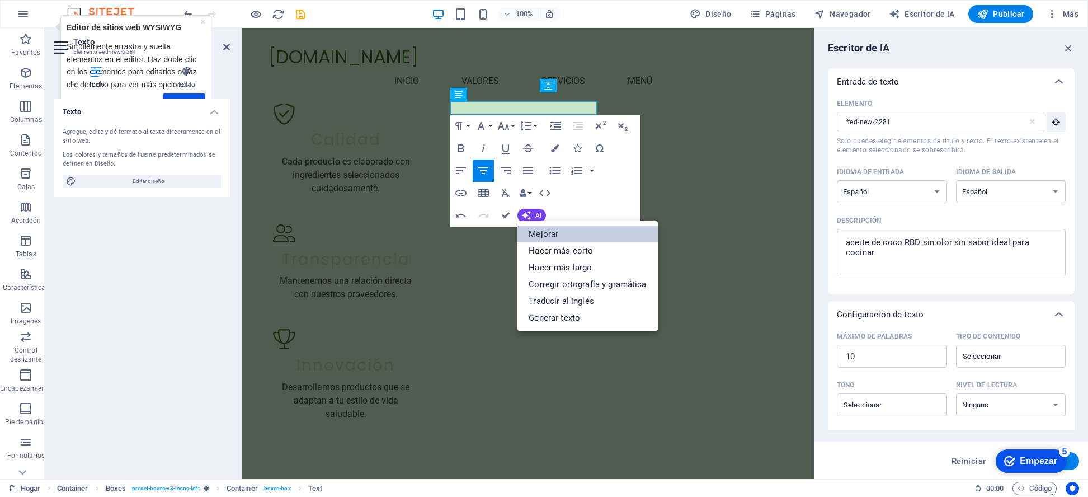
click at [545, 234] on font "Mejorar" at bounding box center [544, 234] width 30 height 10
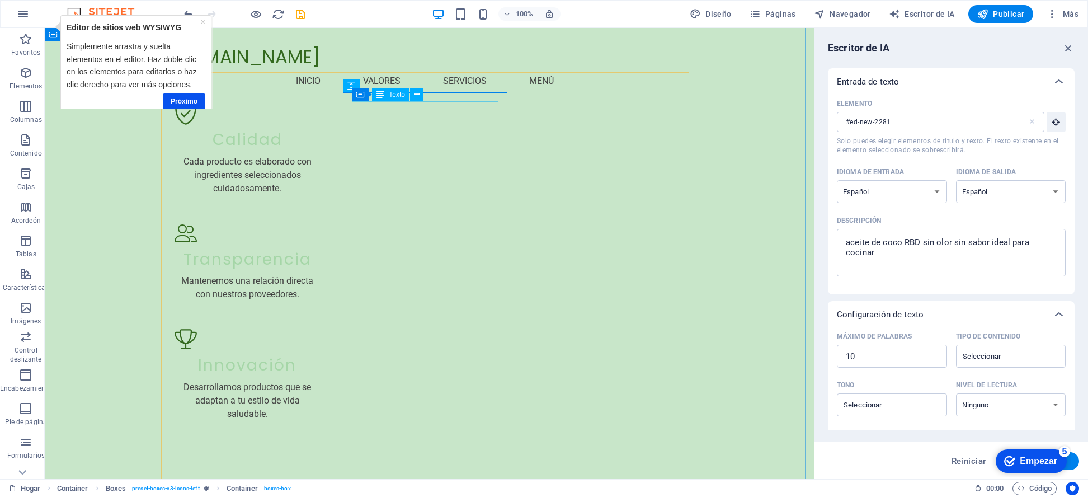
click at [363, 86] on font "Recipiente" at bounding box center [376, 86] width 32 height 8
click at [373, 84] on font "Recipiente" at bounding box center [376, 86] width 32 height 8
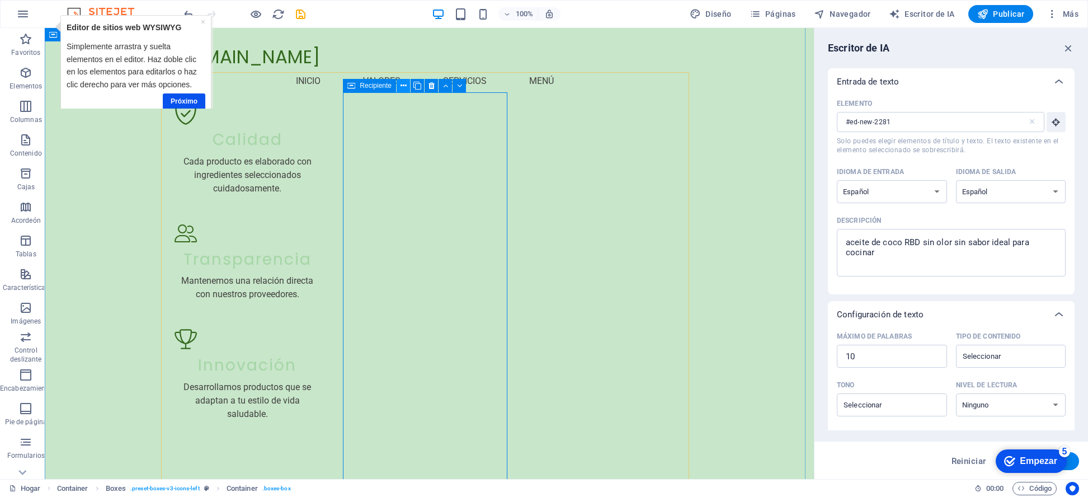
click at [402, 82] on icon at bounding box center [404, 86] width 6 height 12
click at [402, 83] on icon at bounding box center [404, 86] width 6 height 12
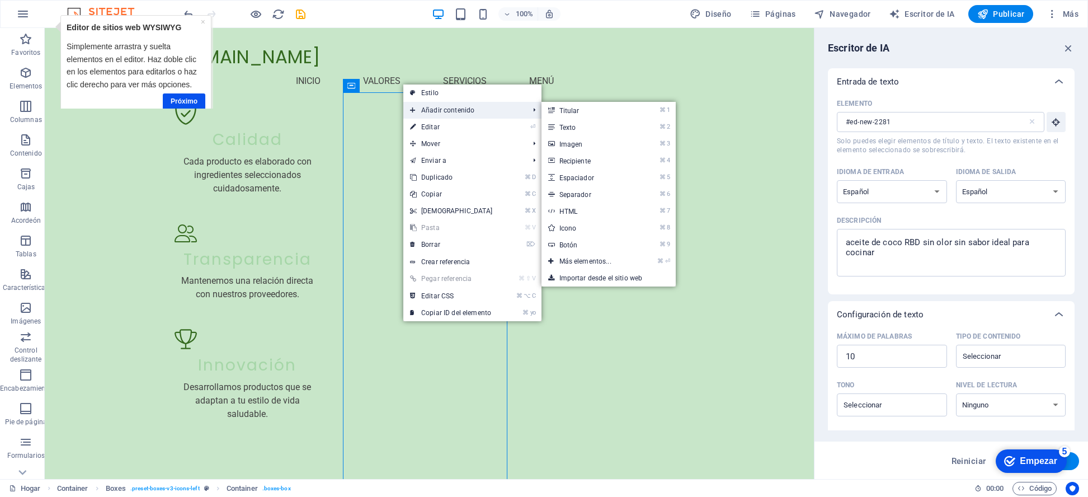
click at [429, 110] on font "Añadir contenido" at bounding box center [447, 110] width 53 height 8
click at [563, 124] on font "Texto" at bounding box center [568, 128] width 17 height 8
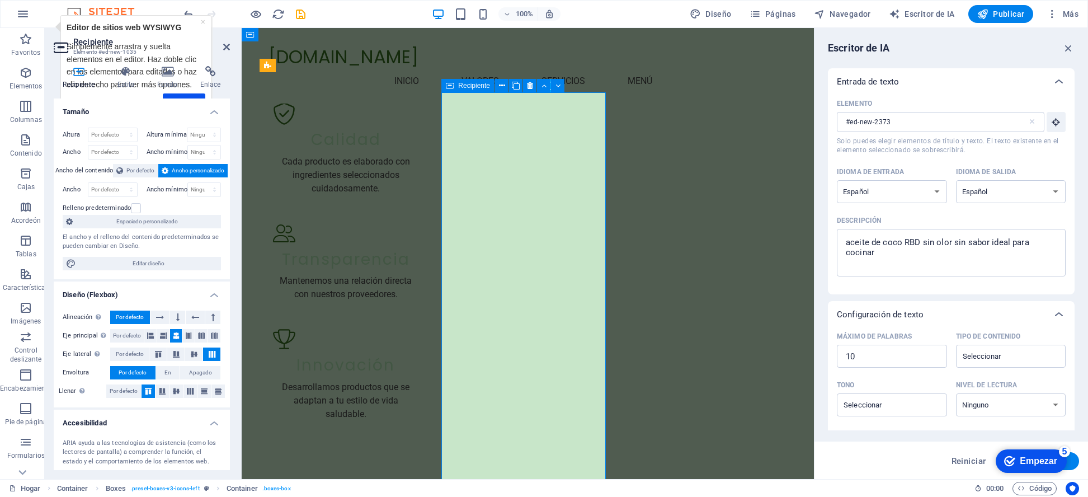
click at [202, 20] on font "×" at bounding box center [202, 21] width 4 height 9
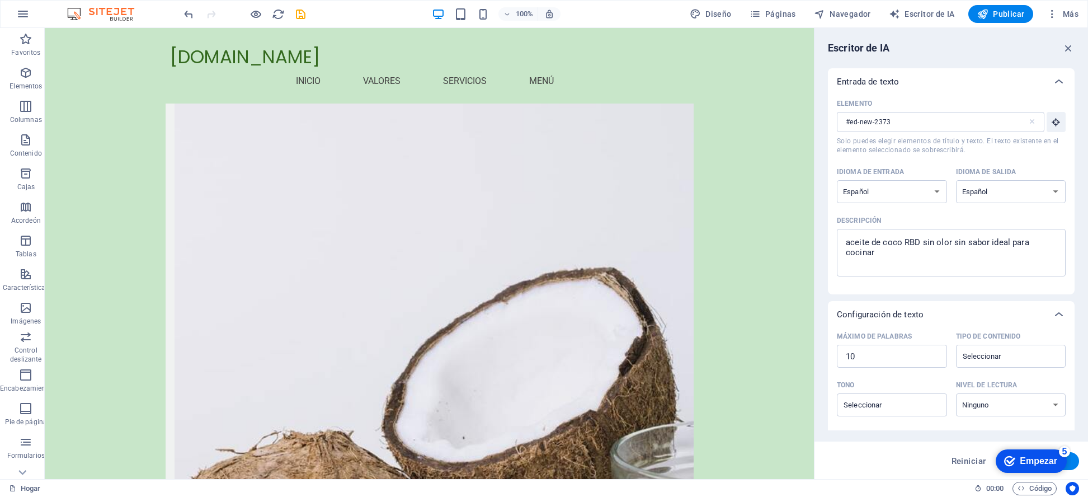
scroll to position [1293, 0]
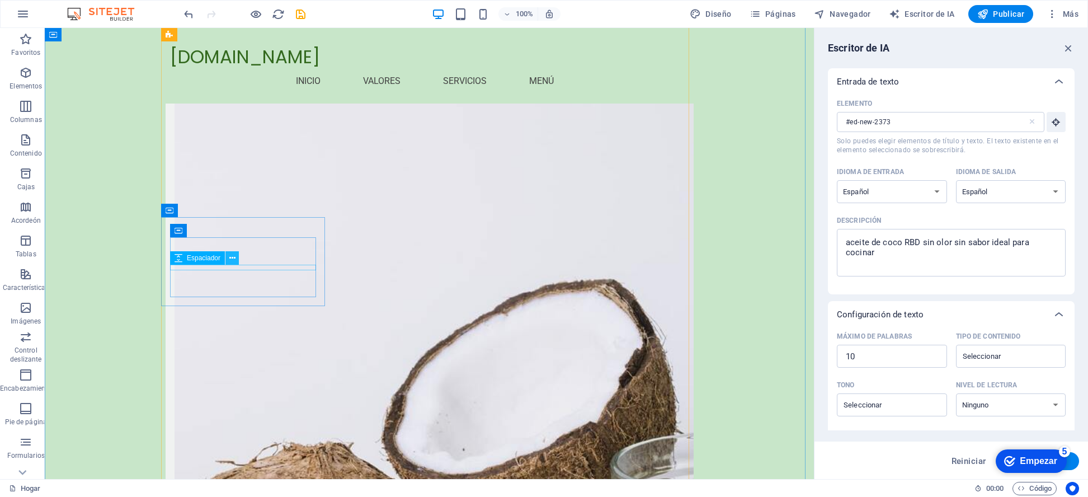
click at [223, 264] on div "Espaciador" at bounding box center [197, 257] width 55 height 13
click at [226, 239] on icon at bounding box center [227, 239] width 6 height 12
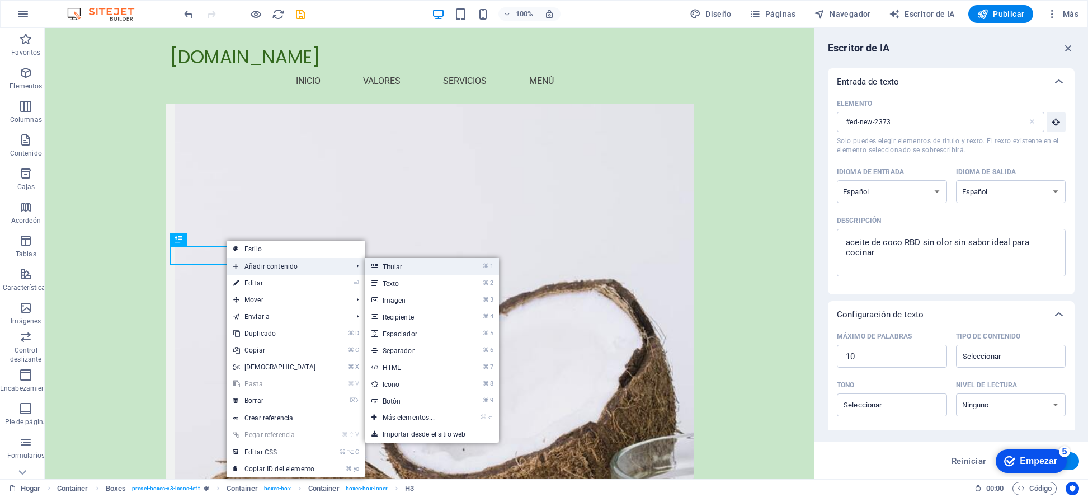
click at [384, 265] on font "Titular" at bounding box center [393, 267] width 20 height 8
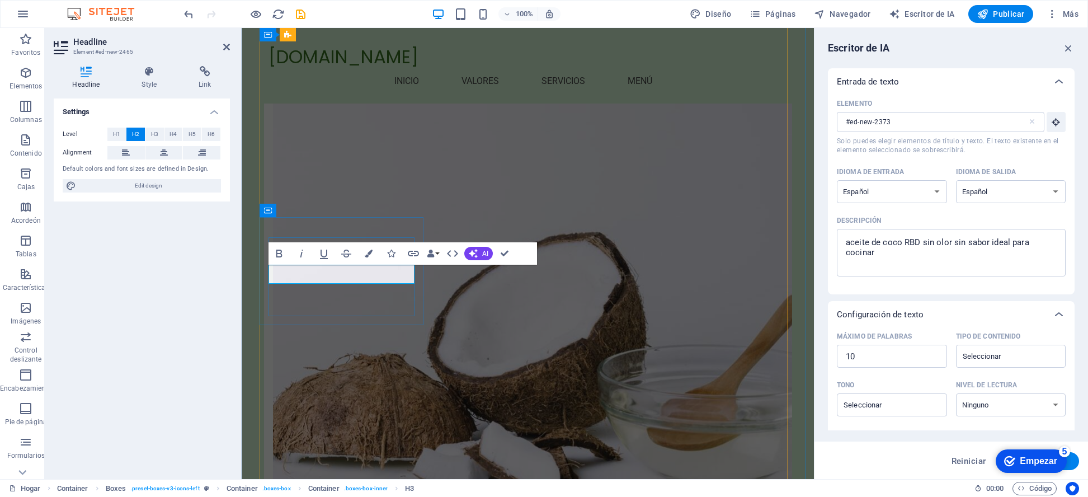
type input "#ed-new-2465"
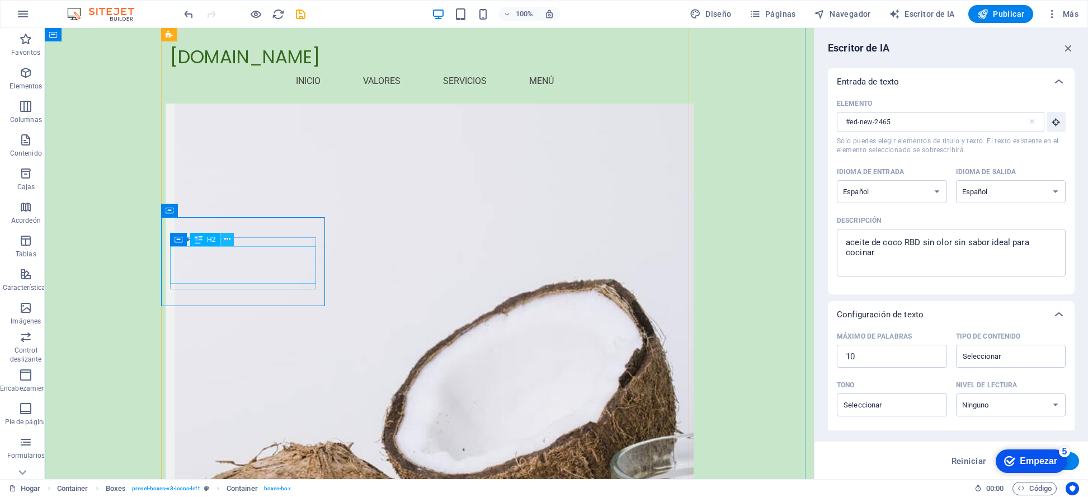
click at [230, 238] on icon at bounding box center [227, 239] width 6 height 12
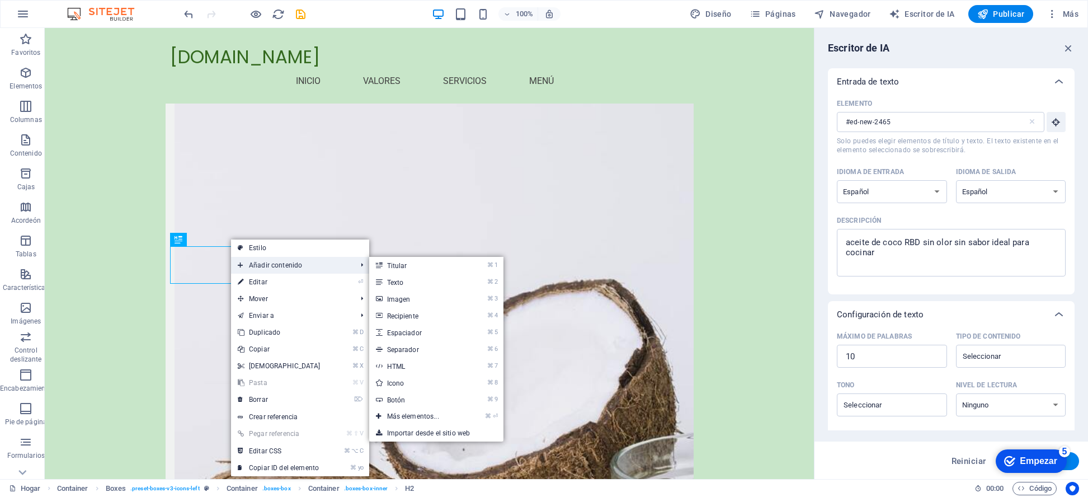
click at [255, 268] on font "Añadir contenido" at bounding box center [275, 265] width 53 height 8
click at [396, 282] on font "Texto" at bounding box center [395, 283] width 17 height 8
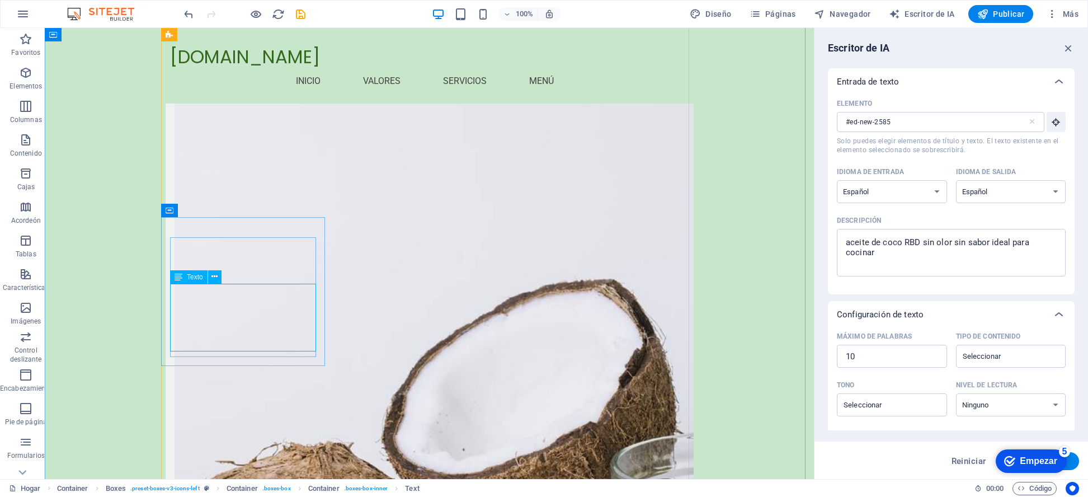
click at [218, 275] on button at bounding box center [214, 276] width 13 height 13
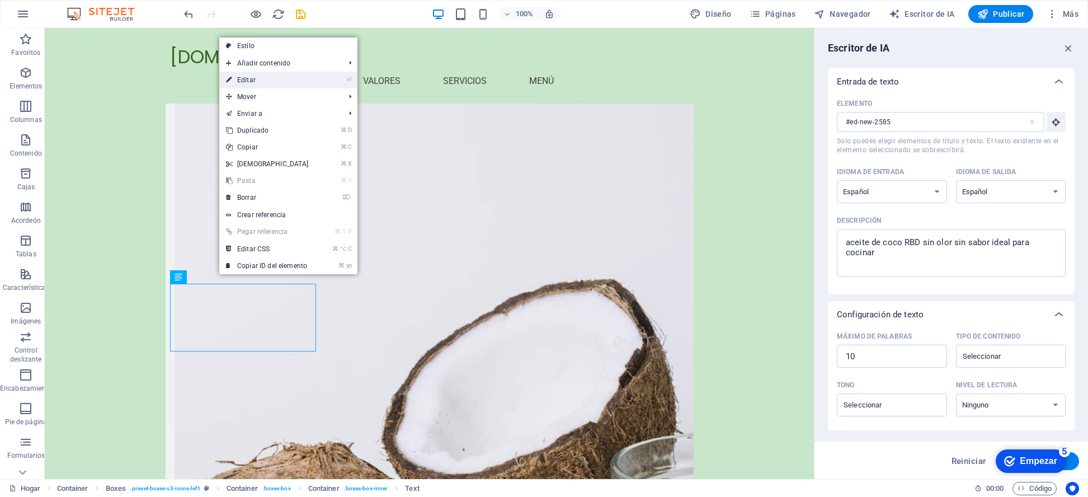
click at [251, 78] on font "Editar" at bounding box center [246, 80] width 18 height 8
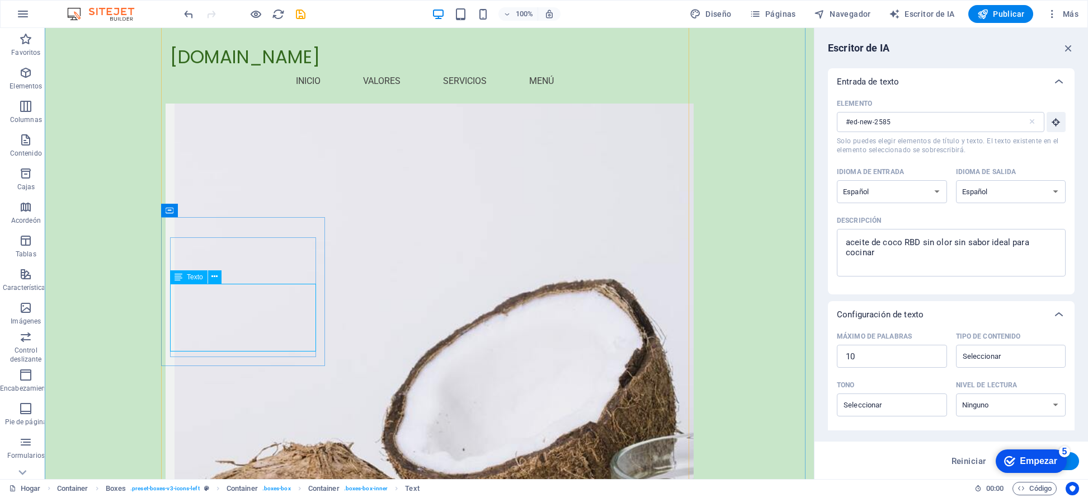
click at [179, 274] on icon at bounding box center [179, 276] width 8 height 13
click at [213, 276] on icon at bounding box center [215, 277] width 6 height 12
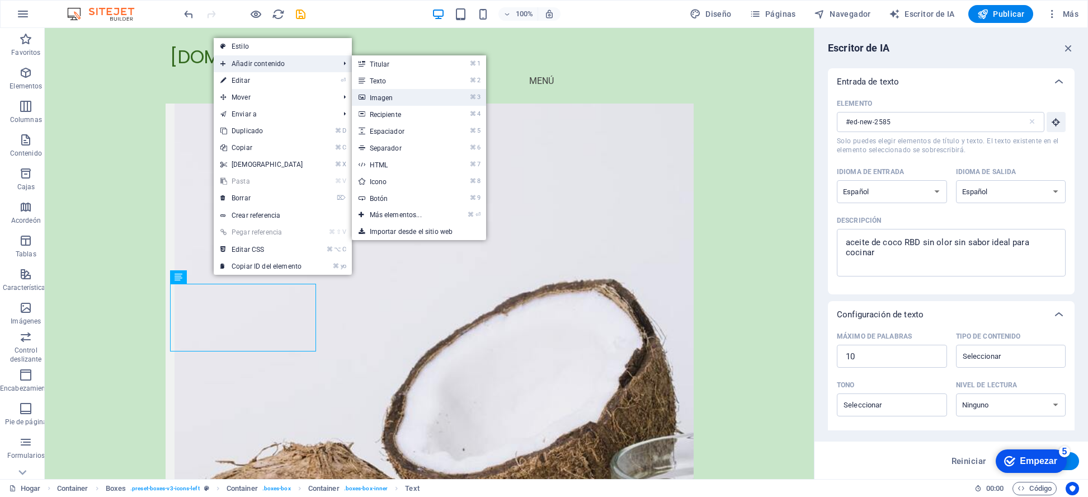
click at [374, 96] on font "Imagen" at bounding box center [382, 98] width 24 height 8
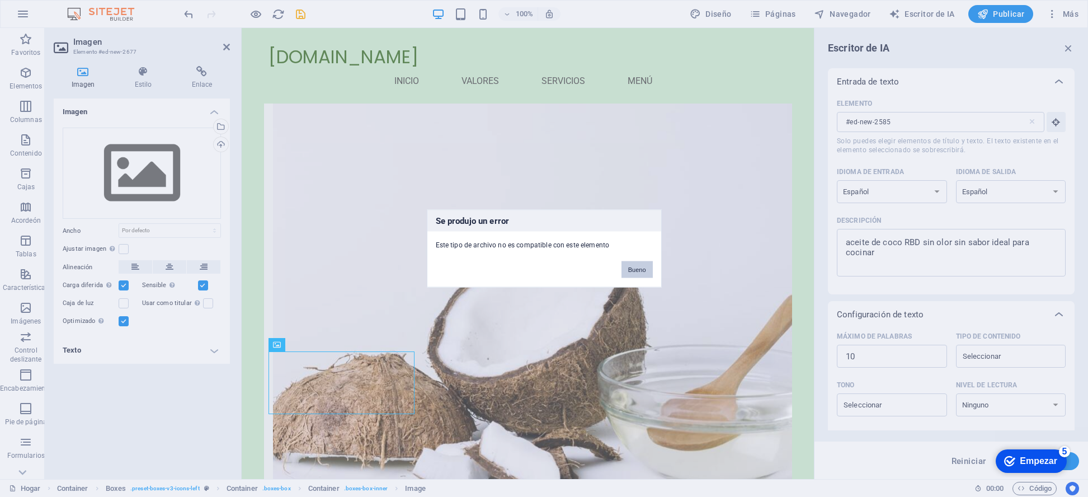
click at [631, 269] on font "Bueno" at bounding box center [637, 269] width 18 height 7
click at [635, 269] on font "Bueno" at bounding box center [637, 269] width 18 height 7
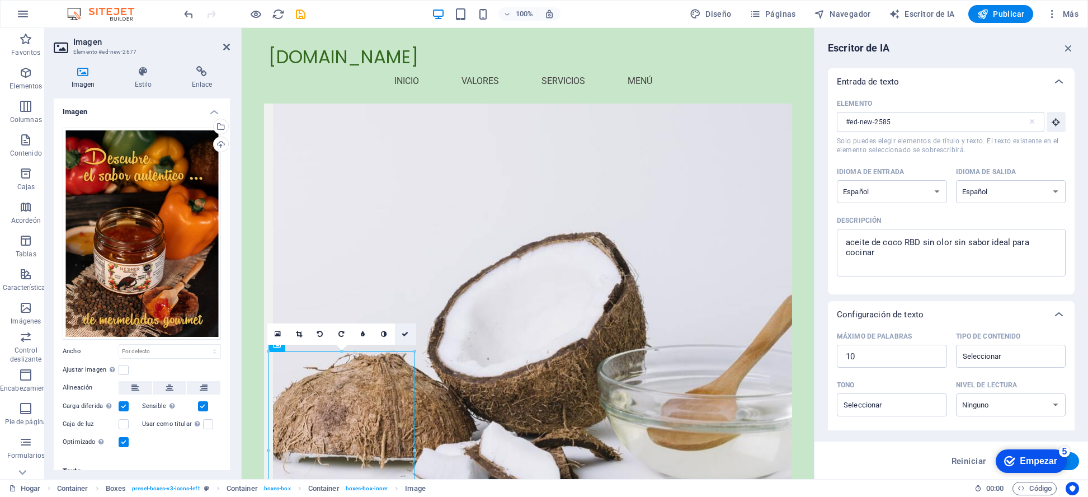
click at [405, 331] on icon at bounding box center [405, 334] width 7 height 7
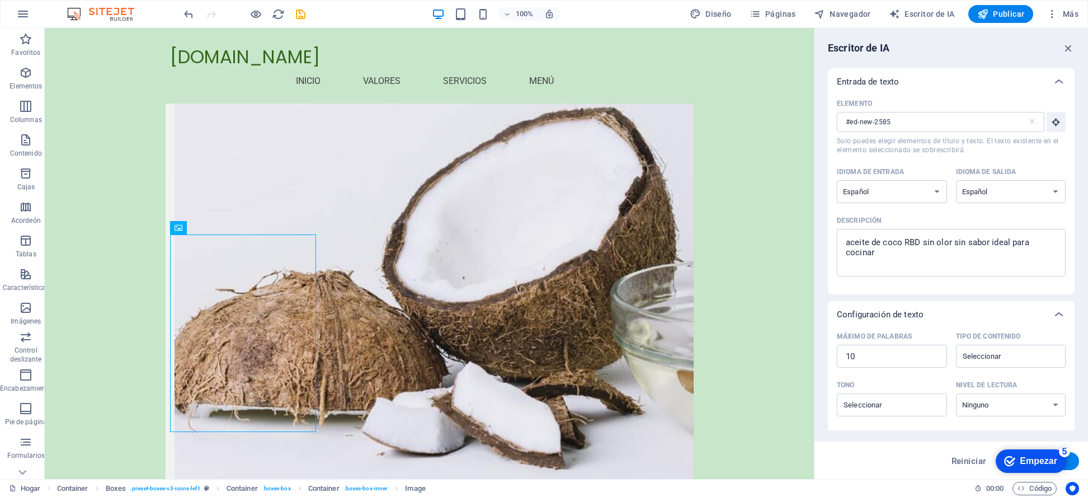
scroll to position [1410, 0]
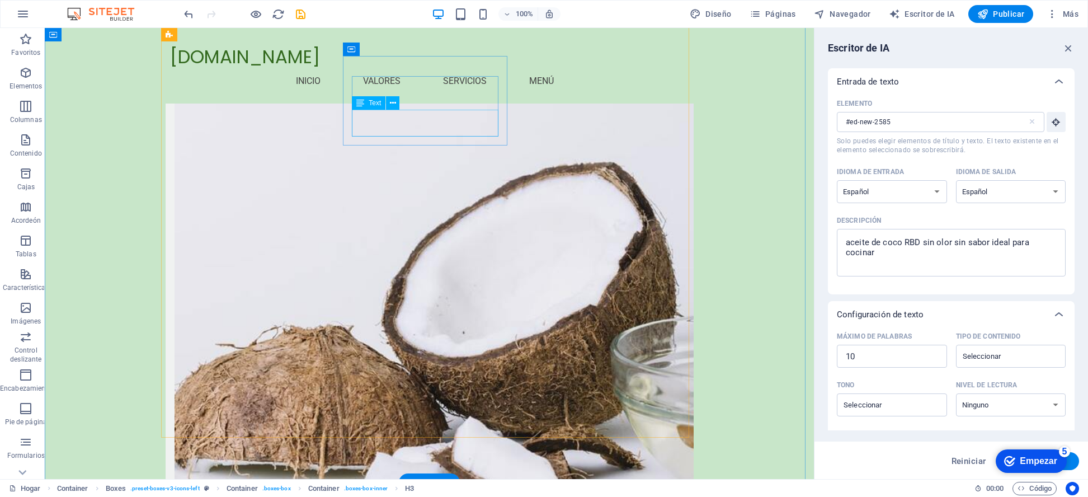
scroll to position [1838, 0]
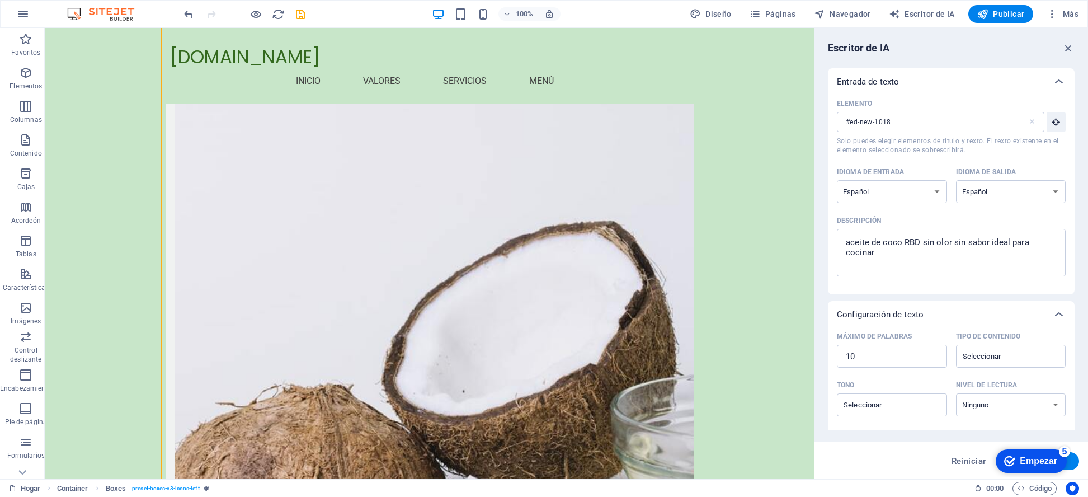
scroll to position [1355, 0]
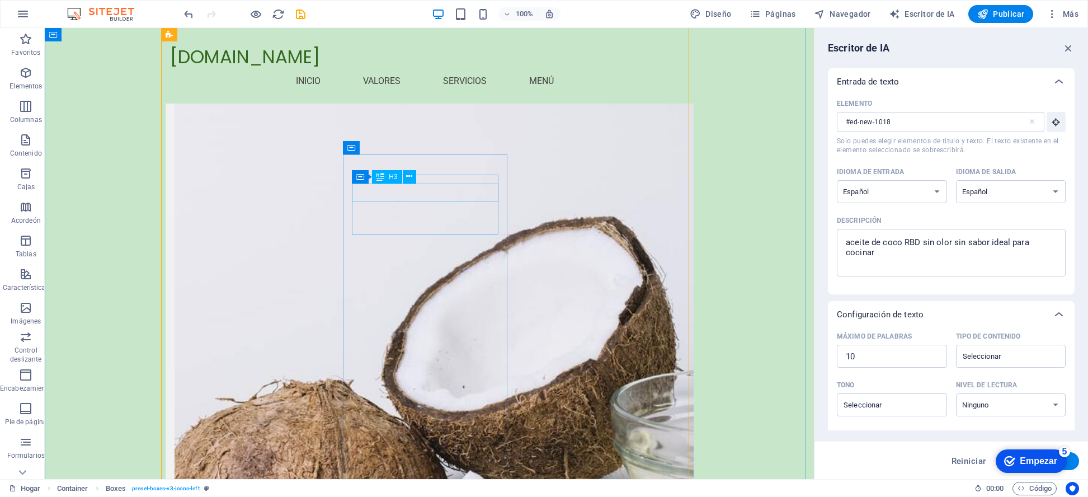
click at [412, 176] on icon at bounding box center [409, 177] width 6 height 12
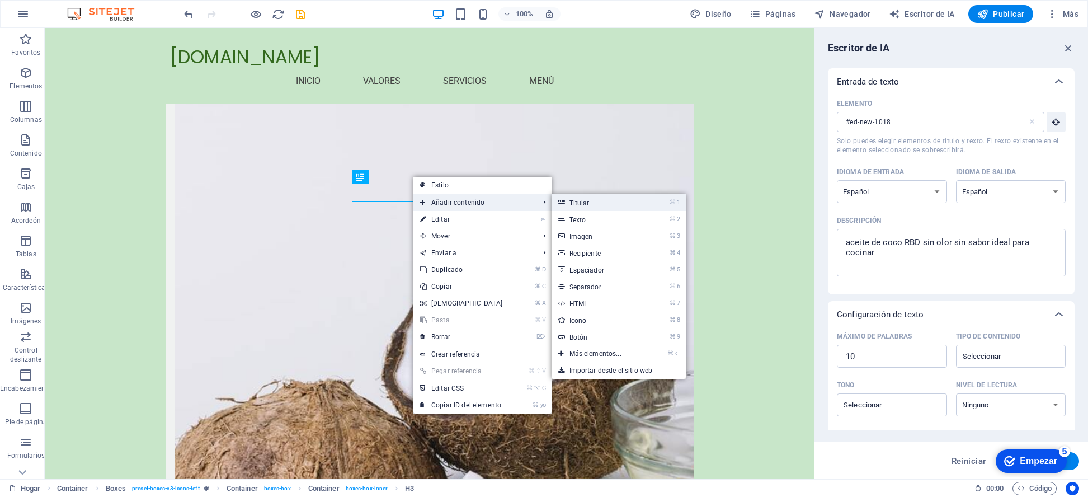
click at [584, 201] on font "Titular" at bounding box center [580, 203] width 20 height 8
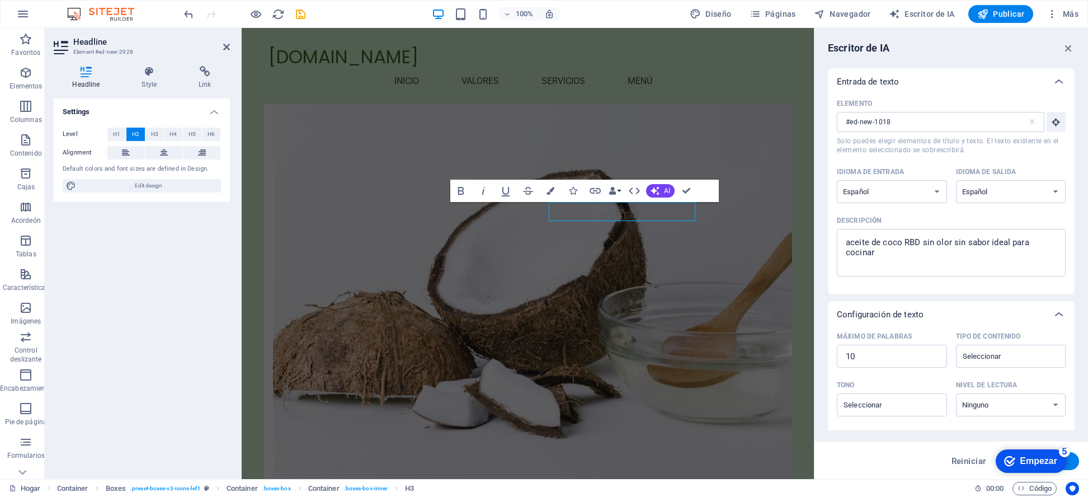
type input "#ed-new-2928"
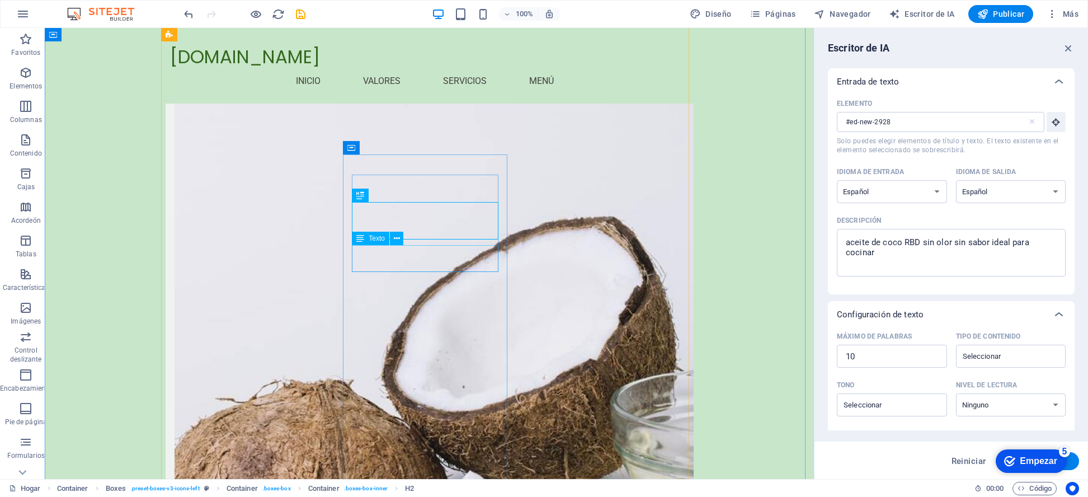
click at [397, 238] on icon at bounding box center [397, 239] width 6 height 12
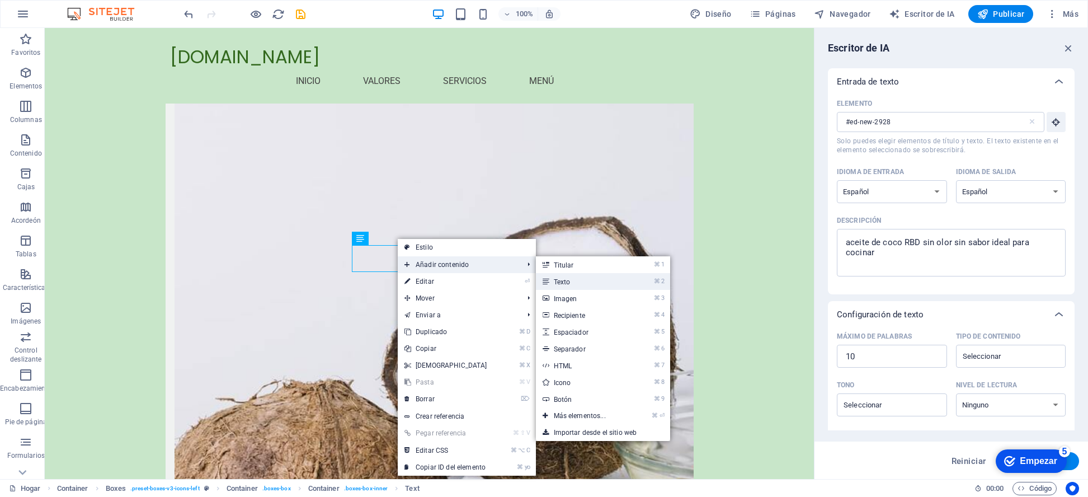
click at [554, 279] on font "Texto" at bounding box center [562, 282] width 17 height 8
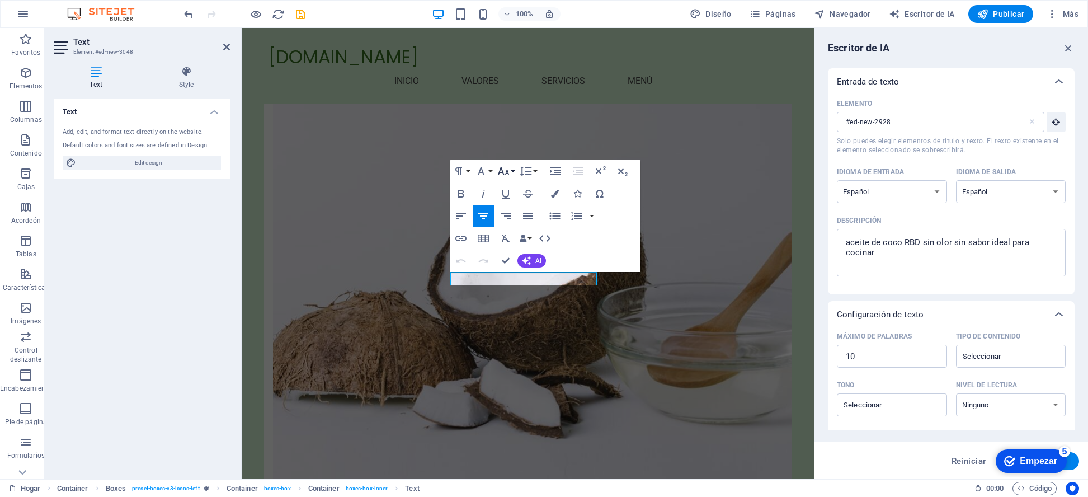
type input "#ed-new-3048"
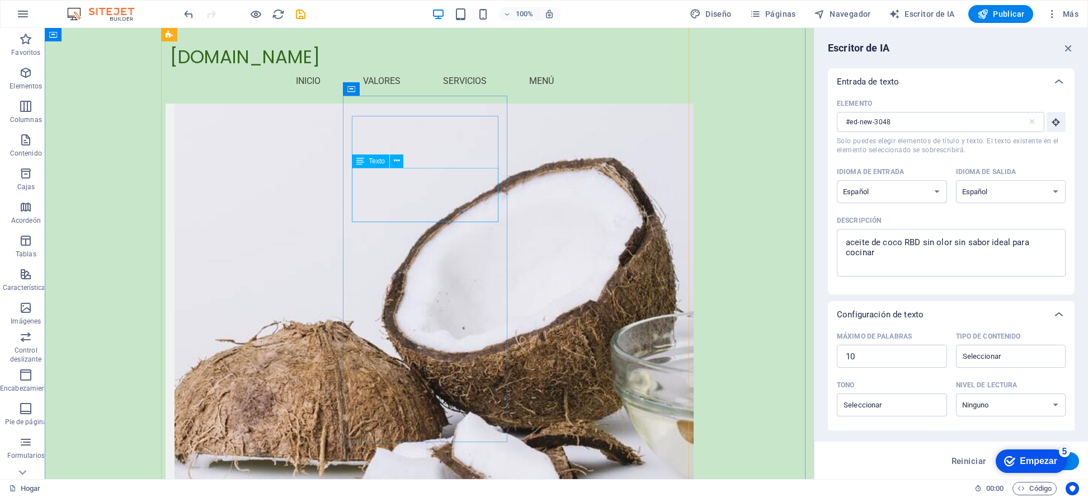
click at [396, 158] on icon at bounding box center [397, 161] width 6 height 12
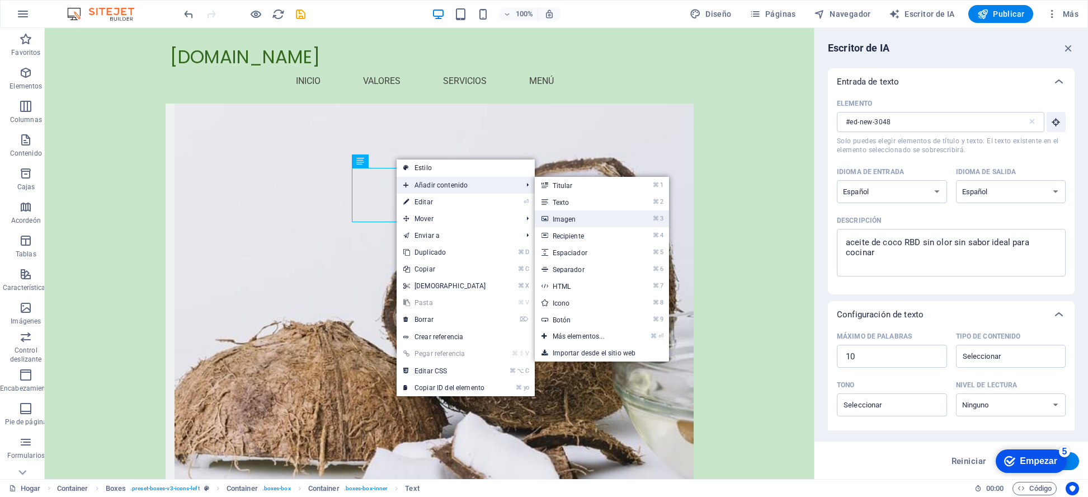
click at [562, 219] on font "Imagen" at bounding box center [565, 219] width 24 height 8
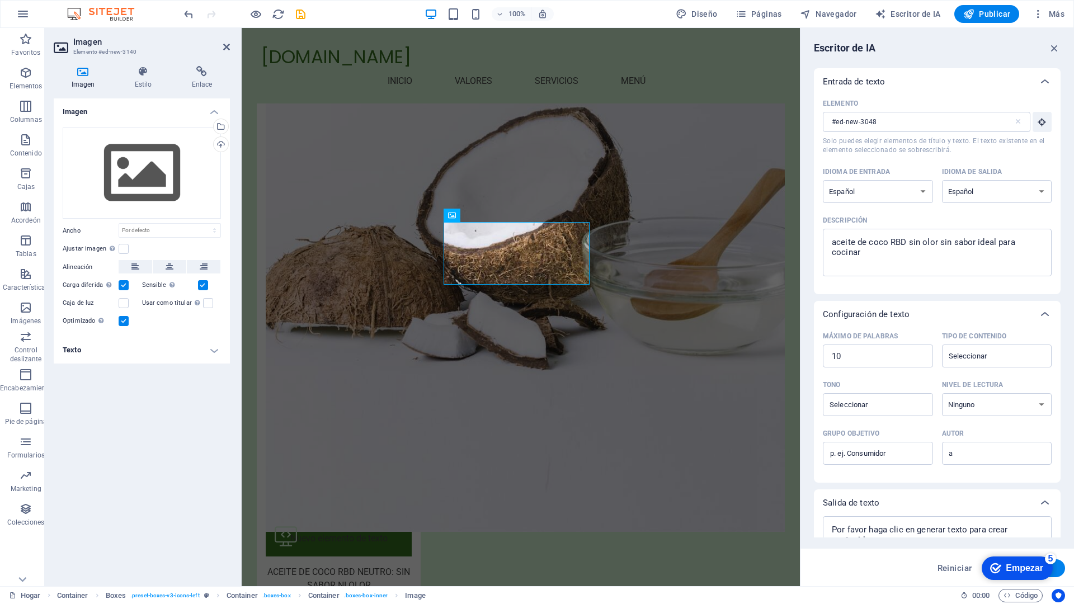
type textarea "x"
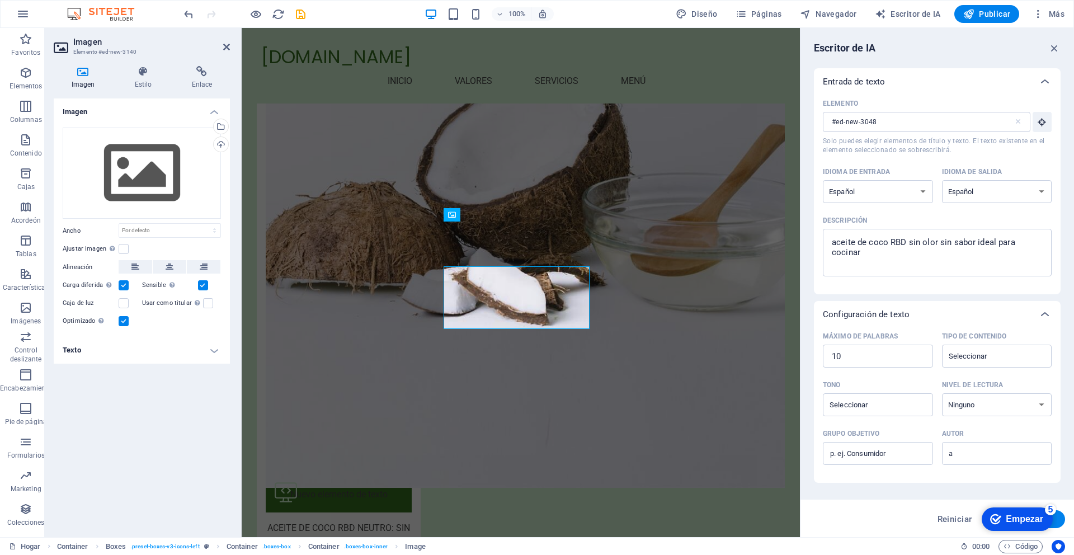
scroll to position [1467, 0]
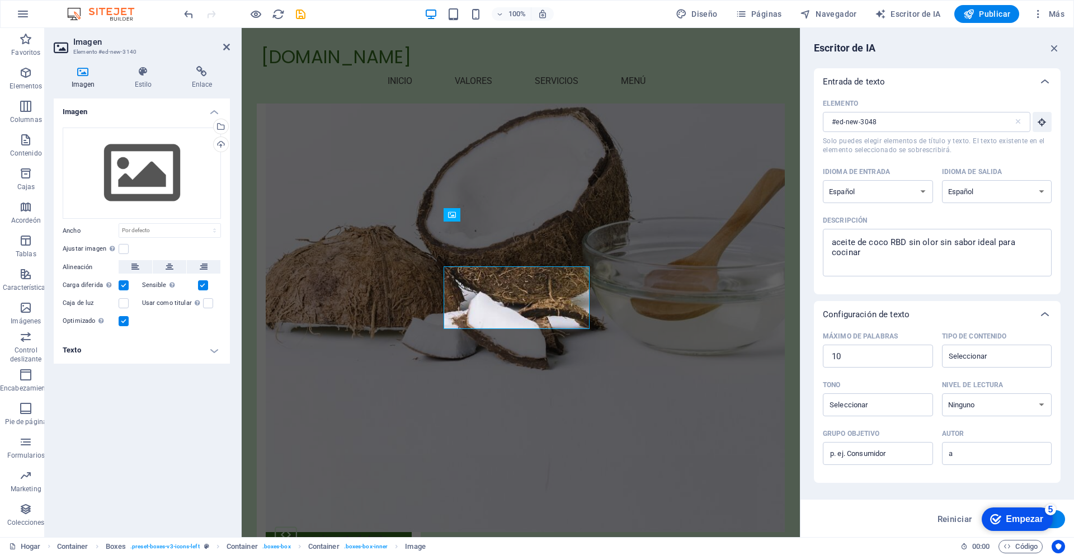
type textarea "x"
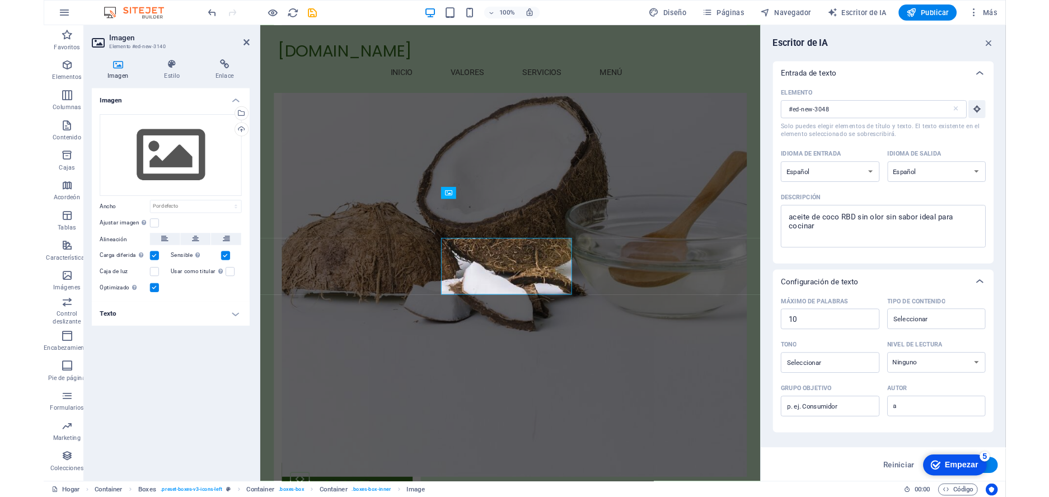
scroll to position [1414, 0]
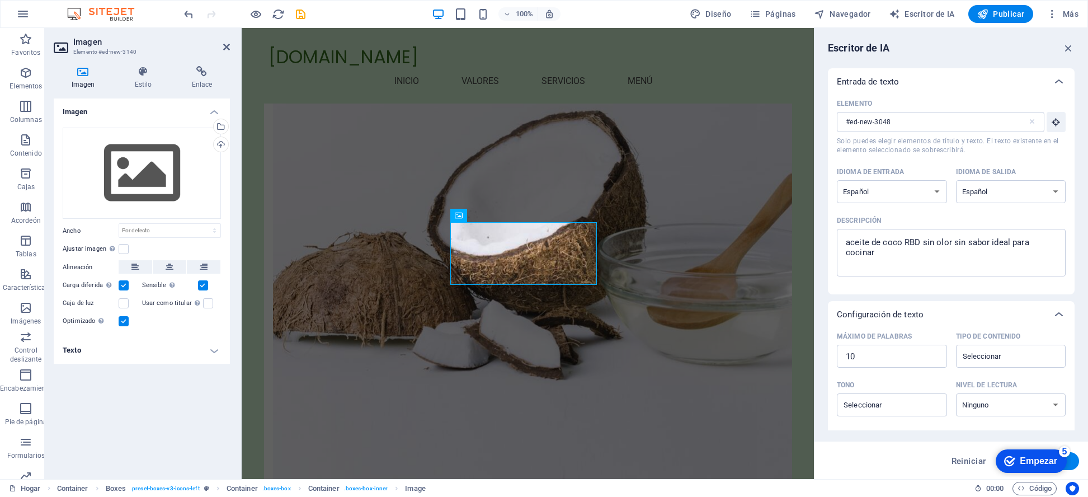
type textarea "x"
click at [919, 202] on select "albanés árabe armenio Awadhi azerbaiyano baskir vasco bielorruso bengalí Bhojpu…" at bounding box center [892, 191] width 110 height 23
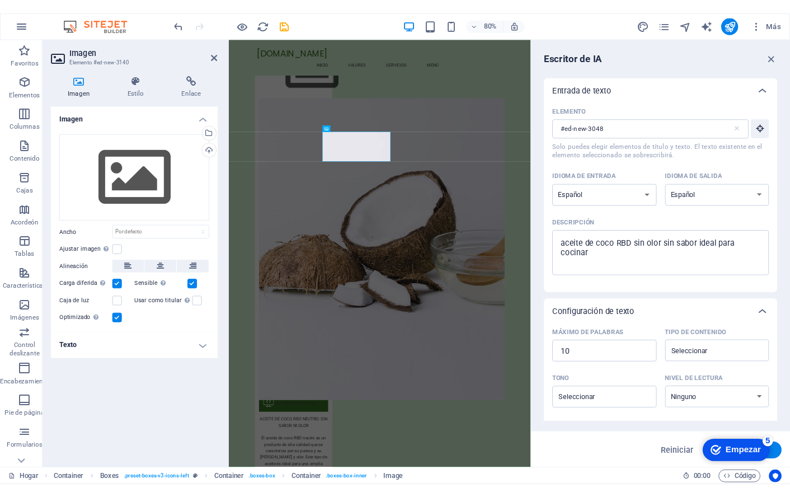
scroll to position [1831, 0]
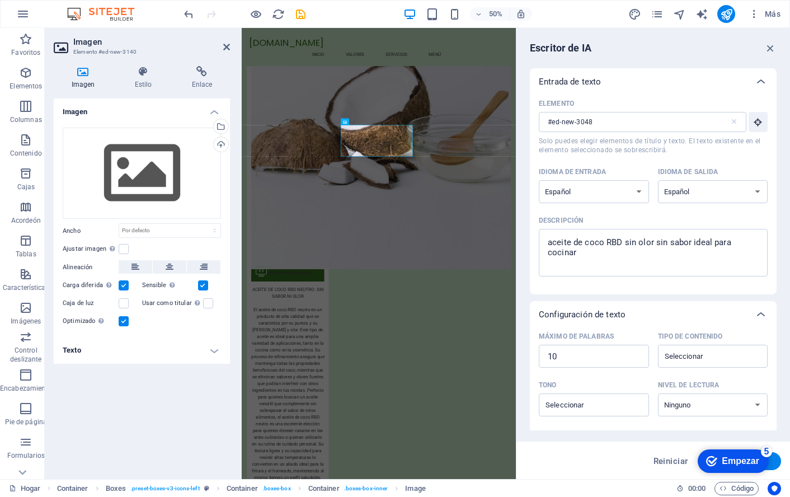
type textarea "x"
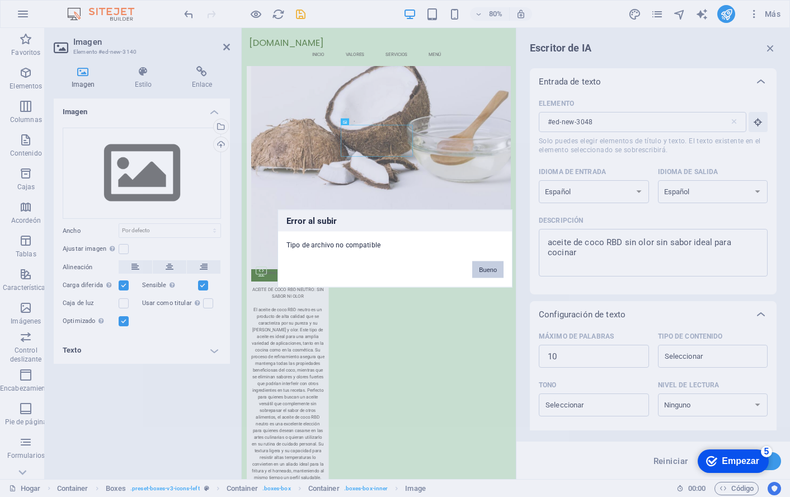
click at [485, 270] on font "Bueno" at bounding box center [488, 269] width 18 height 7
click at [486, 271] on font "Bueno" at bounding box center [488, 269] width 18 height 7
click at [485, 267] on font "Bueno" at bounding box center [488, 269] width 18 height 7
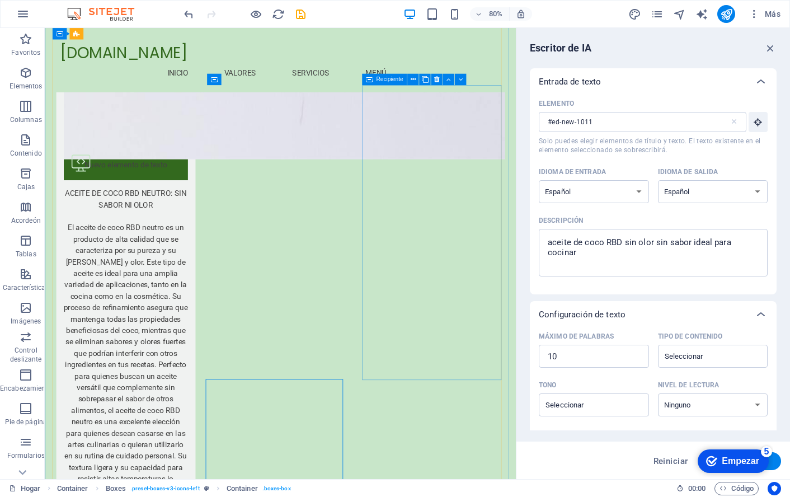
scroll to position [1486, 0]
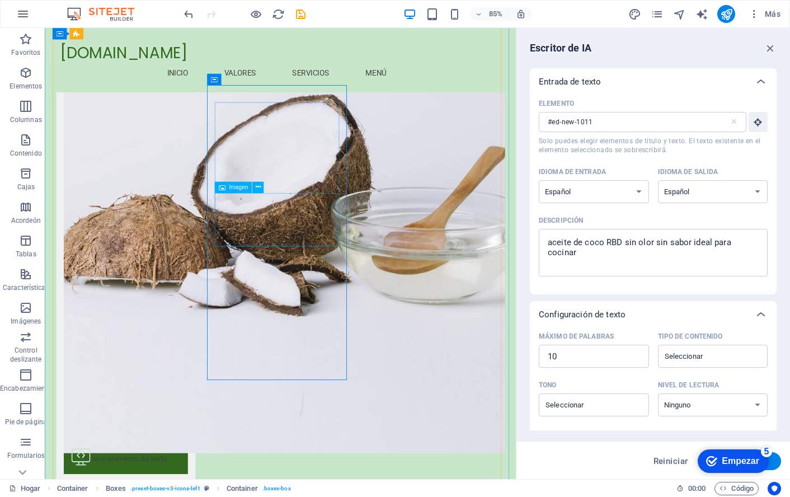
click at [257, 186] on icon at bounding box center [257, 187] width 5 height 10
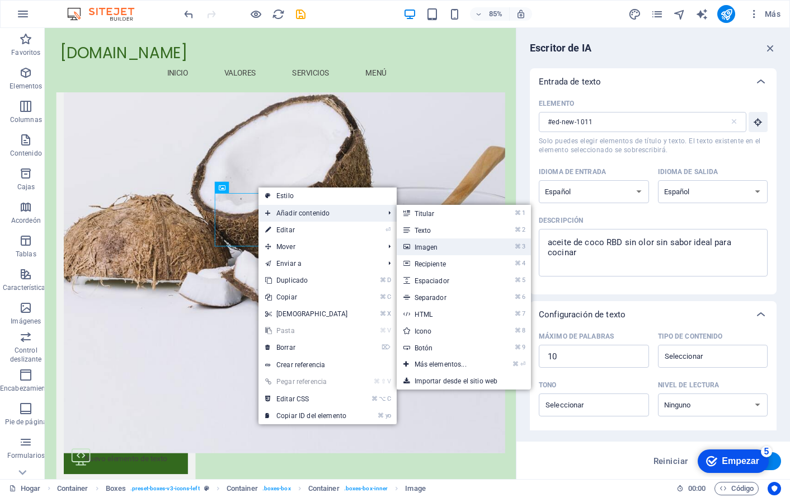
click at [433, 245] on font "Imagen" at bounding box center [427, 247] width 24 height 8
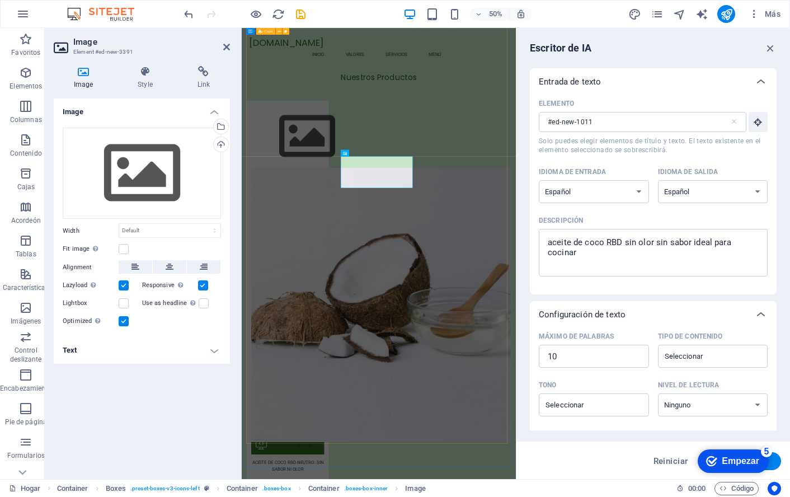
scroll to position [1831, 0]
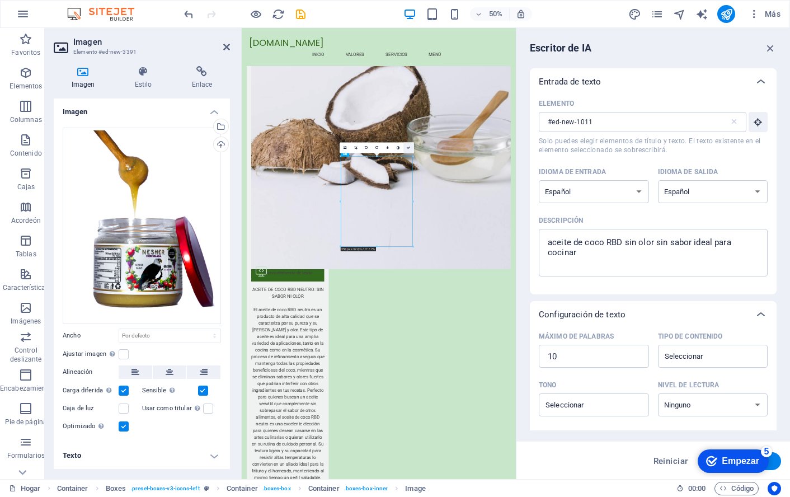
click at [409, 147] on icon at bounding box center [408, 147] width 3 height 3
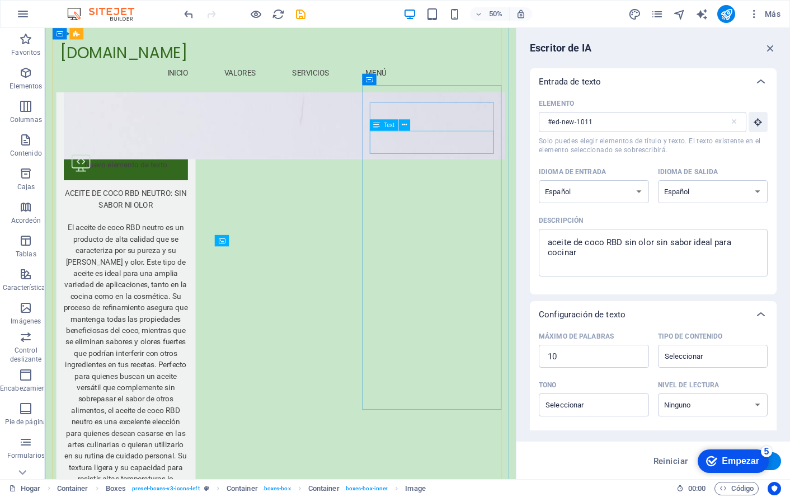
scroll to position [1486, 0]
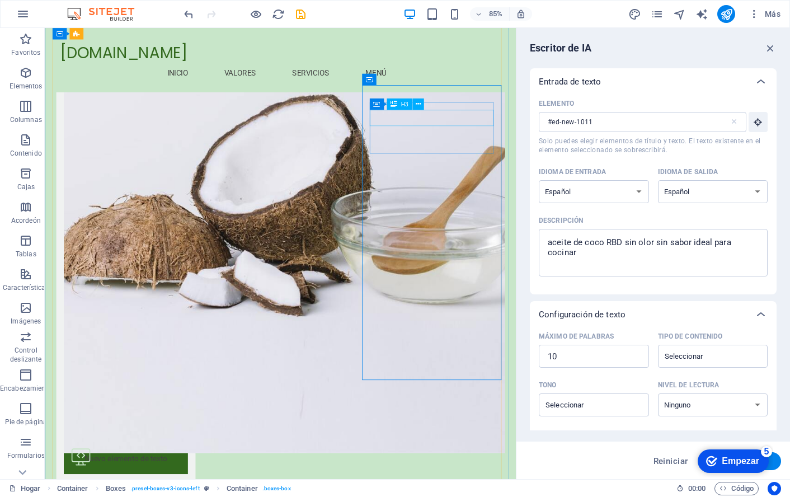
click at [418, 101] on icon at bounding box center [418, 104] width 5 height 10
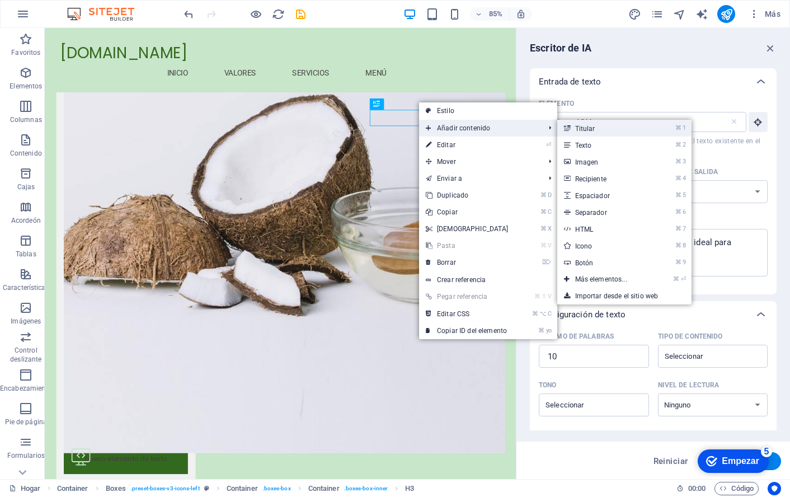
click at [570, 124] on link "⌘ 1 Titular" at bounding box center [603, 128] width 92 height 17
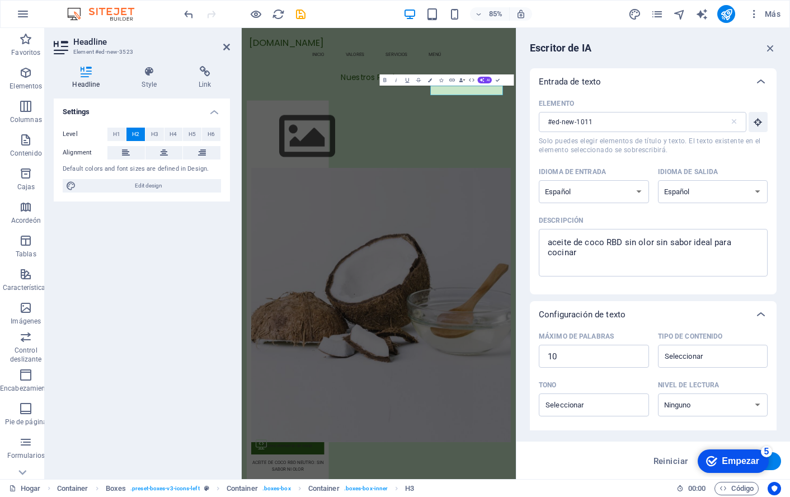
type input "#ed-new-3523"
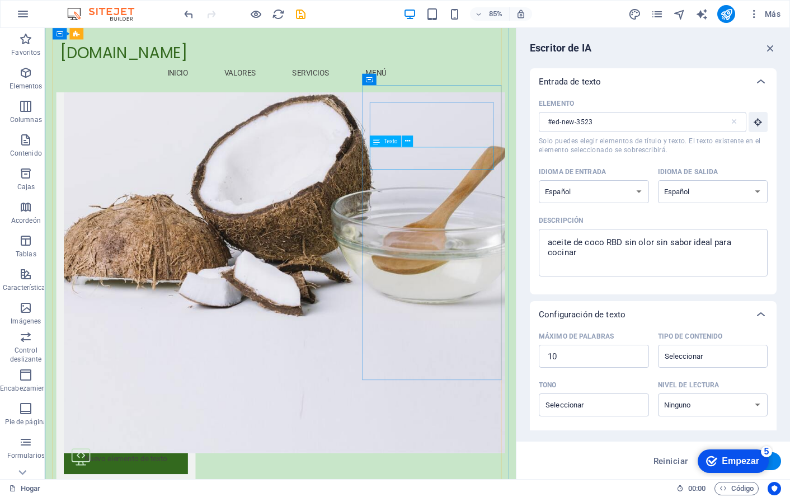
click at [408, 140] on icon at bounding box center [407, 141] width 5 height 10
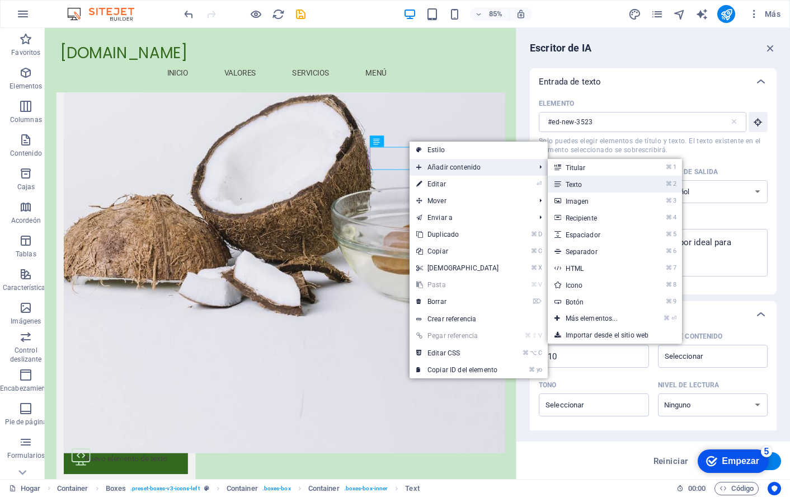
click at [567, 183] on font "Texto" at bounding box center [574, 185] width 17 height 8
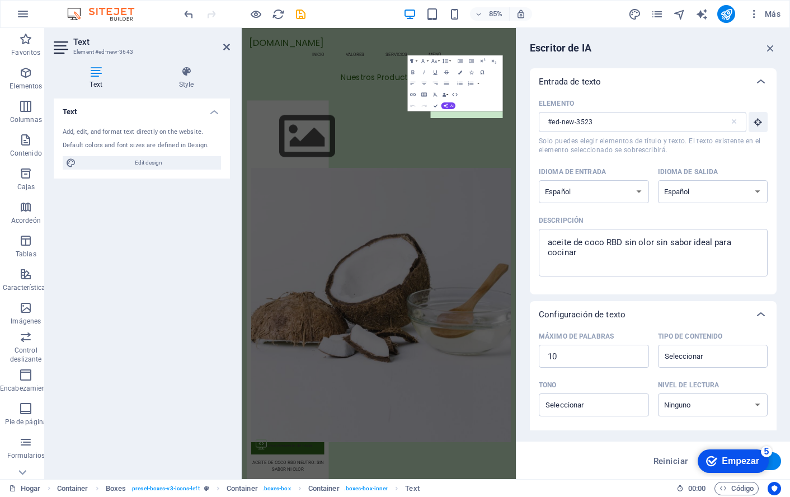
scroll to position [1831, 0]
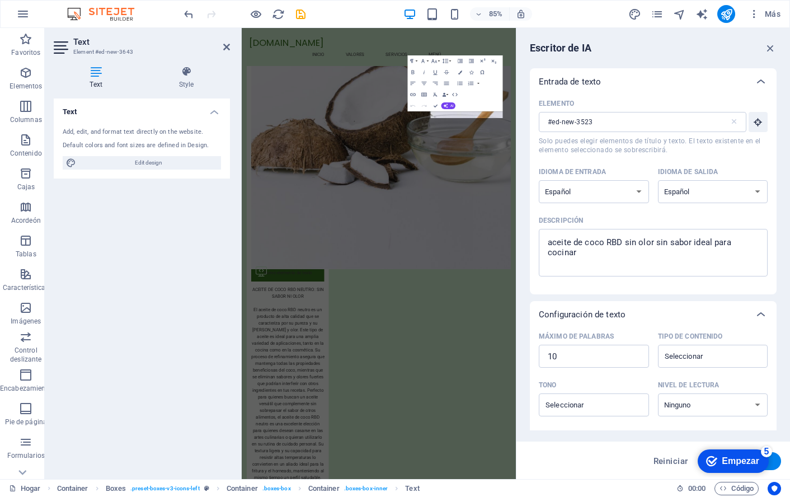
type input "#ed-new-3643"
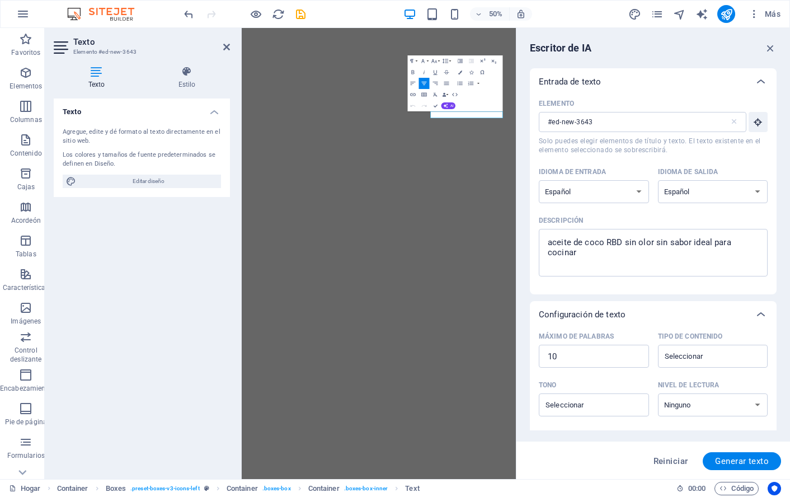
select select "Spanish"
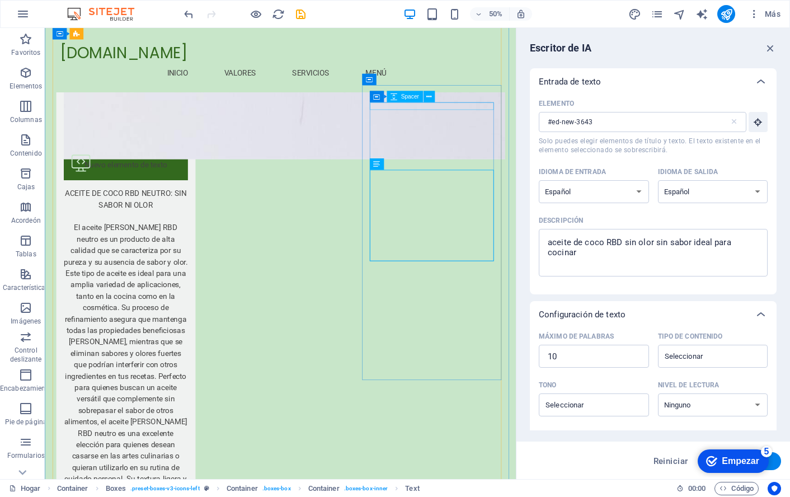
scroll to position [1486, 0]
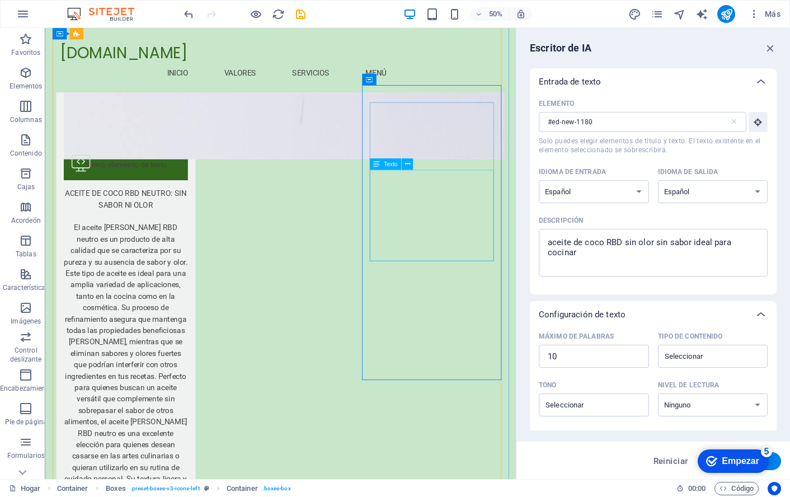
scroll to position [1486, 0]
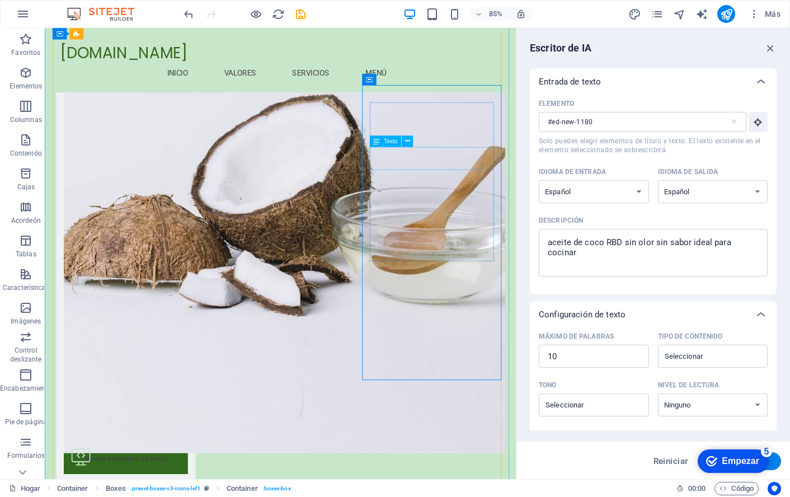
click at [407, 140] on icon at bounding box center [407, 141] width 5 height 10
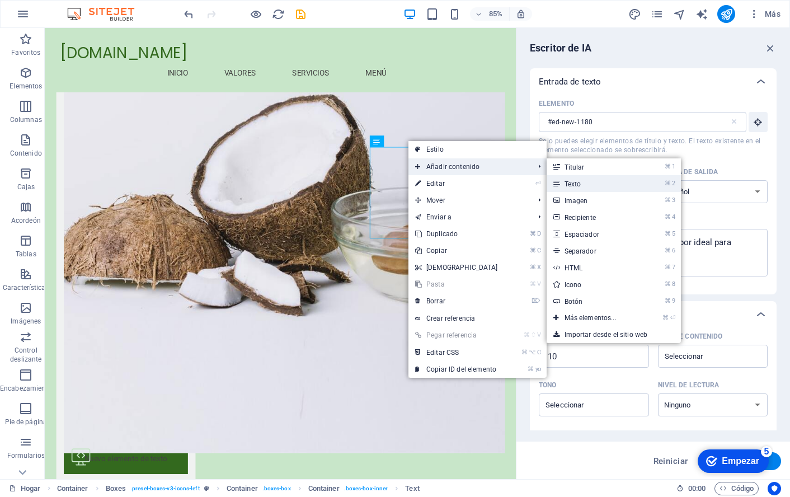
click at [580, 180] on link "⌘ 2 Texto" at bounding box center [593, 183] width 92 height 17
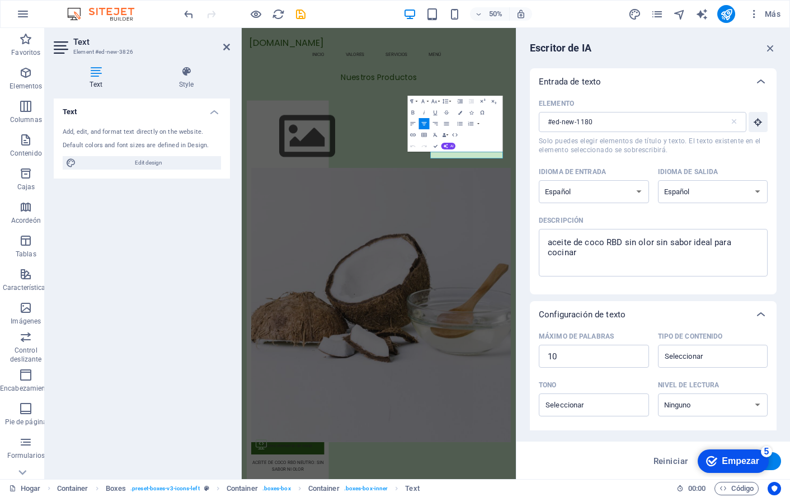
scroll to position [1831, 0]
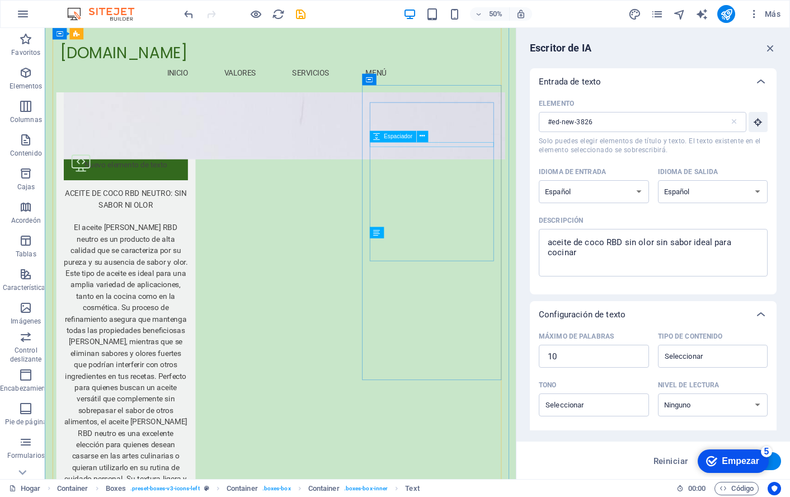
scroll to position [1486, 0]
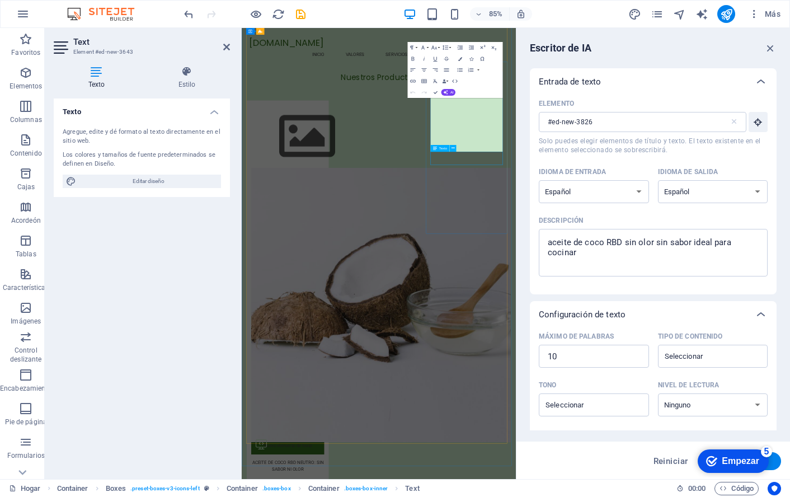
scroll to position [1831, 0]
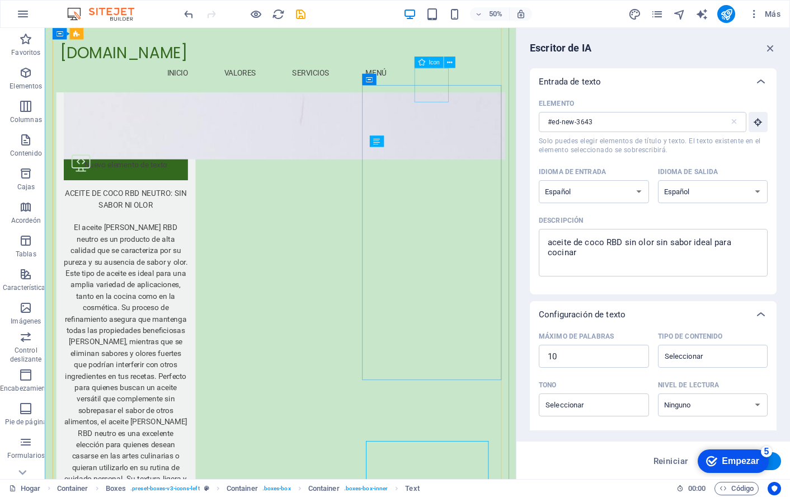
scroll to position [1486, 0]
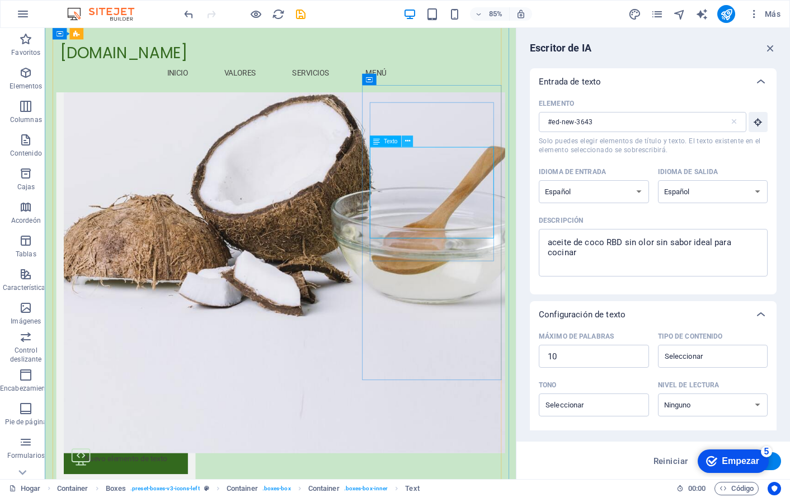
click at [405, 139] on icon at bounding box center [407, 141] width 5 height 10
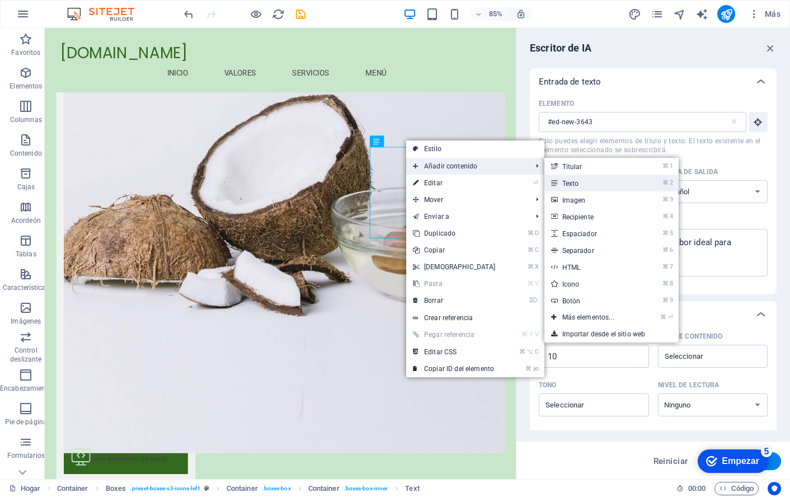
click at [564, 180] on font "Texto" at bounding box center [570, 184] width 17 height 8
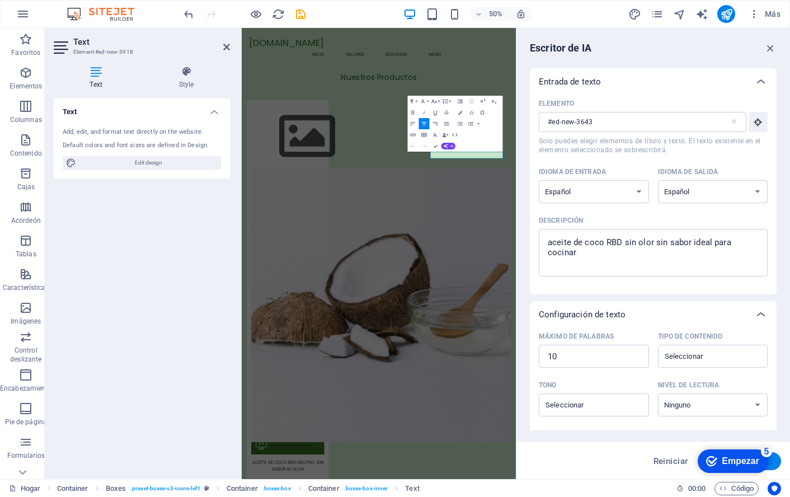
scroll to position [1831, 0]
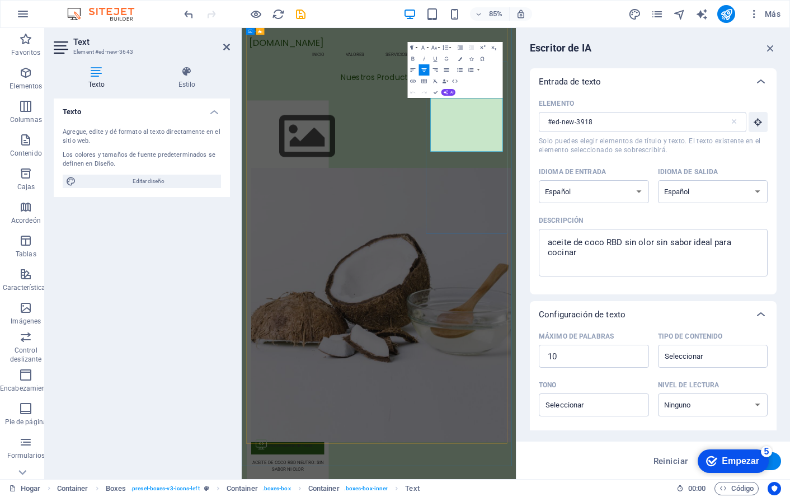
scroll to position [1831, 0]
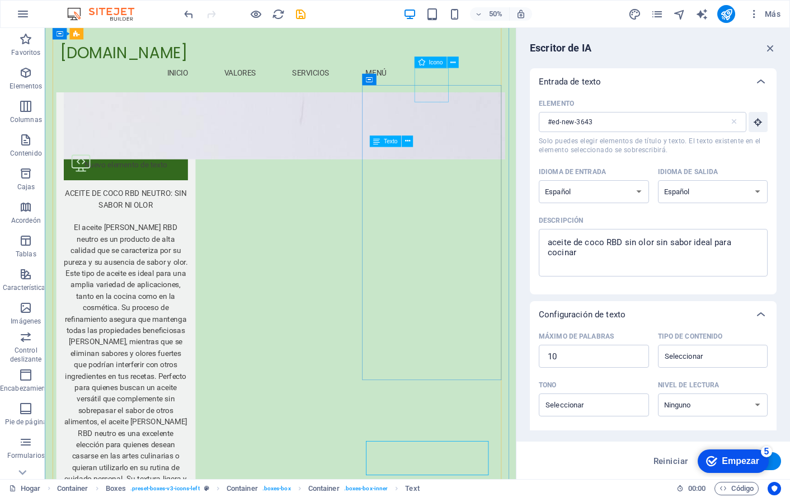
scroll to position [1486, 0]
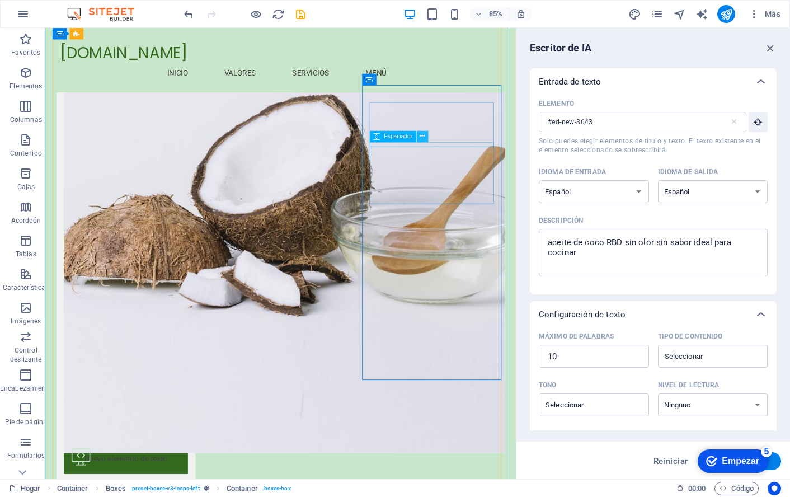
click at [421, 133] on icon at bounding box center [422, 136] width 5 height 10
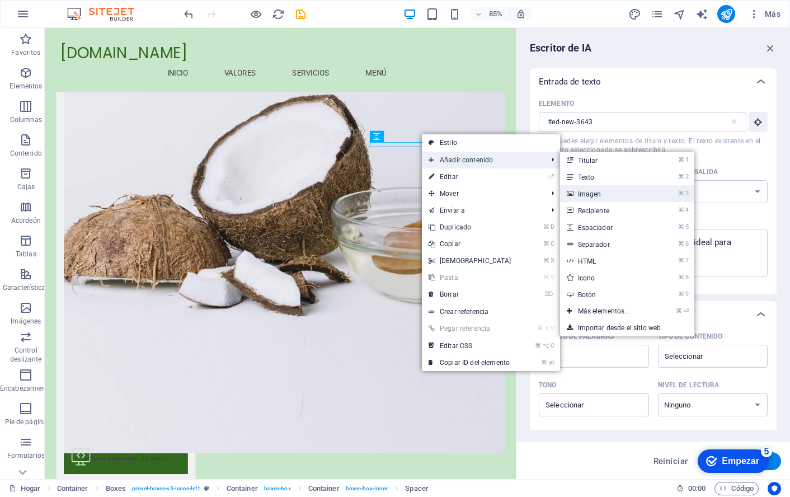
click at [584, 194] on font "Imagen" at bounding box center [590, 194] width 24 height 8
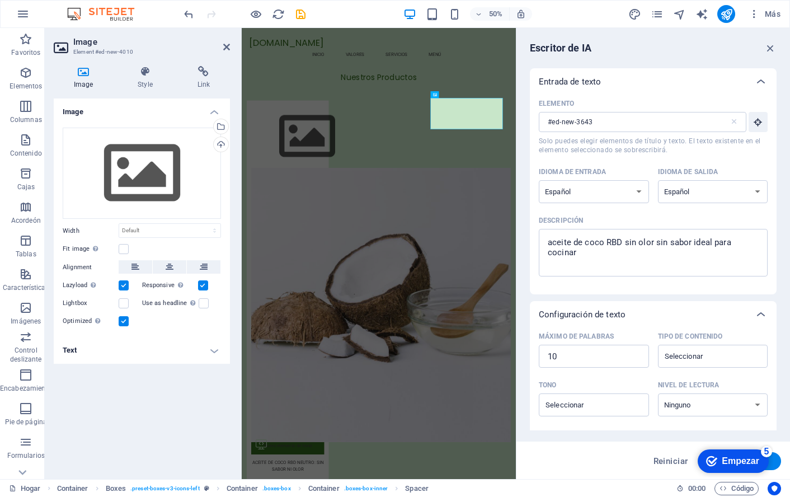
scroll to position [1831, 0]
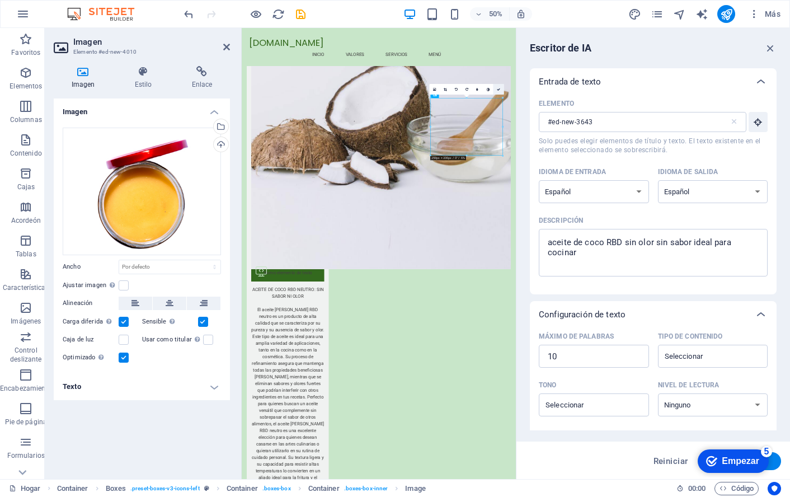
click at [499, 87] on icon at bounding box center [498, 88] width 3 height 3
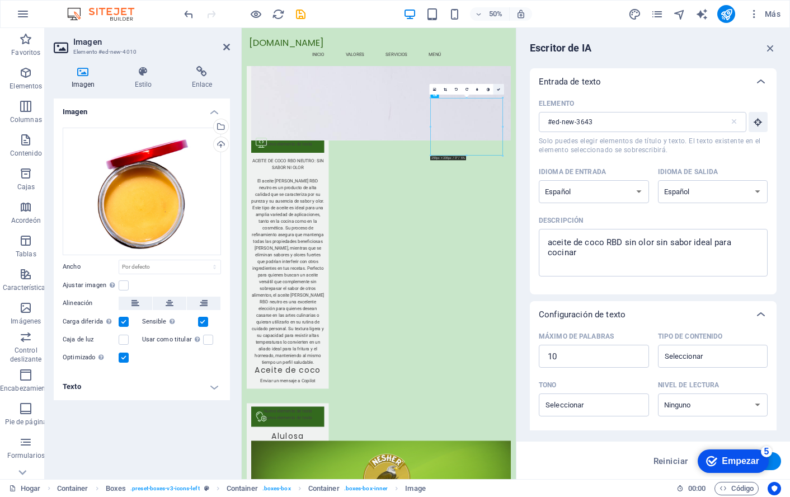
scroll to position [1486, 0]
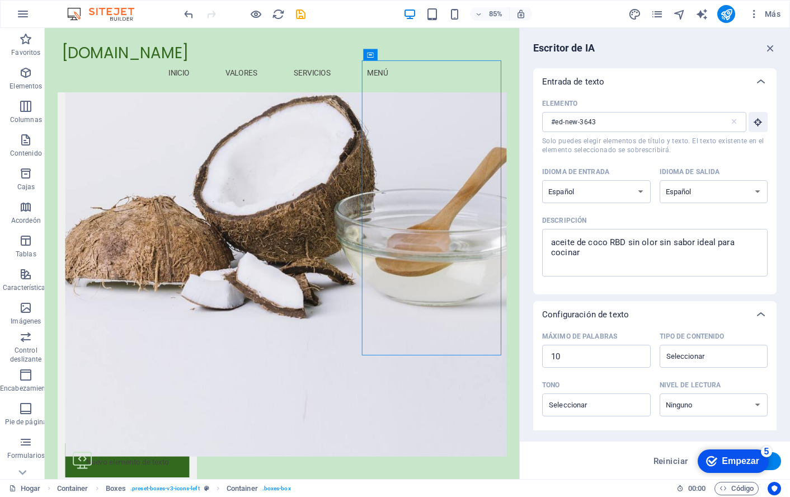
scroll to position [1515, 0]
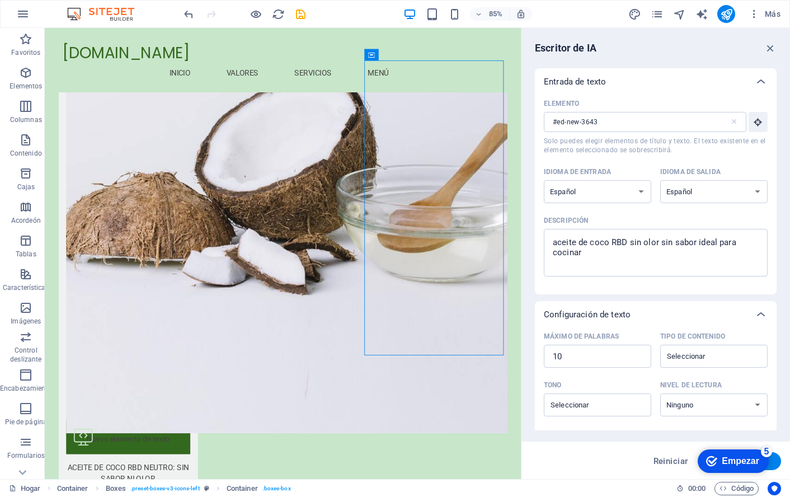
click at [519, 289] on div "Hogar Favoritos Elementos Columnas Contenido Cajas Acordeón Tablas Característi…" at bounding box center [395, 253] width 790 height 451
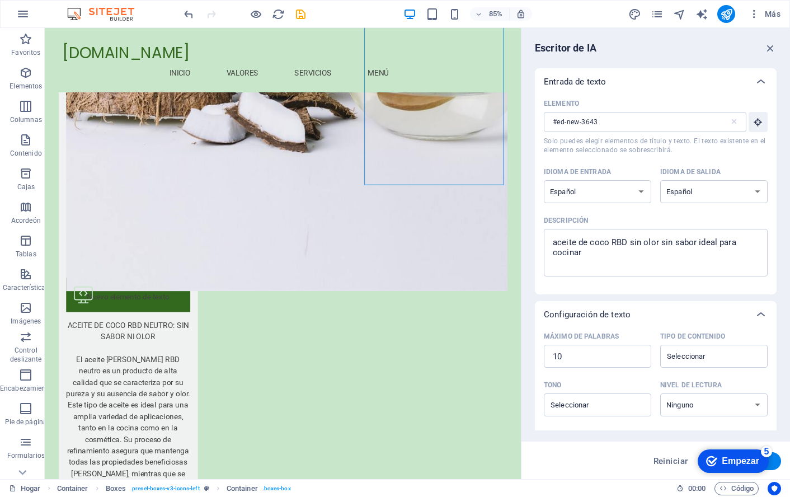
scroll to position [1726, 0]
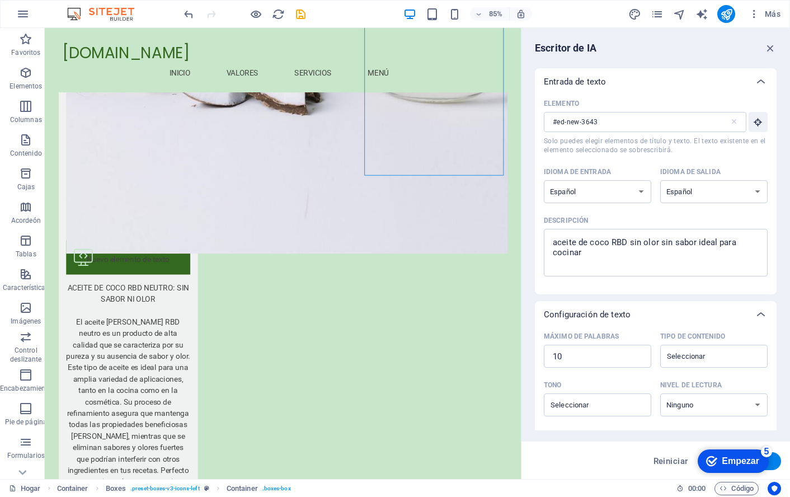
click at [524, 309] on div "Escritor de IA Entrada de texto Elemento #ed-new-3643 ​ Solo puedes elegir elem…" at bounding box center [656, 253] width 269 height 451
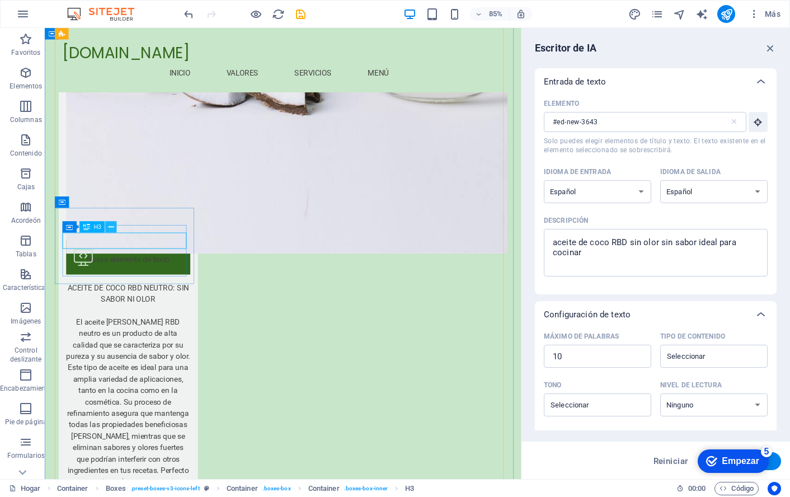
click at [112, 227] on icon at bounding box center [111, 227] width 5 height 10
click at [111, 226] on icon at bounding box center [111, 227] width 5 height 10
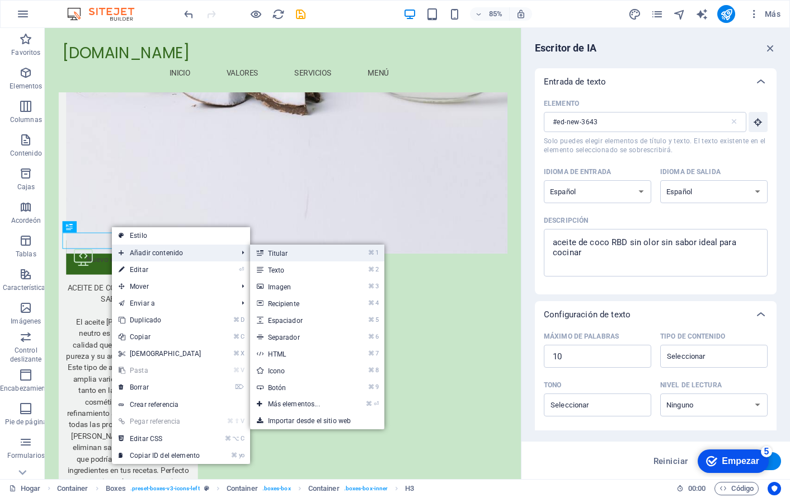
click at [279, 250] on font "Titular" at bounding box center [278, 254] width 20 height 8
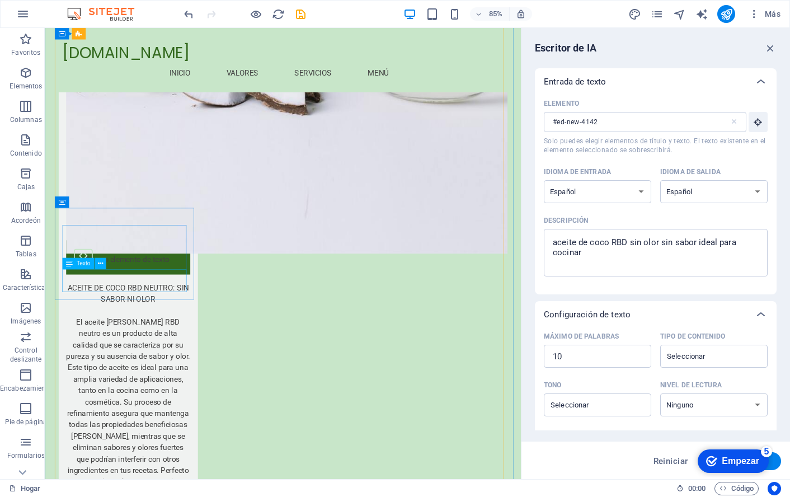
click at [112, 226] on icon at bounding box center [111, 227] width 5 height 10
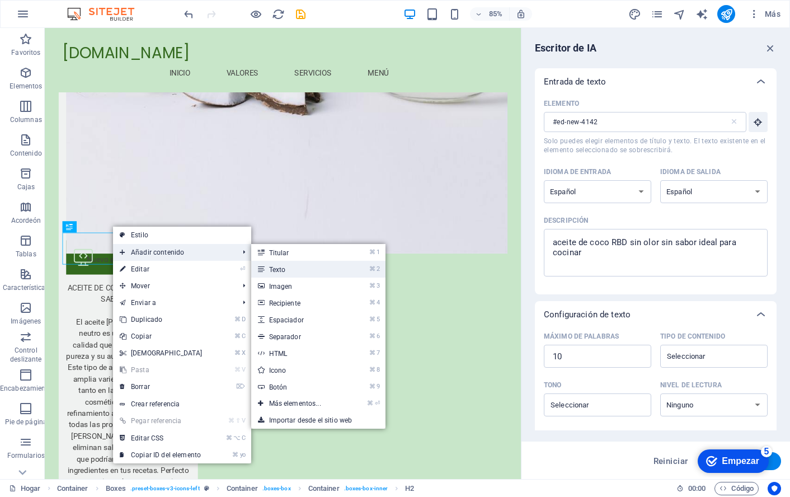
click at [270, 269] on font "Texto" at bounding box center [277, 270] width 17 height 8
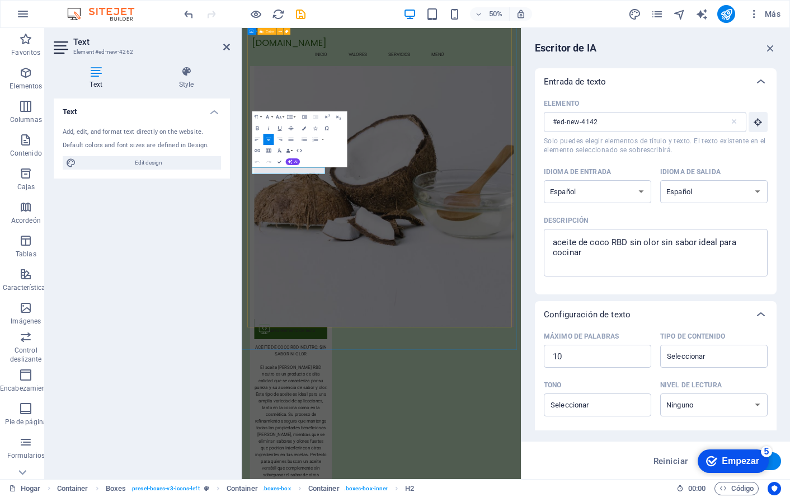
scroll to position [2060, 0]
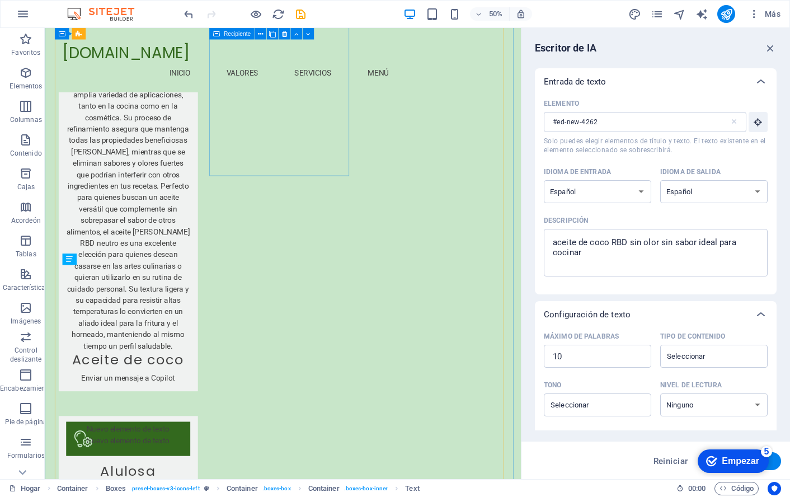
scroll to position [1726, 0]
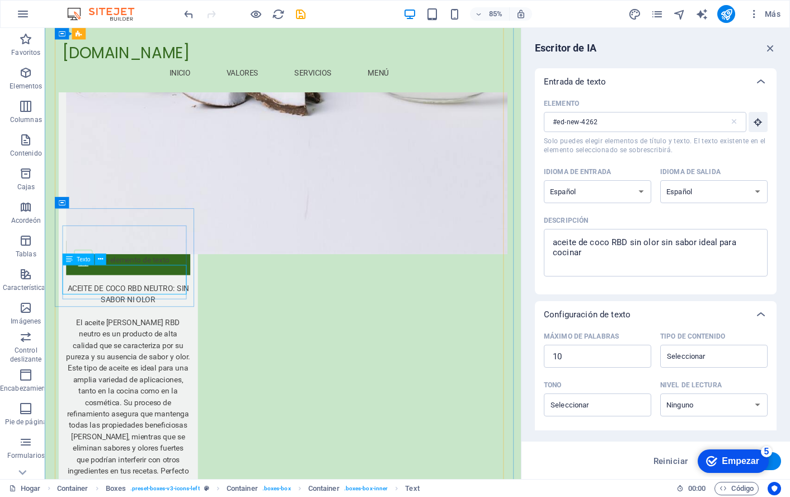
click at [103, 257] on button at bounding box center [100, 258] width 11 height 11
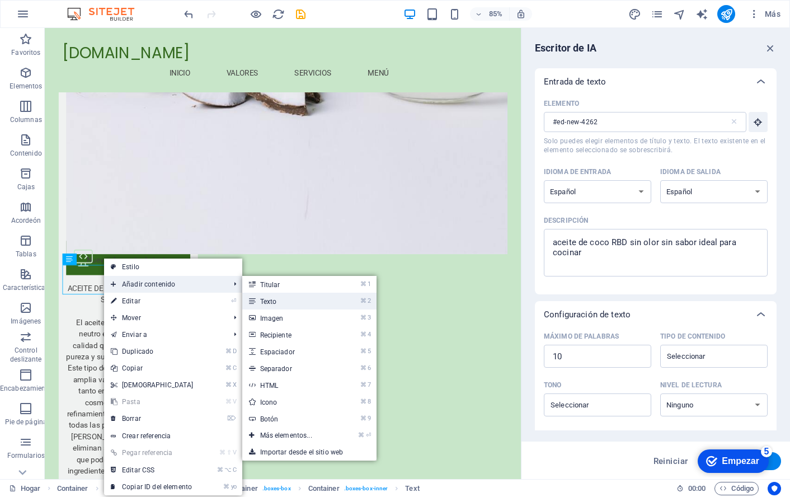
click at [264, 303] on font "Texto" at bounding box center [268, 302] width 17 height 8
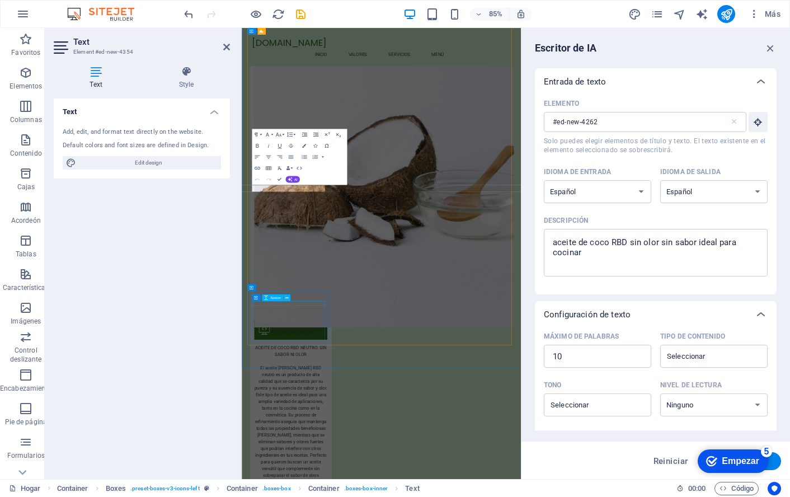
scroll to position [2060, 0]
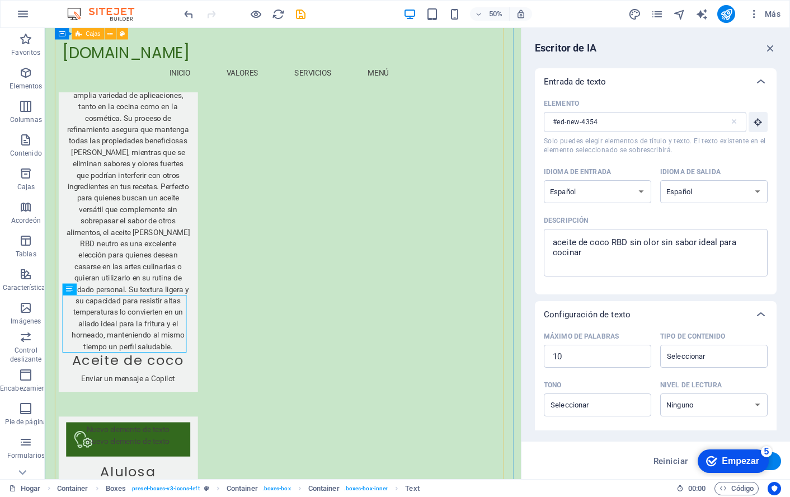
scroll to position [1725, 0]
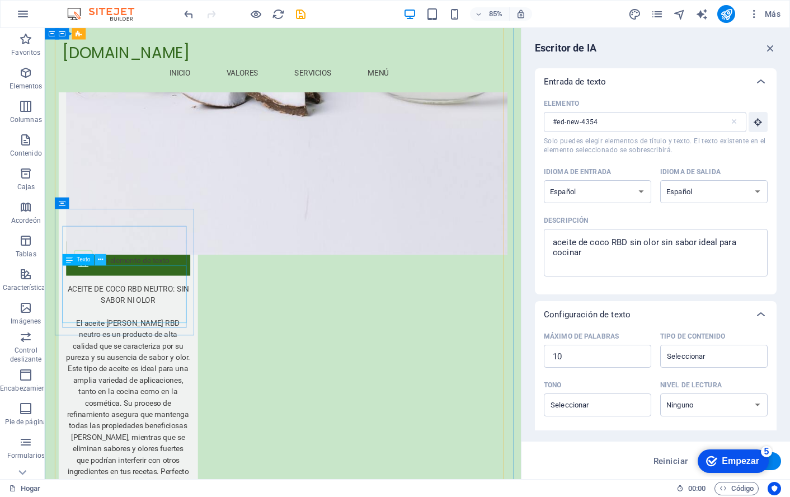
click at [101, 259] on icon at bounding box center [100, 260] width 5 height 10
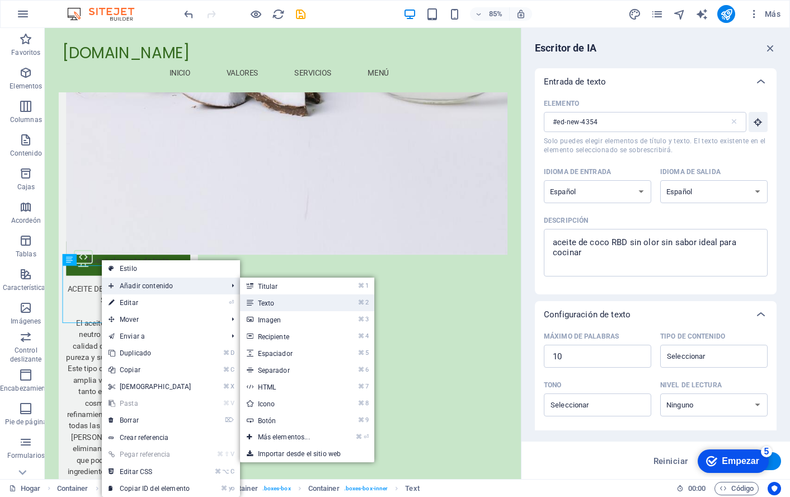
click at [275, 300] on link "⌘ 2 Texto" at bounding box center [286, 302] width 92 height 17
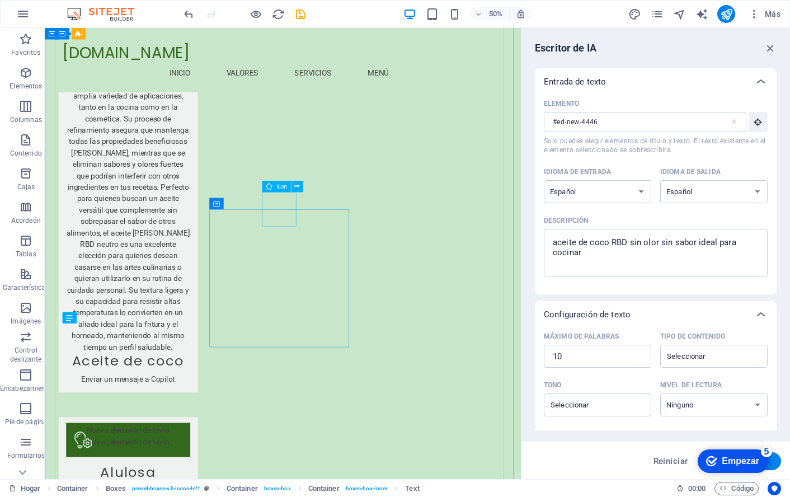
scroll to position [1725, 0]
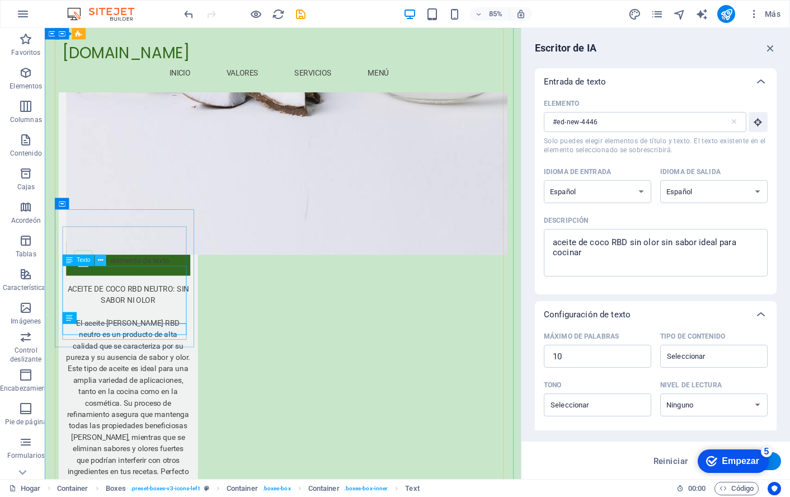
click at [104, 260] on button at bounding box center [100, 260] width 11 height 11
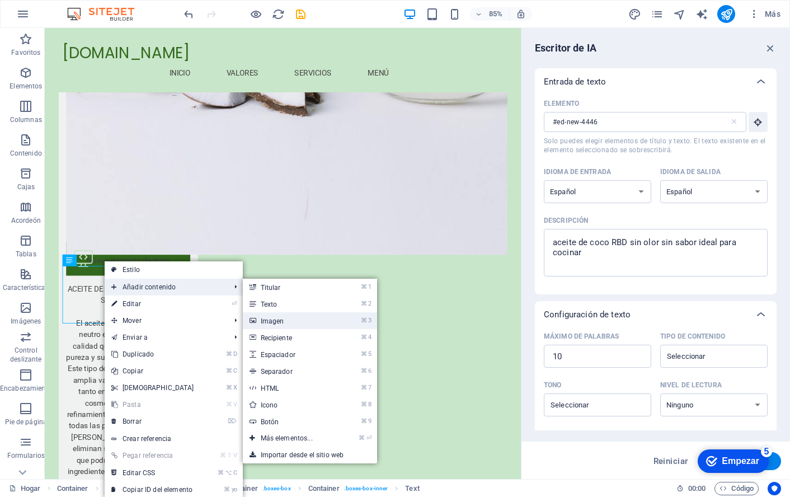
click at [278, 318] on font "Imagen" at bounding box center [273, 321] width 24 height 8
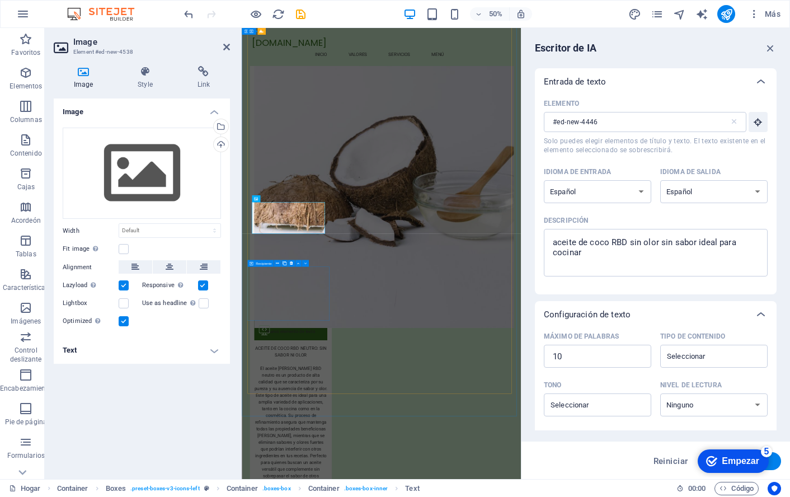
scroll to position [2059, 0]
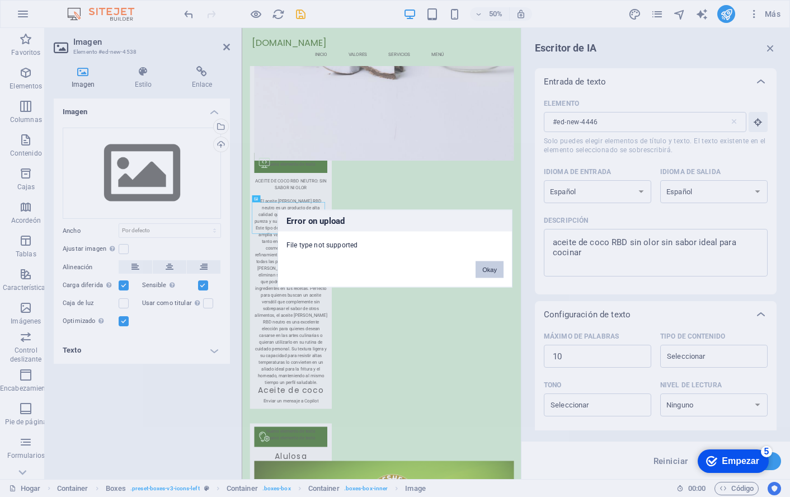
click at [486, 265] on button "Okay" at bounding box center [490, 269] width 28 height 17
click at [482, 266] on font "Bueno" at bounding box center [488, 269] width 18 height 7
click at [491, 269] on button "Okay" at bounding box center [490, 269] width 28 height 17
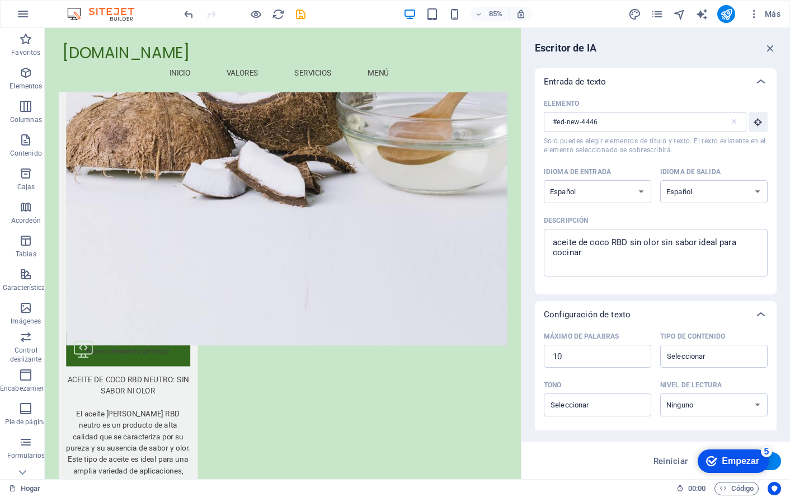
scroll to position [1723, 0]
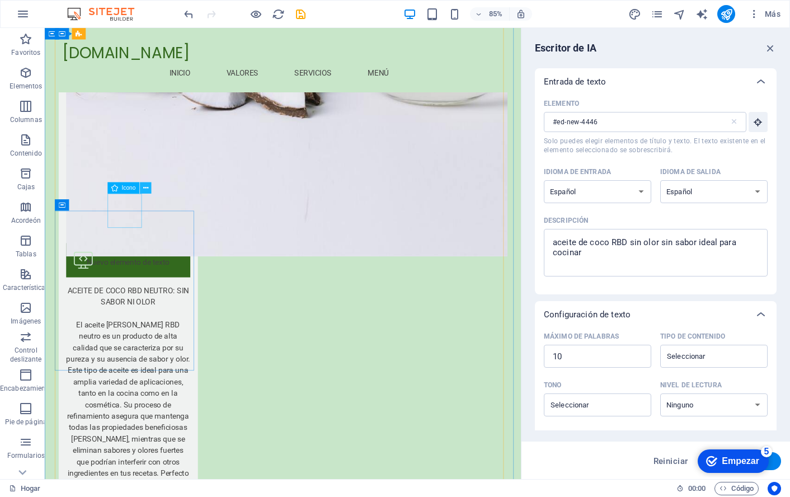
click at [148, 187] on button at bounding box center [145, 187] width 11 height 11
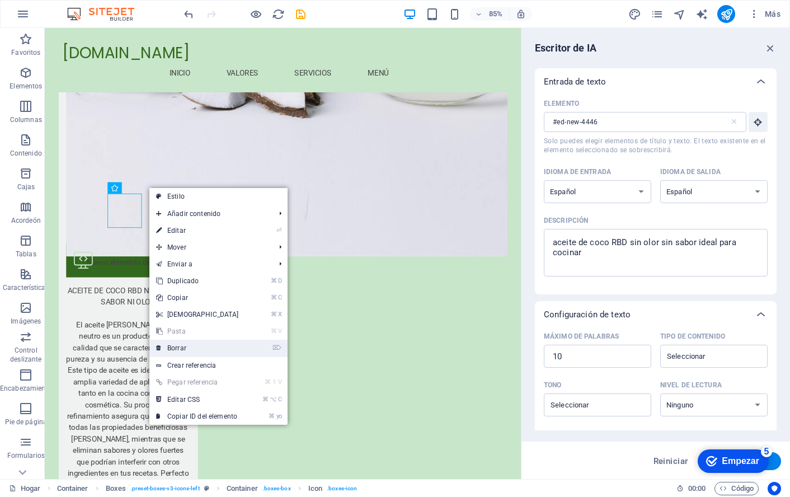
click at [186, 345] on link "⌦ Borrar" at bounding box center [197, 348] width 96 height 17
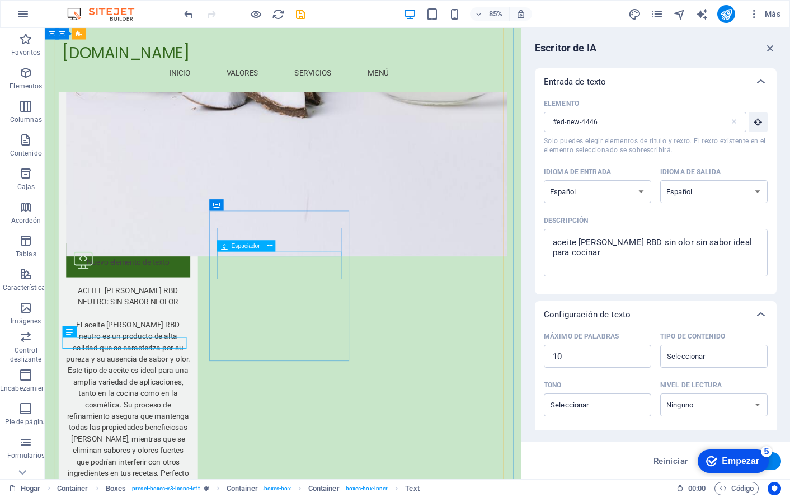
click at [280, 245] on div "Espaciador" at bounding box center [249, 246] width 65 height 12
click at [269, 244] on icon at bounding box center [269, 246] width 5 height 10
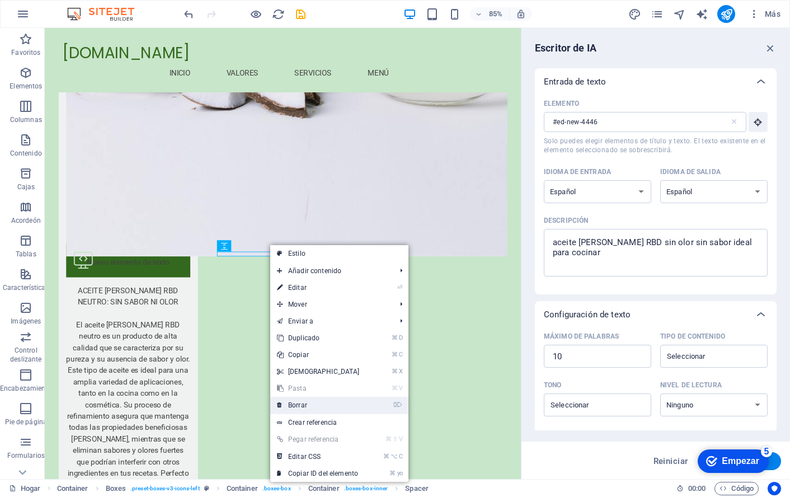
click at [297, 403] on font "Borrar" at bounding box center [297, 405] width 19 height 8
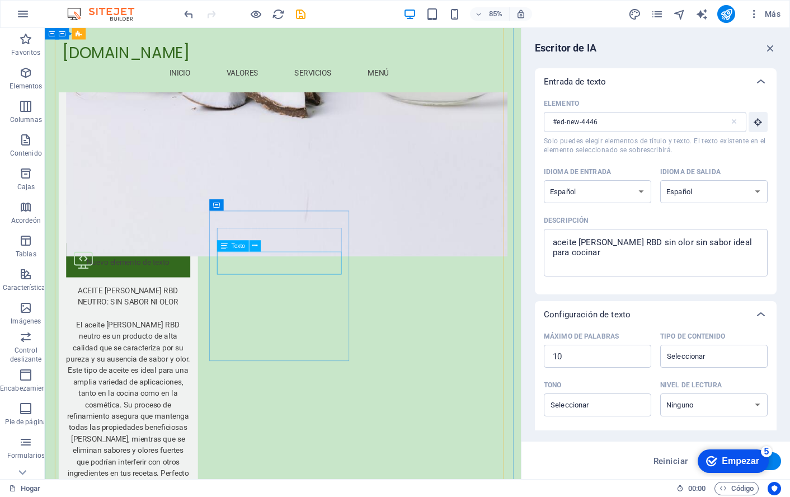
click at [256, 246] on icon at bounding box center [254, 246] width 5 height 10
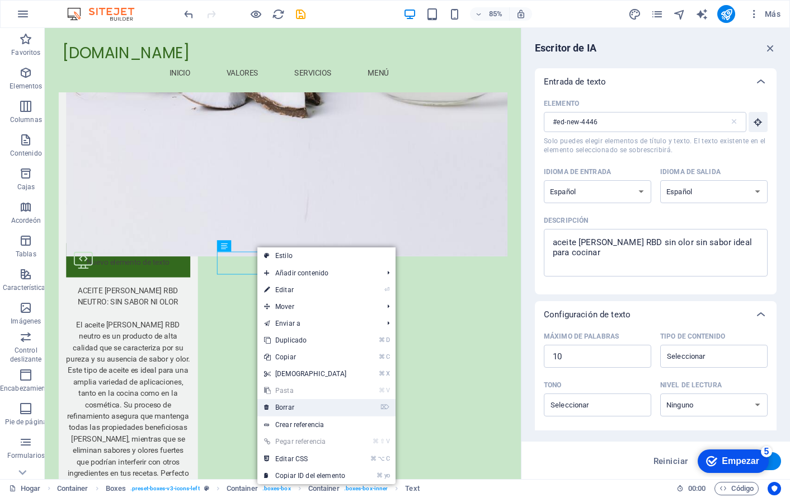
click at [287, 406] on font "Borrar" at bounding box center [284, 407] width 19 height 8
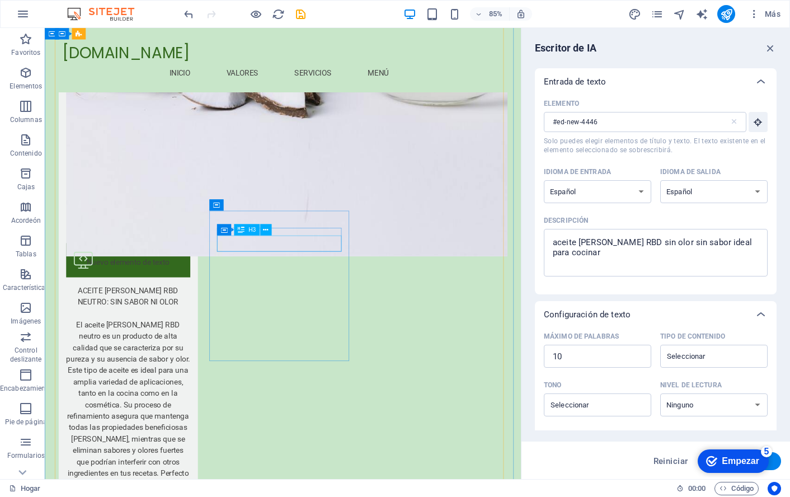
click at [266, 231] on icon at bounding box center [265, 230] width 5 height 10
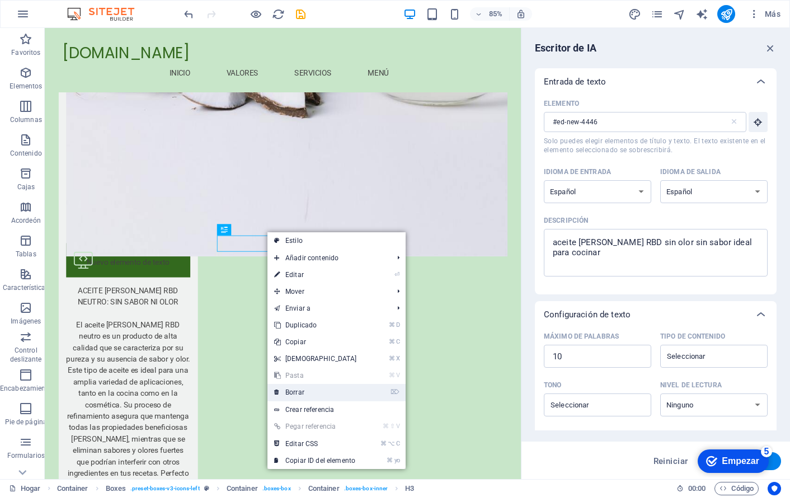
click at [303, 391] on font "Borrar" at bounding box center [294, 392] width 19 height 8
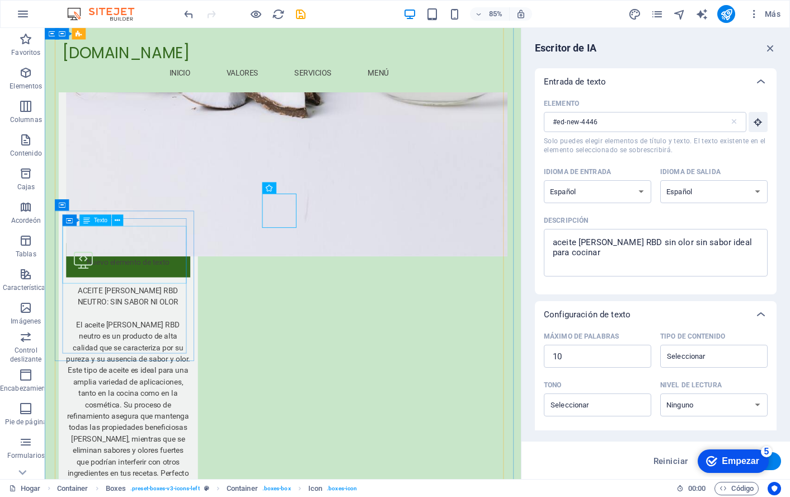
click at [118, 222] on icon at bounding box center [117, 220] width 5 height 10
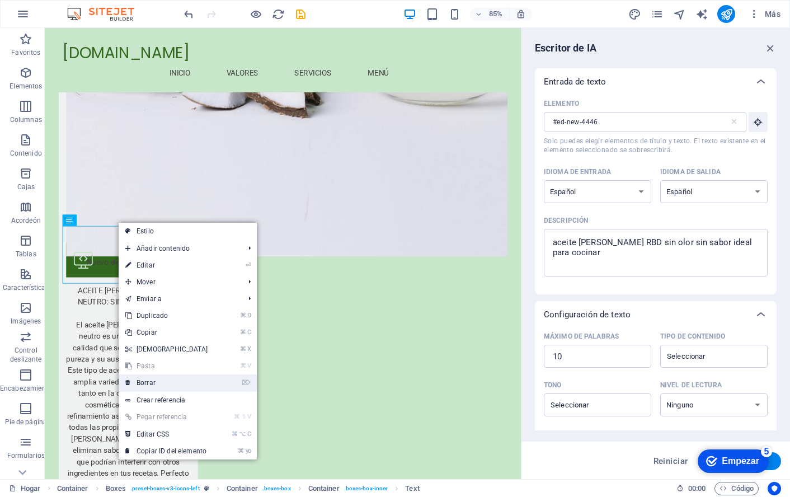
click at [152, 383] on font "Borrar" at bounding box center [146, 383] width 19 height 8
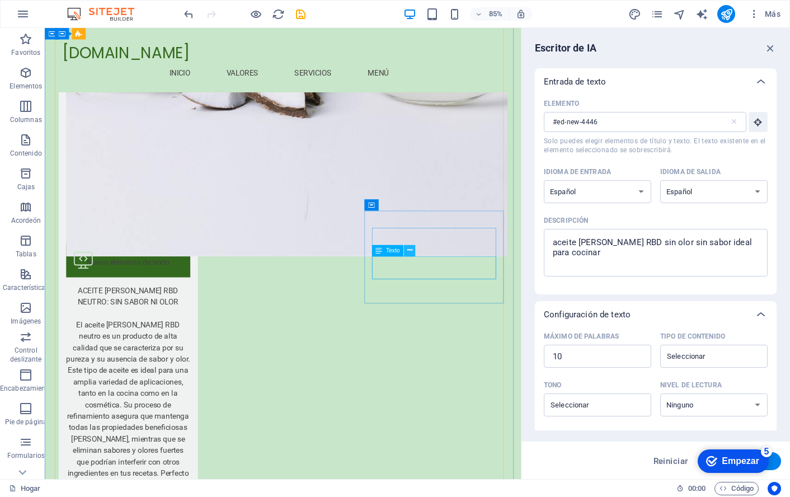
click at [410, 250] on icon at bounding box center [409, 251] width 5 height 10
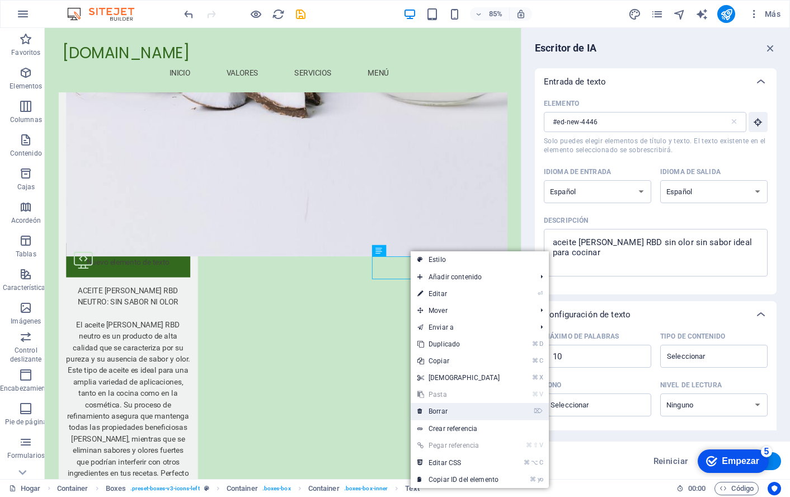
click at [437, 407] on font "Borrar" at bounding box center [438, 411] width 19 height 8
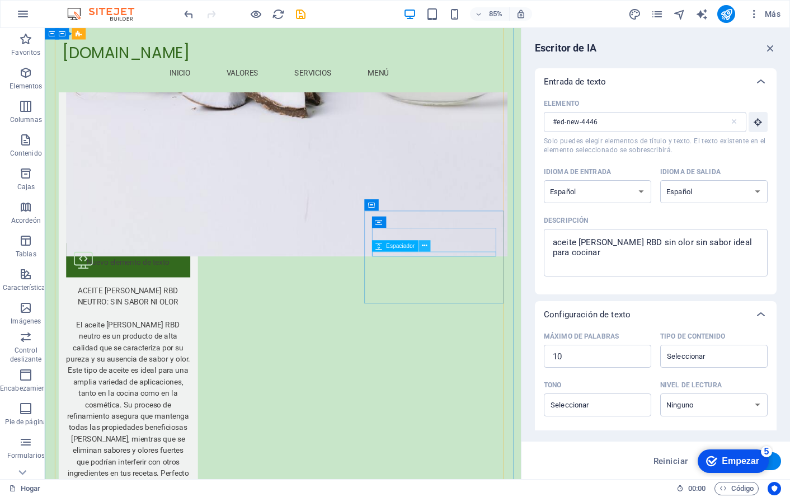
click at [425, 243] on icon at bounding box center [424, 246] width 5 height 10
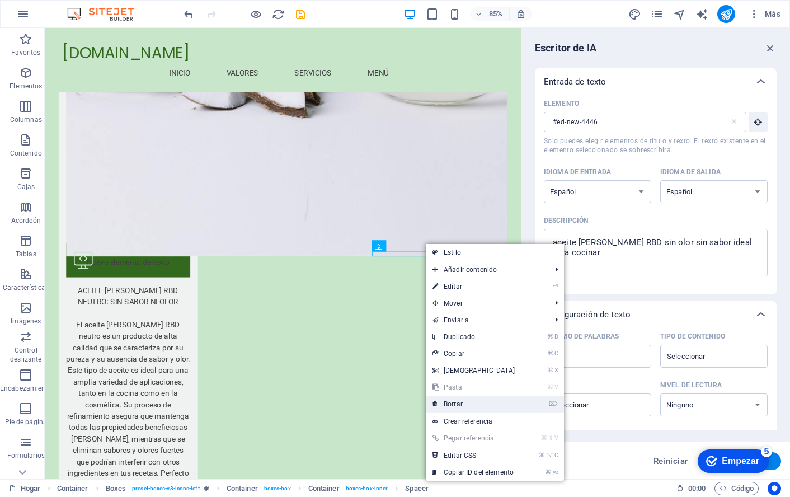
click at [462, 403] on font "Borrar" at bounding box center [453, 404] width 19 height 8
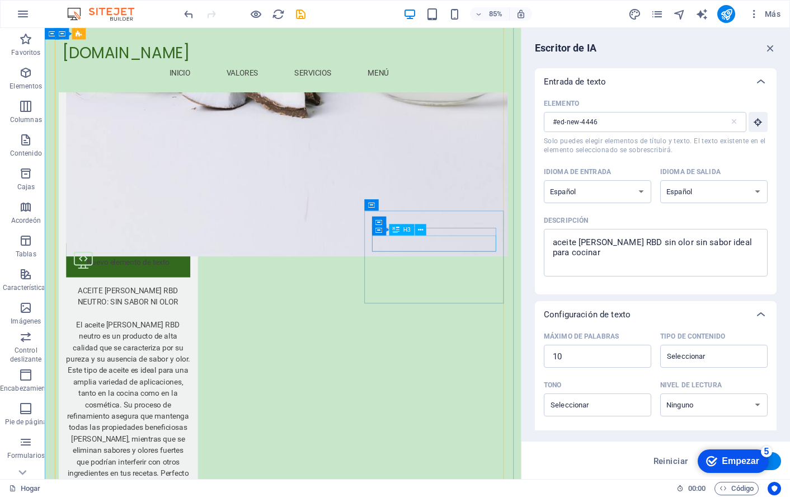
click at [419, 228] on icon at bounding box center [420, 230] width 5 height 10
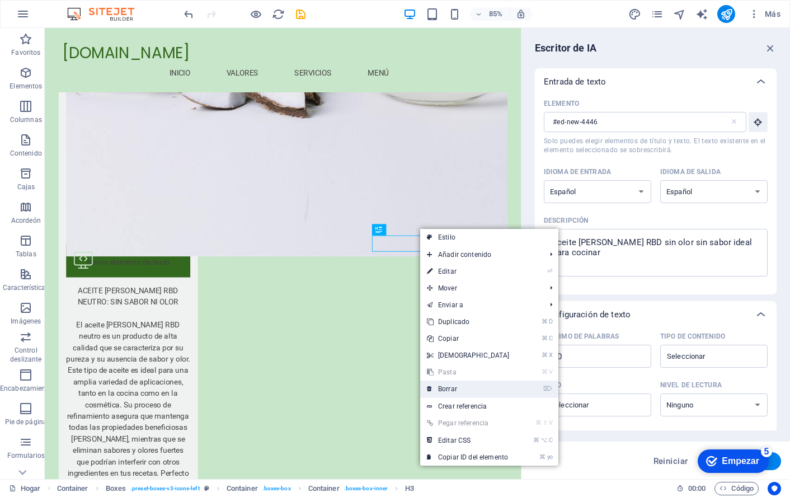
click at [456, 386] on font "Borrar" at bounding box center [447, 389] width 19 height 8
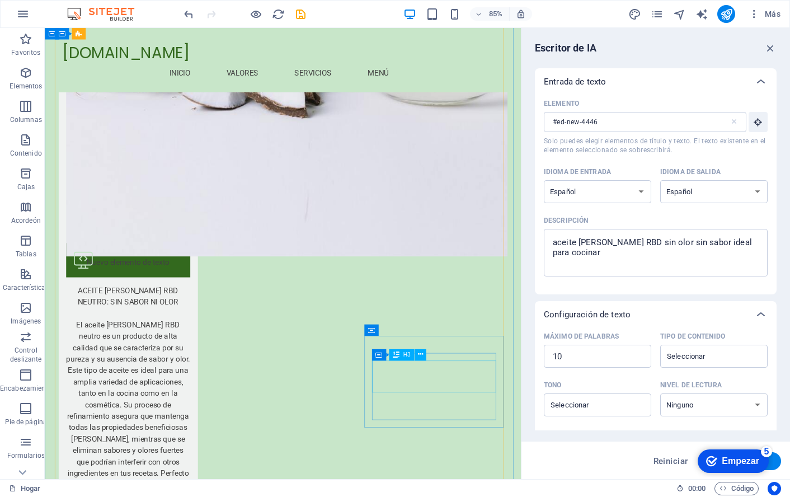
click at [423, 354] on button at bounding box center [420, 354] width 11 height 11
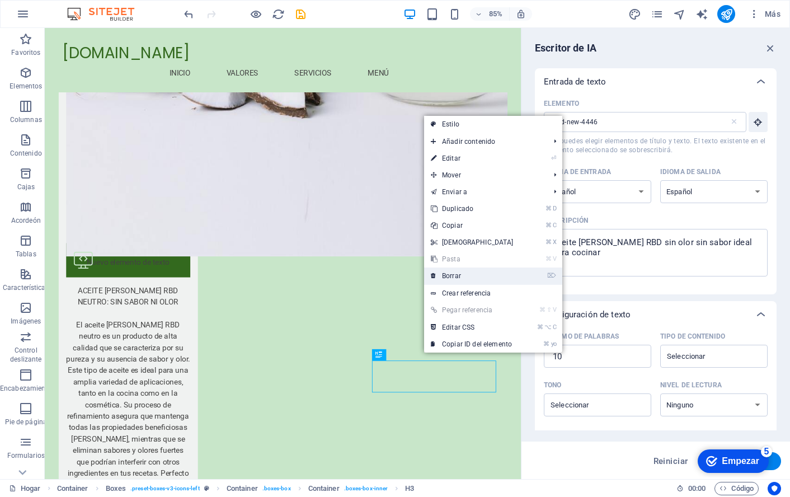
click at [447, 274] on font "Borrar" at bounding box center [451, 276] width 19 height 8
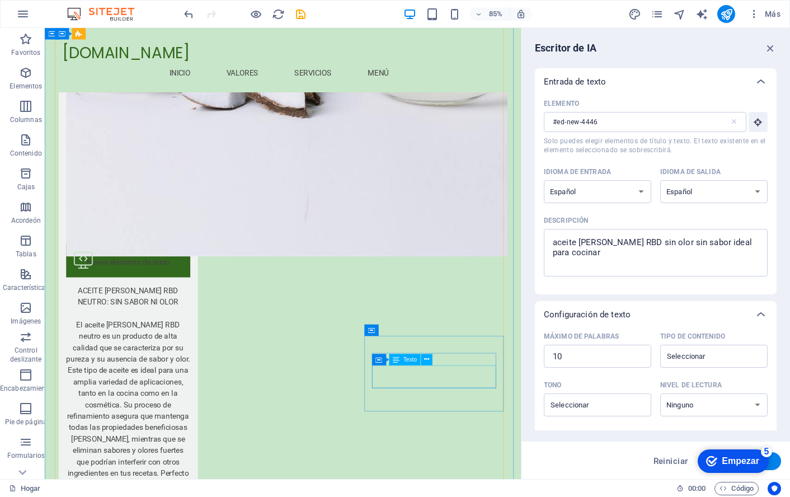
click at [428, 358] on icon at bounding box center [426, 359] width 5 height 10
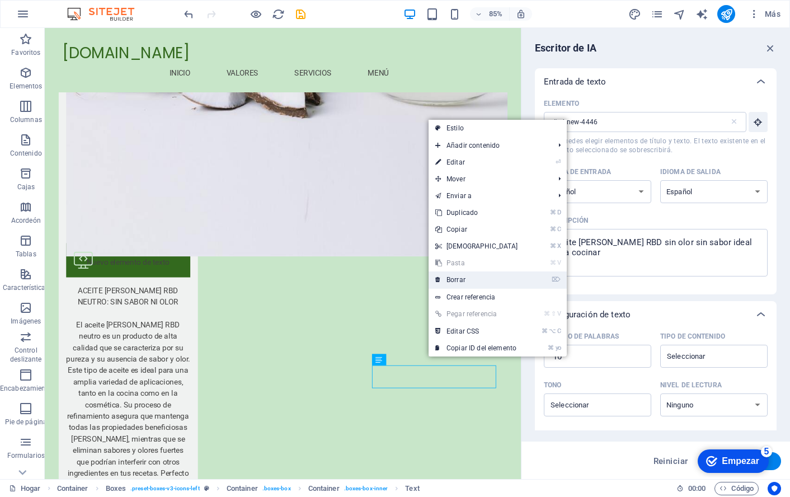
click at [458, 276] on font "Borrar" at bounding box center [456, 280] width 19 height 8
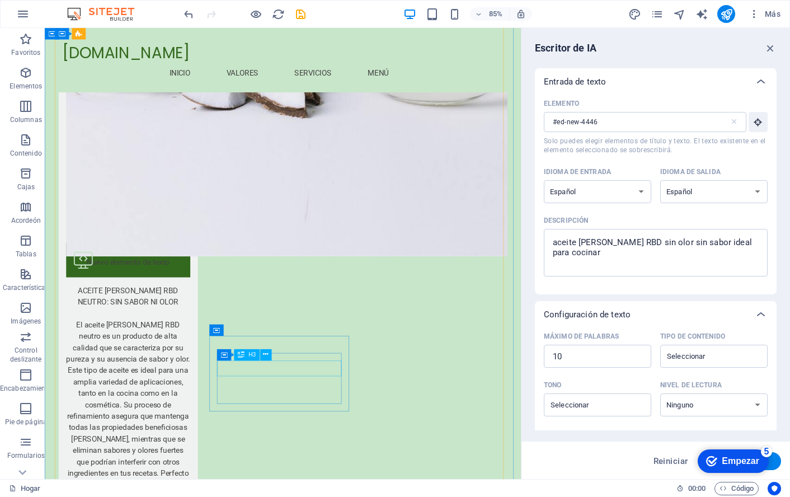
click at [266, 354] on icon at bounding box center [265, 355] width 5 height 10
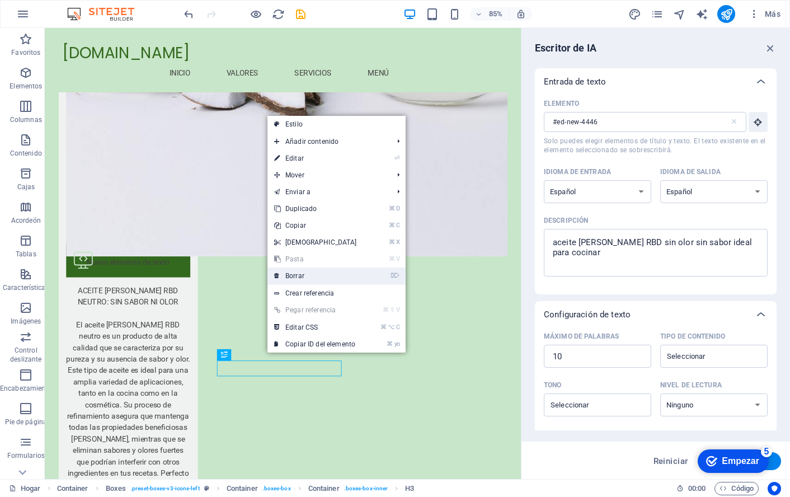
click at [294, 270] on link "⌦ Borrar" at bounding box center [315, 275] width 96 height 17
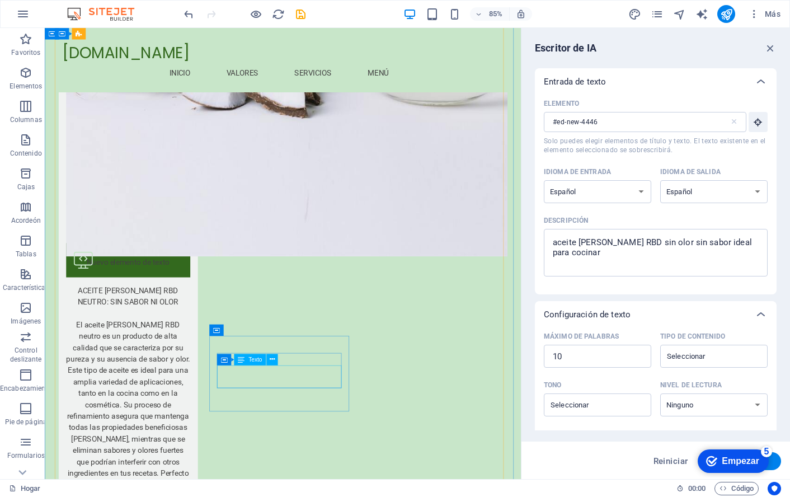
click at [273, 359] on icon at bounding box center [272, 359] width 5 height 10
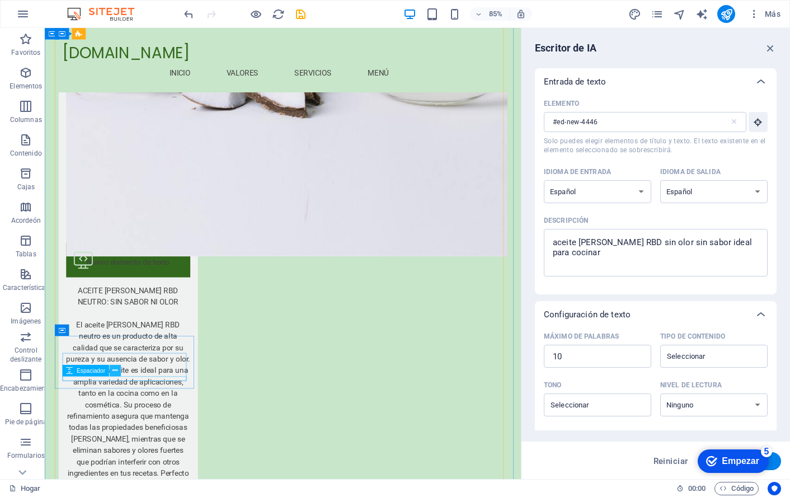
click at [115, 368] on icon at bounding box center [114, 370] width 5 height 10
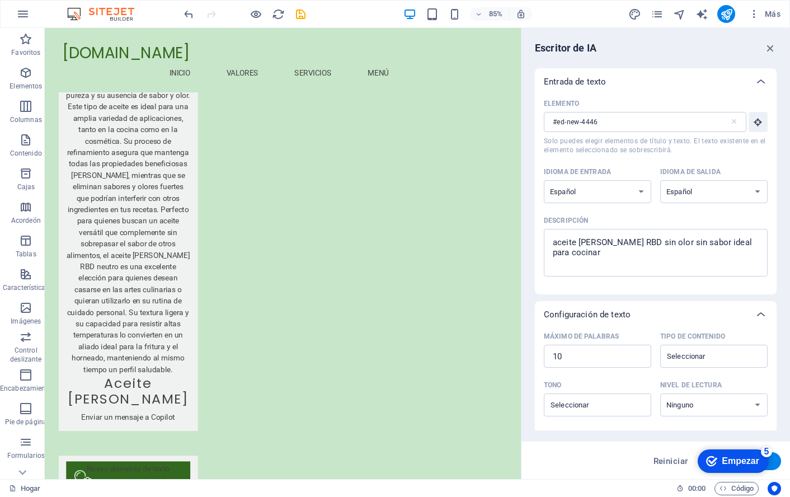
scroll to position [2089, 0]
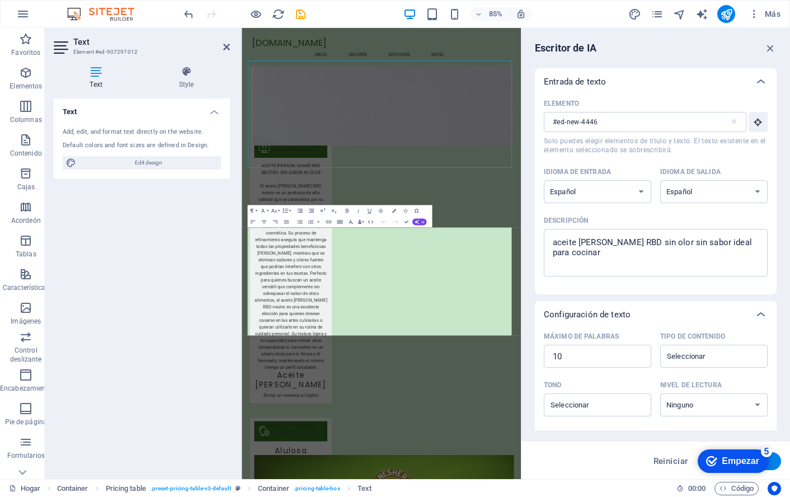
scroll to position [2423, 0]
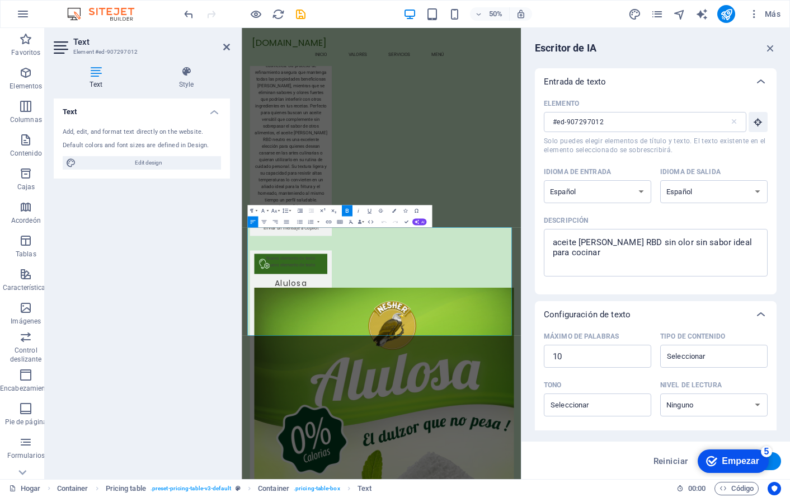
click at [169, 382] on div "Text Add, edit, and format text directly on the website. Default colors and fon…" at bounding box center [142, 284] width 176 height 372
click at [126, 355] on div "Text Add, edit, and format text directly on the website. Default colors and fon…" at bounding box center [142, 284] width 176 height 372
click at [551, 459] on div "Reiniciar Generar texto" at bounding box center [655, 461] width 251 height 18
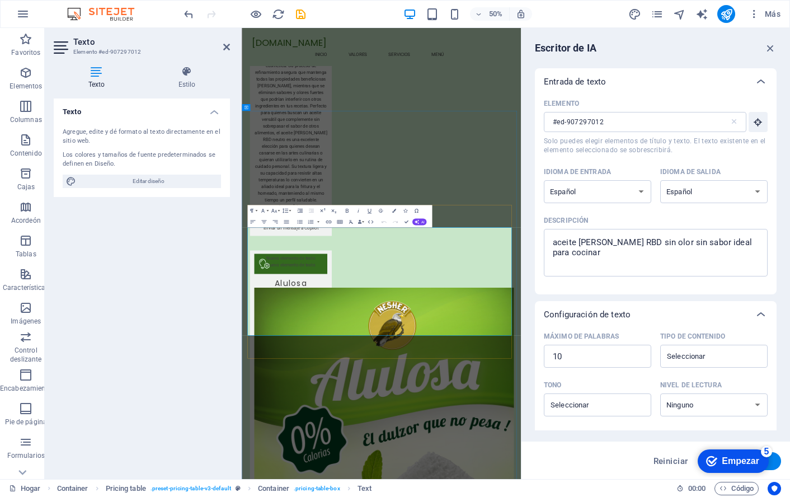
click at [194, 291] on div "Texto Agregue, edite y dé formato al texto directamente en el sitio web. Los co…" at bounding box center [142, 284] width 176 height 372
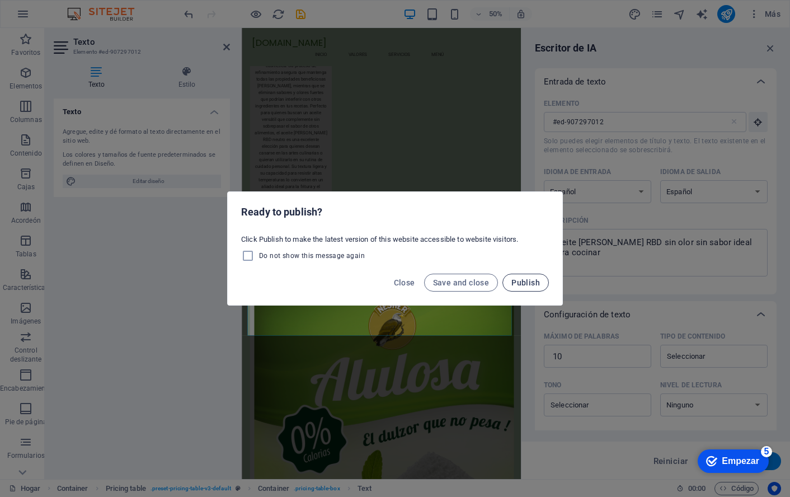
drag, startPoint x: 452, startPoint y: 283, endPoint x: 525, endPoint y: 281, distance: 73.3
click at [525, 281] on div "Close Save and close Publish" at bounding box center [395, 286] width 335 height 38
click at [526, 280] on span "Publish" at bounding box center [525, 282] width 29 height 9
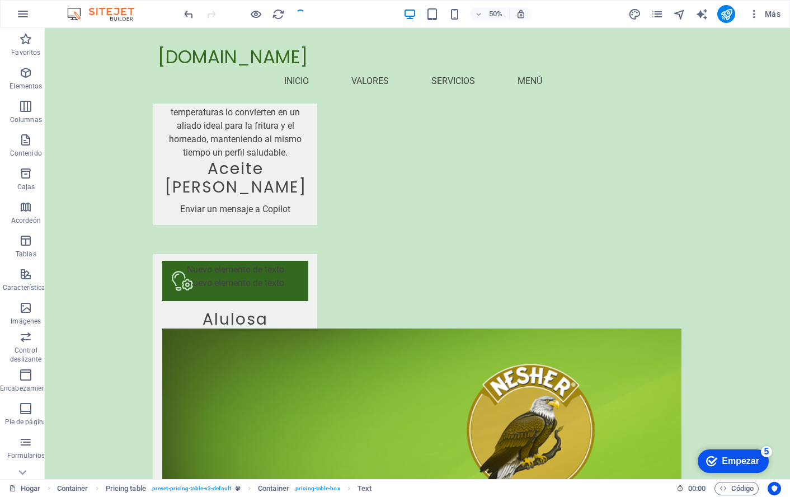
click at [526, 280] on span "Publish" at bounding box center [525, 282] width 29 height 9
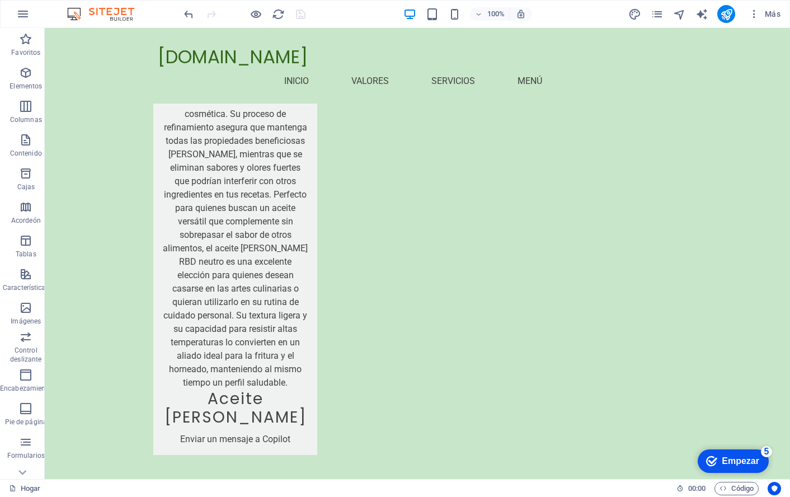
scroll to position [2244, 0]
